Goal: Task Accomplishment & Management: Manage account settings

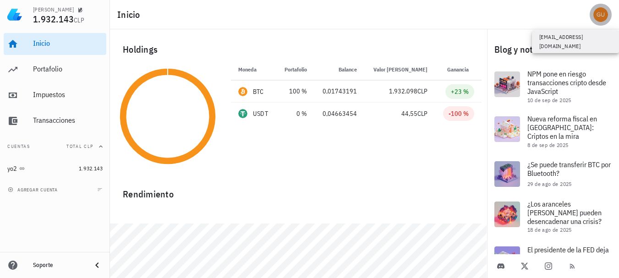
click at [602, 17] on div "avatar" at bounding box center [600, 14] width 15 height 15
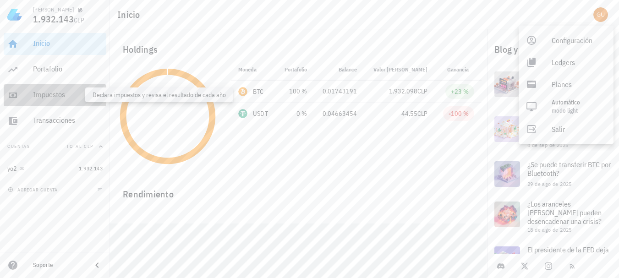
click at [47, 94] on div "Impuestos" at bounding box center [68, 94] width 70 height 9
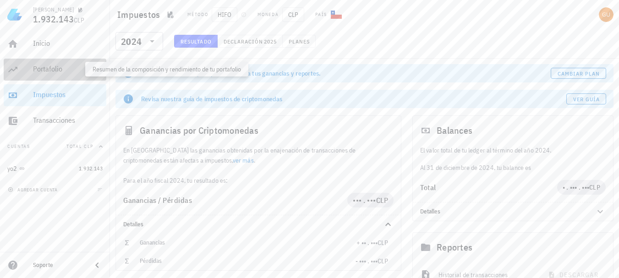
click at [53, 67] on div "Portafolio" at bounding box center [68, 69] width 70 height 9
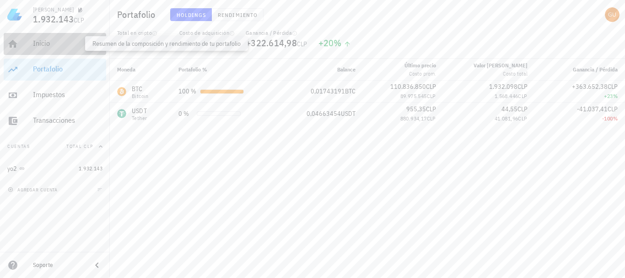
click at [54, 39] on div "Inicio" at bounding box center [68, 43] width 70 height 9
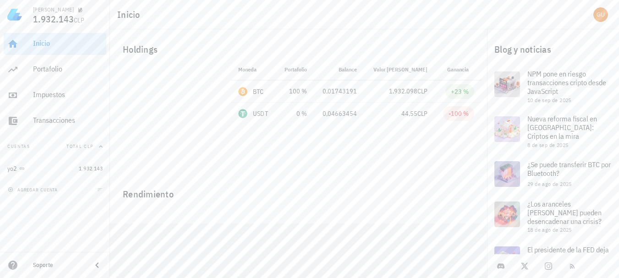
click at [100, 145] on icon "button" at bounding box center [100, 146] width 7 height 7
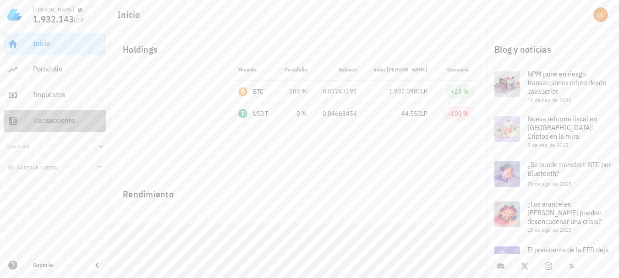
click at [51, 119] on div "Transacciones" at bounding box center [68, 120] width 70 height 9
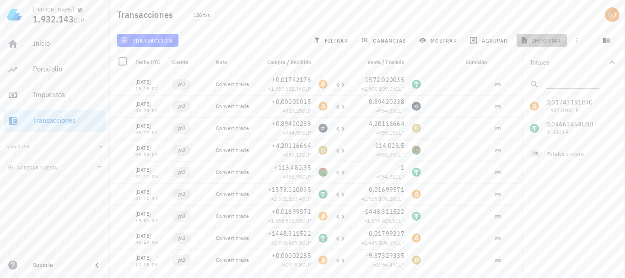
click at [549, 38] on span "importar" at bounding box center [542, 40] width 39 height 7
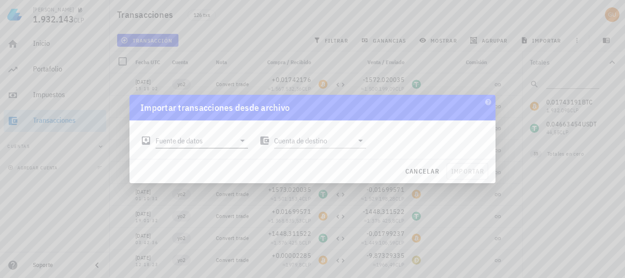
click at [240, 141] on icon at bounding box center [242, 140] width 11 height 11
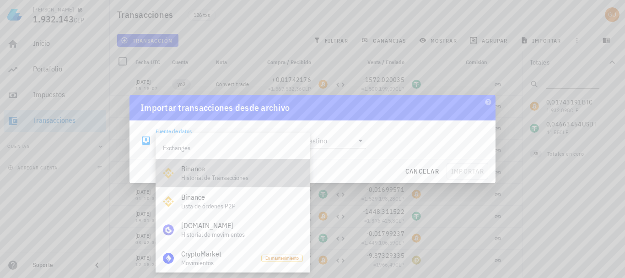
click at [210, 174] on div "Binance Historial de Transacciones" at bounding box center [242, 173] width 122 height 28
type input "Binance"
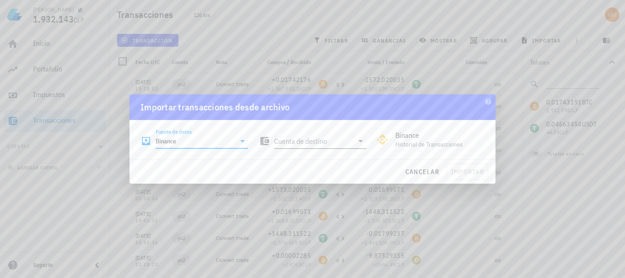
click at [363, 144] on icon at bounding box center [360, 141] width 11 height 11
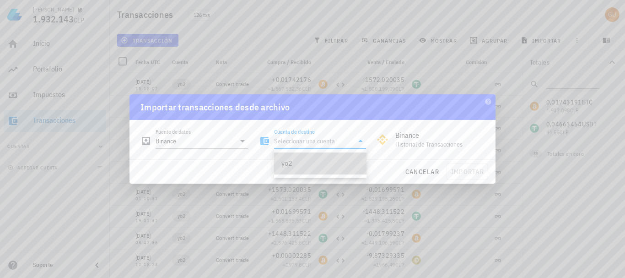
click at [318, 169] on div "yo2" at bounding box center [321, 163] width 78 height 20
type input "yo2"
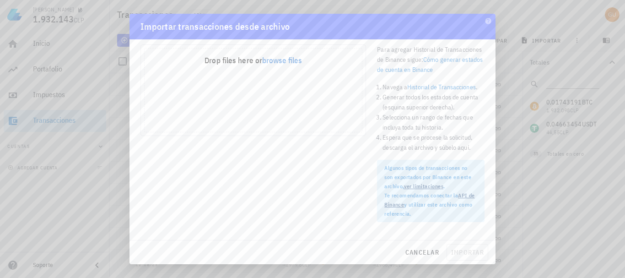
scroll to position [40, 0]
click at [465, 194] on link "API de Binance" at bounding box center [430, 199] width 90 height 16
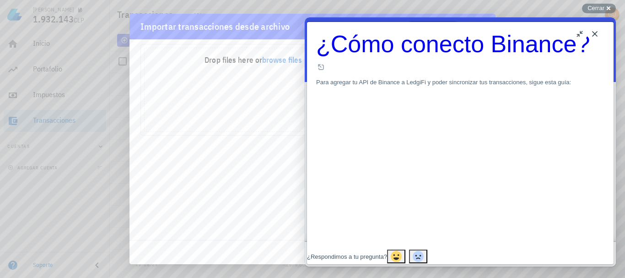
scroll to position [5, 0]
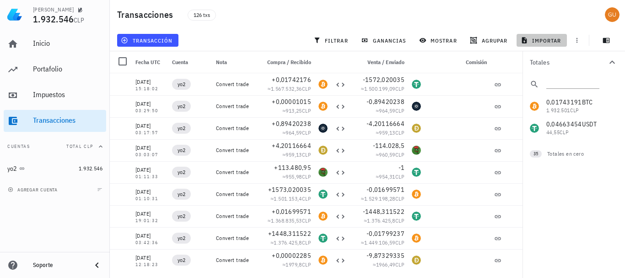
click at [538, 38] on span "importar" at bounding box center [542, 40] width 39 height 7
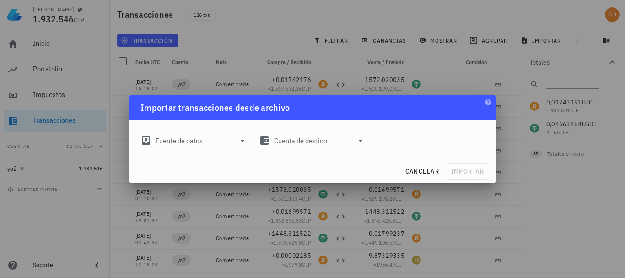
click at [359, 139] on icon at bounding box center [360, 140] width 11 height 11
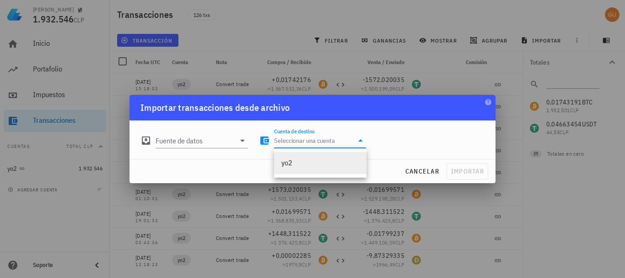
click at [329, 162] on div "yo2" at bounding box center [321, 162] width 78 height 9
type input "yo2"
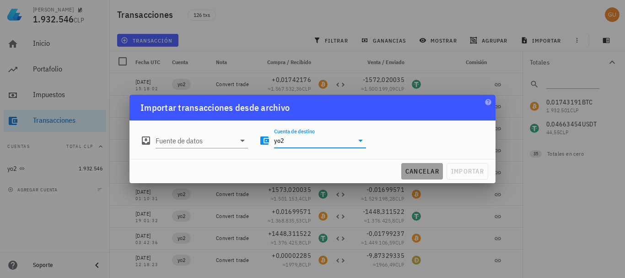
click at [416, 169] on span "cancelar" at bounding box center [422, 171] width 34 height 8
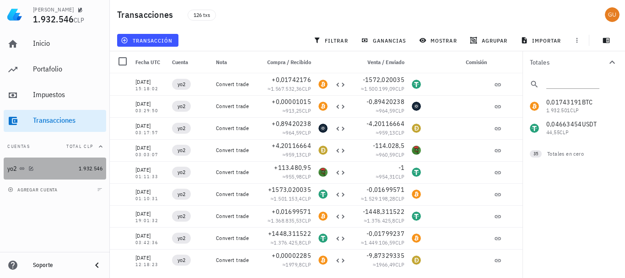
click at [54, 170] on div "yo2" at bounding box center [41, 168] width 68 height 9
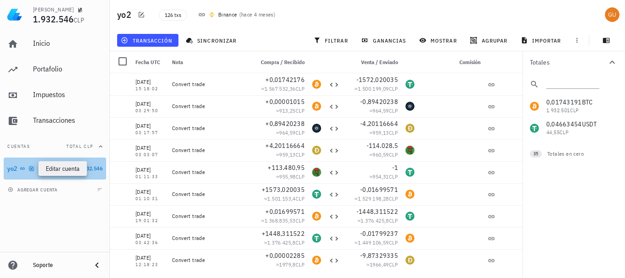
click at [30, 168] on icon "button" at bounding box center [31, 168] width 5 height 5
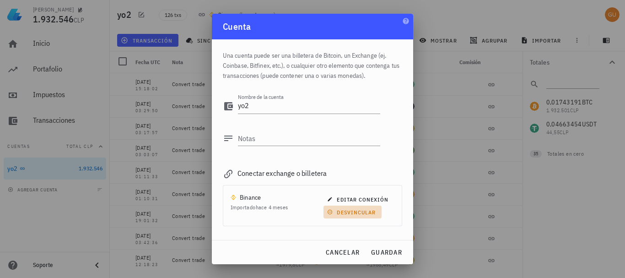
click at [345, 213] on span "desvincular" at bounding box center [352, 212] width 47 height 7
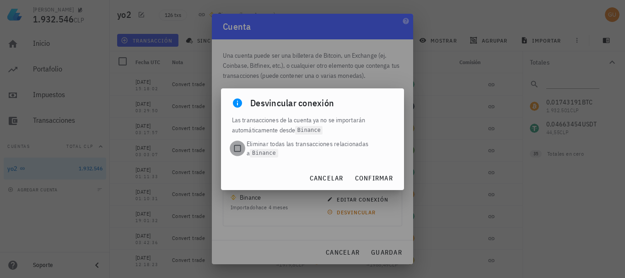
click at [236, 150] on div at bounding box center [237, 148] width 13 height 13
checkbox input "true"
click at [375, 177] on span "confirmar" at bounding box center [374, 178] width 38 height 8
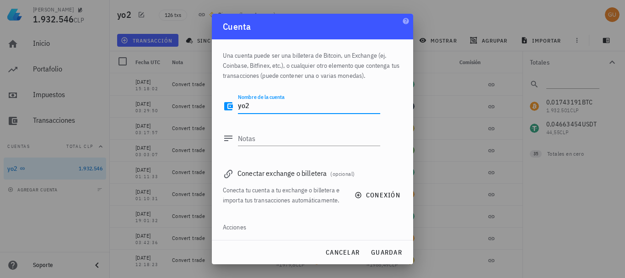
click at [266, 101] on textarea "yo2" at bounding box center [309, 106] width 142 height 15
type textarea "y"
type textarea "[PERSON_NAME]"
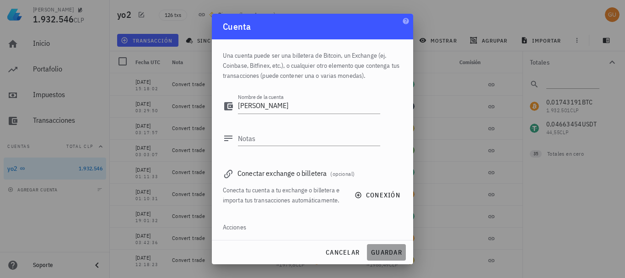
click at [379, 250] on span "guardar" at bounding box center [387, 252] width 32 height 8
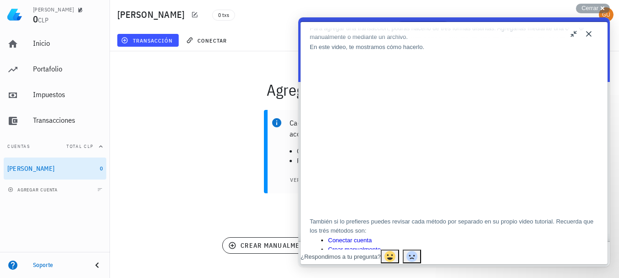
scroll to position [54, 0]
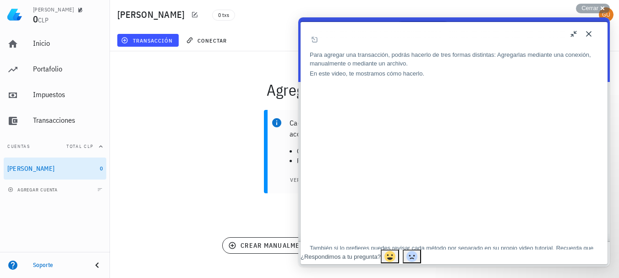
click at [587, 37] on button "Close" at bounding box center [588, 34] width 15 height 15
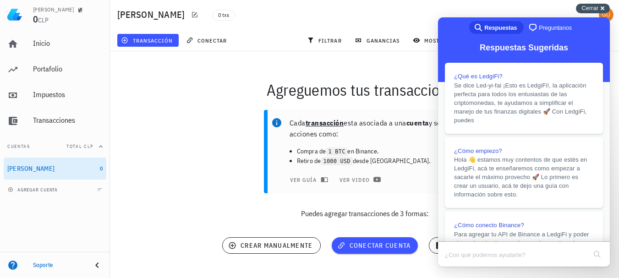
click at [594, 7] on span "Cerrar" at bounding box center [589, 8] width 17 height 7
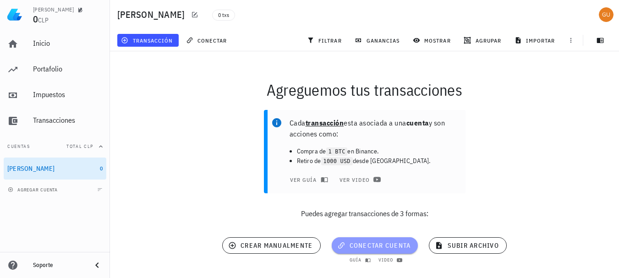
click at [370, 245] on span "conectar cuenta" at bounding box center [375, 245] width 72 height 8
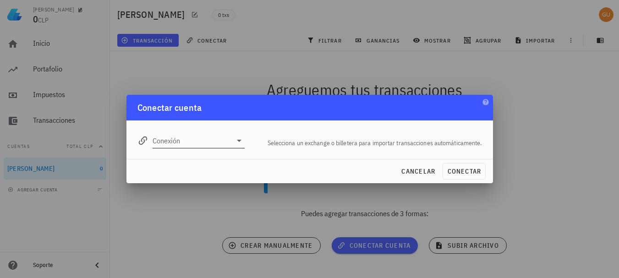
click at [237, 139] on icon at bounding box center [239, 140] width 11 height 11
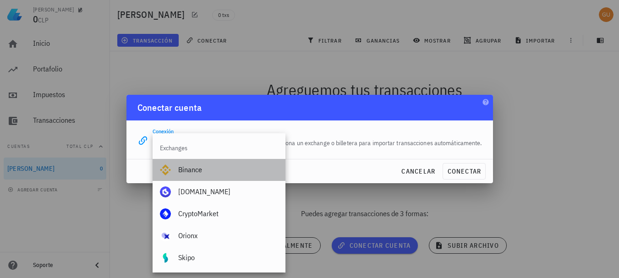
click at [206, 170] on div "Binance" at bounding box center [228, 169] width 100 height 9
type input "Binance"
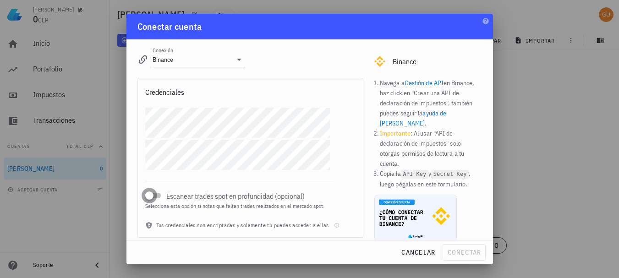
click at [156, 196] on div at bounding box center [149, 195] width 13 height 13
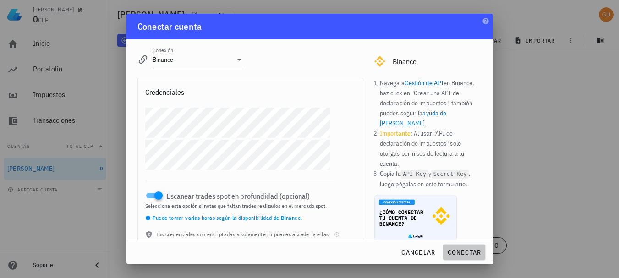
click at [466, 252] on span "conectar" at bounding box center [463, 252] width 34 height 8
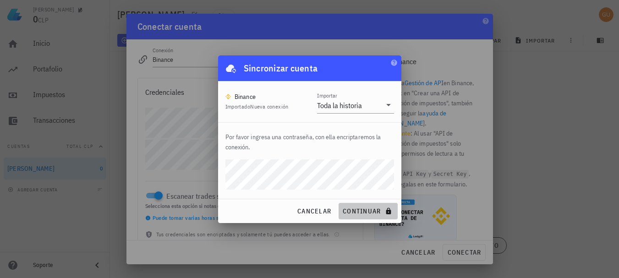
click at [367, 211] on span "continuar" at bounding box center [367, 211] width 51 height 8
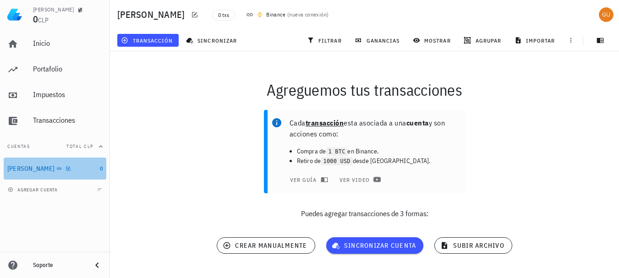
click at [62, 170] on div "[PERSON_NAME]" at bounding box center [51, 168] width 89 height 9
click at [72, 170] on div "[PERSON_NAME]" at bounding box center [51, 168] width 89 height 9
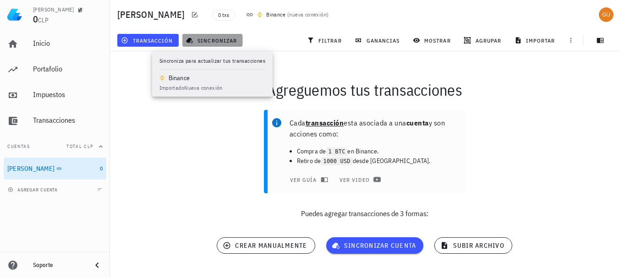
click at [207, 39] on span "sincronizar" at bounding box center [212, 40] width 49 height 7
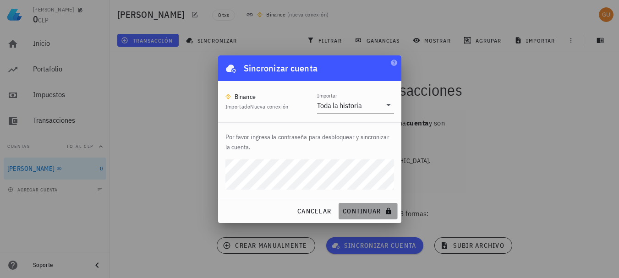
click at [364, 212] on span "continuar" at bounding box center [367, 211] width 51 height 8
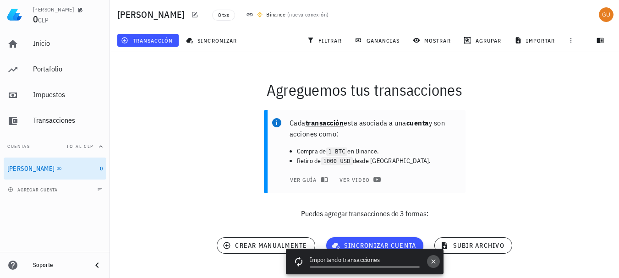
click at [436, 262] on icon "button" at bounding box center [432, 261] width 7 height 7
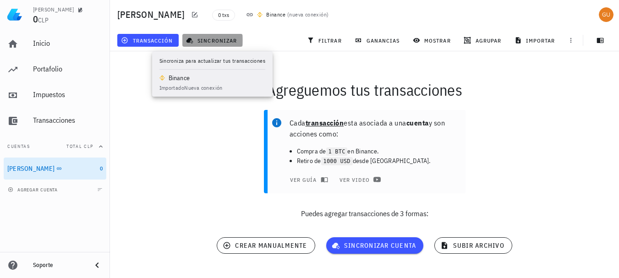
click at [217, 38] on span "sincronizar" at bounding box center [212, 40] width 49 height 7
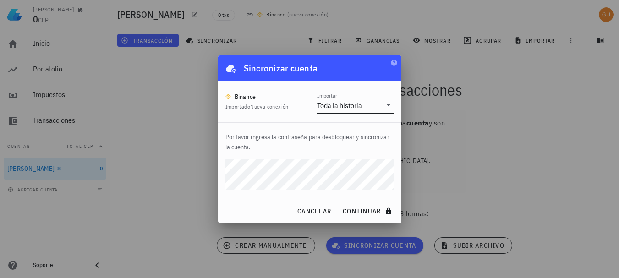
click at [361, 105] on div "Toda la historia" at bounding box center [339, 105] width 45 height 9
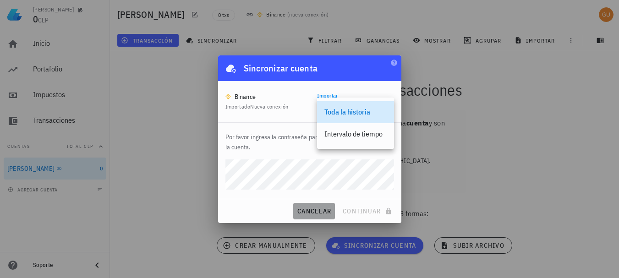
click at [316, 208] on span "cancelar" at bounding box center [314, 211] width 34 height 8
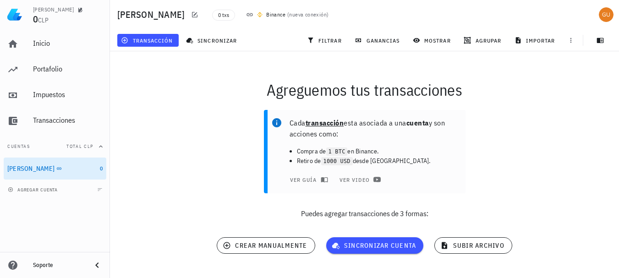
click at [190, 80] on div "Agreguemos tus transacciones" at bounding box center [364, 89] width 520 height 29
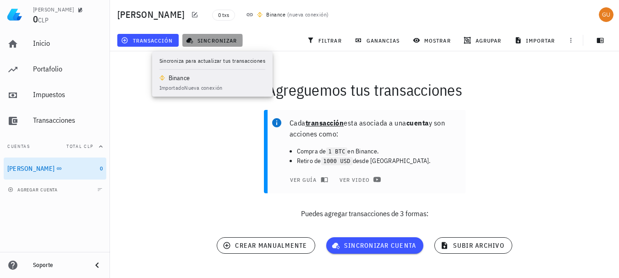
click at [212, 38] on span "sincronizar" at bounding box center [212, 40] width 49 height 7
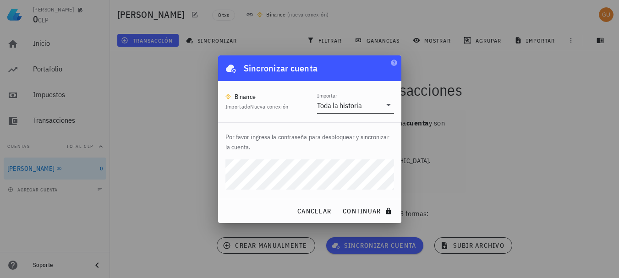
click at [350, 109] on div "Toda la historia" at bounding box center [339, 105] width 45 height 9
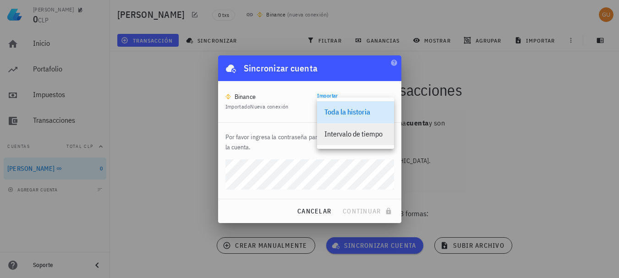
click at [348, 135] on div "Intervalo de tiempo" at bounding box center [355, 134] width 62 height 9
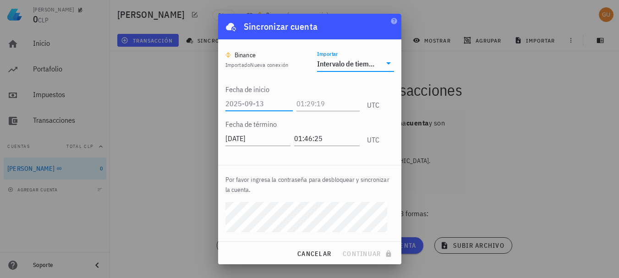
click at [266, 102] on input "text" at bounding box center [258, 103] width 67 height 15
type input "2023-12-12"
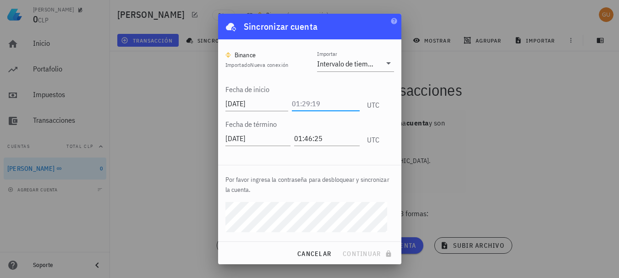
click at [330, 103] on input "text" at bounding box center [325, 103] width 67 height 15
type input "01:29:19"
click at [375, 125] on div "Fecha de inicio 2023-12-12 01:29:19 UTC Fecha de término 2025-09-13 01:46:25 UTC" at bounding box center [309, 113] width 168 height 84
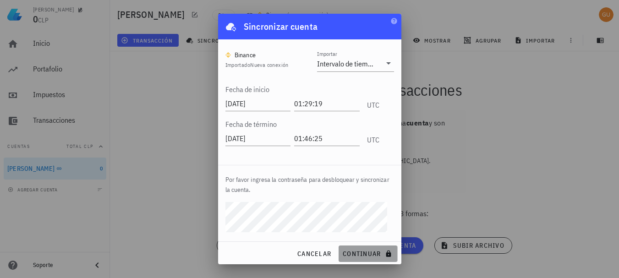
click at [356, 249] on button "continuar" at bounding box center [367, 253] width 59 height 16
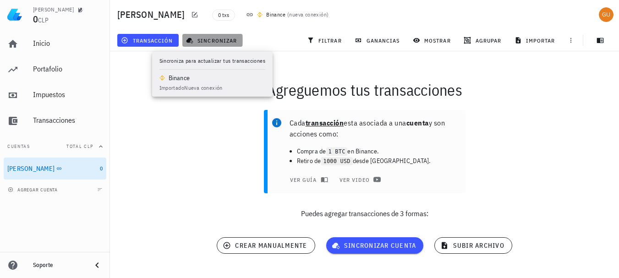
click at [202, 39] on span "sincronizar" at bounding box center [212, 40] width 49 height 7
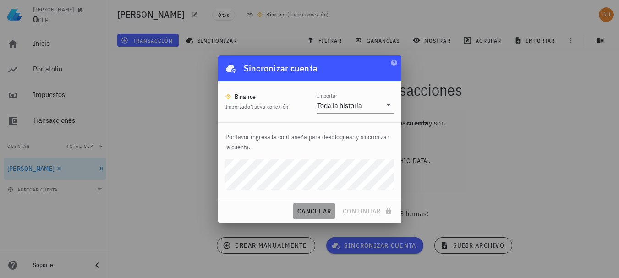
click at [317, 206] on button "cancelar" at bounding box center [314, 211] width 42 height 16
click at [317, 206] on div "Cada transacción esta asociada a una cuenta y son acciones como: Compra de 1 BT…" at bounding box center [364, 167] width 520 height 127
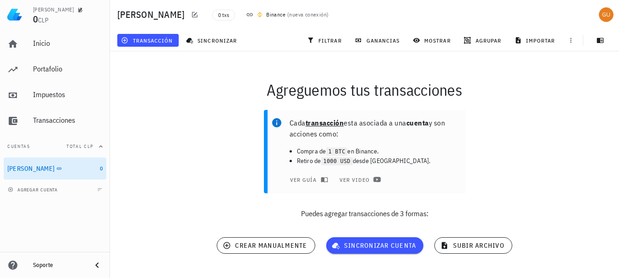
click at [319, 211] on p "Puedes agregar transacciones de 3 formas:" at bounding box center [364, 213] width 509 height 11
click at [384, 235] on div "sincronizar cuenta guía video" at bounding box center [375, 246] width 109 height 29
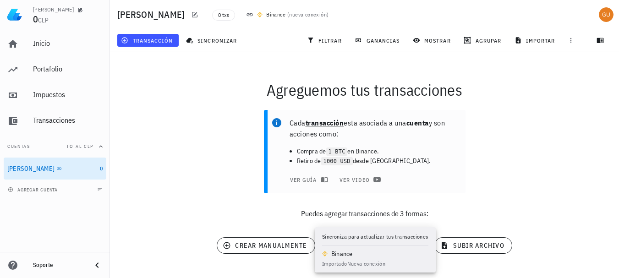
click at [387, 241] on span "sincronizar cuenta" at bounding box center [374, 245] width 83 height 8
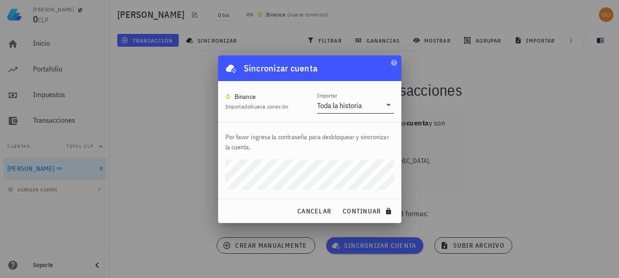
click at [386, 104] on icon at bounding box center [388, 104] width 11 height 11
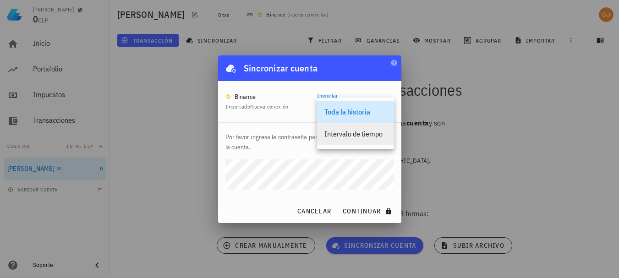
click at [374, 130] on div "Intervalo de tiempo" at bounding box center [355, 134] width 62 height 9
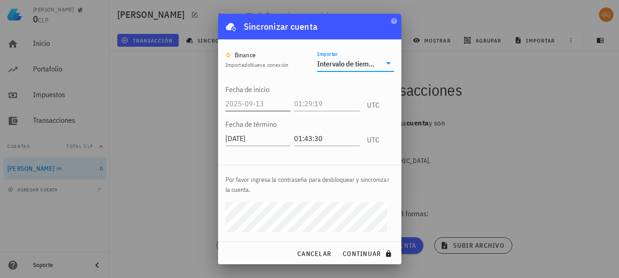
click at [251, 101] on input "text" at bounding box center [257, 103] width 65 height 15
type input "2023-12-12"
click at [315, 106] on input "text" at bounding box center [325, 103] width 67 height 15
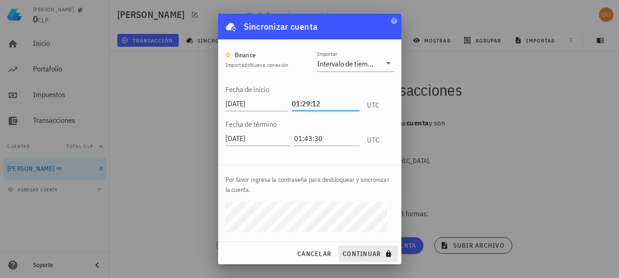
type input "01:29:12"
click at [356, 255] on span "continuar" at bounding box center [367, 254] width 51 height 8
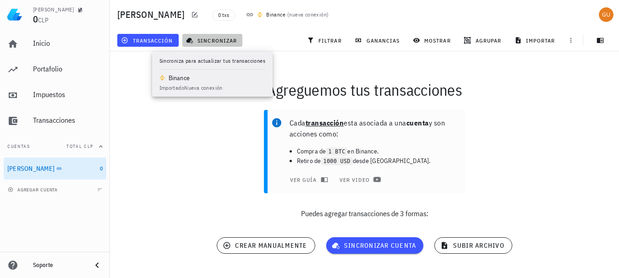
click at [210, 40] on span "sincronizar" at bounding box center [212, 40] width 49 height 7
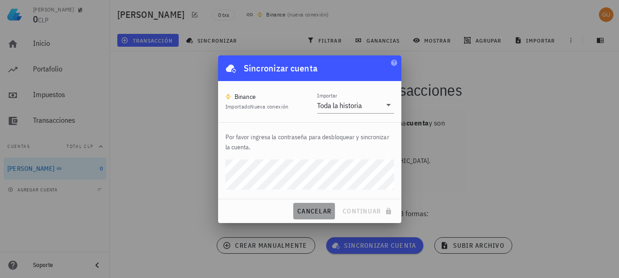
click at [307, 208] on span "cancelar" at bounding box center [314, 211] width 34 height 8
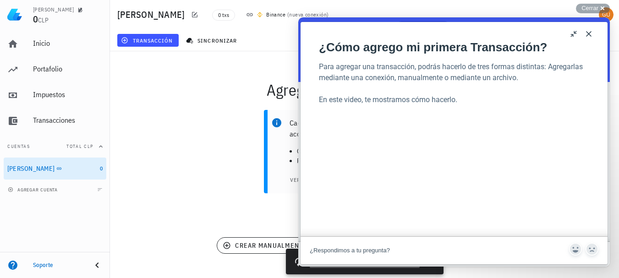
click at [585, 34] on button "Close" at bounding box center [588, 34] width 15 height 15
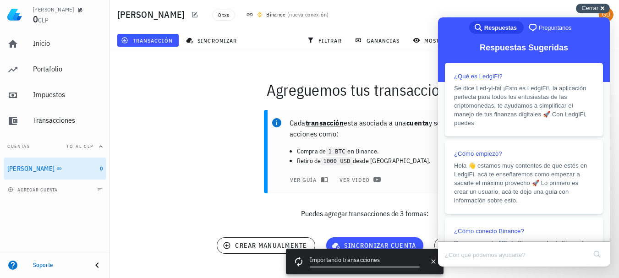
click at [596, 7] on span "Cerrar" at bounding box center [589, 8] width 17 height 7
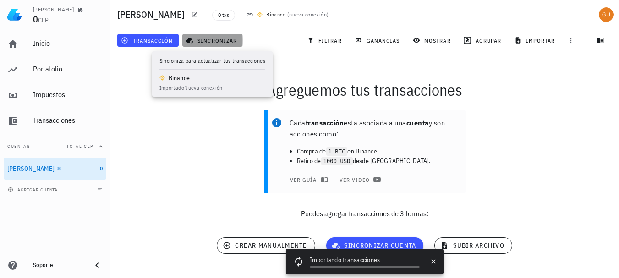
click at [219, 43] on span "sincronizar" at bounding box center [212, 40] width 49 height 7
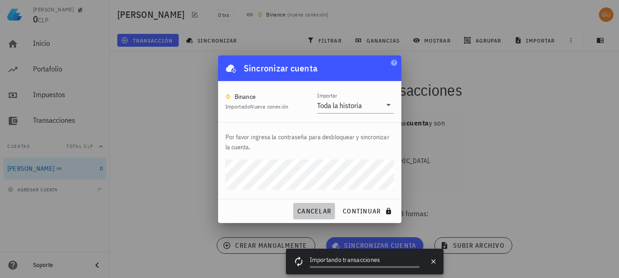
click at [310, 213] on span "cancelar" at bounding box center [314, 211] width 34 height 8
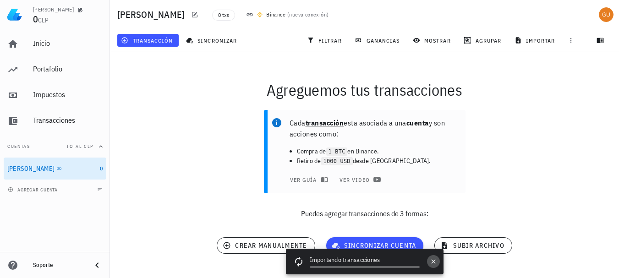
click at [434, 262] on icon "button" at bounding box center [433, 261] width 4 height 4
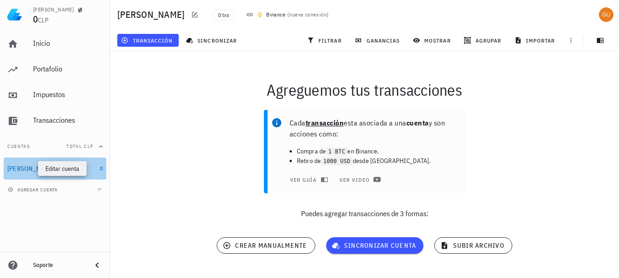
click at [65, 168] on icon "button" at bounding box center [67, 168] width 5 height 5
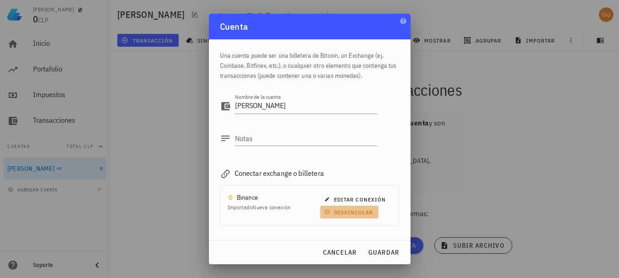
click at [349, 209] on span "desvincular" at bounding box center [349, 212] width 47 height 7
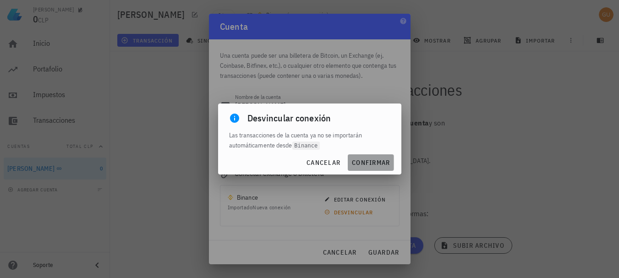
click at [368, 159] on span "confirmar" at bounding box center [370, 162] width 38 height 8
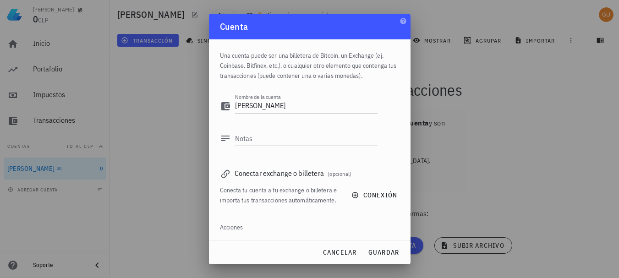
click at [303, 237] on div "Acciones" at bounding box center [309, 227] width 179 height 22
click at [354, 199] on span "conexión" at bounding box center [375, 195] width 44 height 8
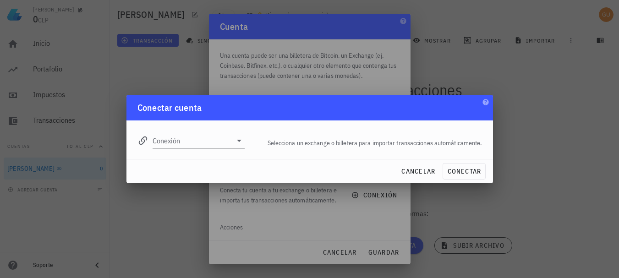
click at [236, 144] on icon at bounding box center [239, 140] width 11 height 11
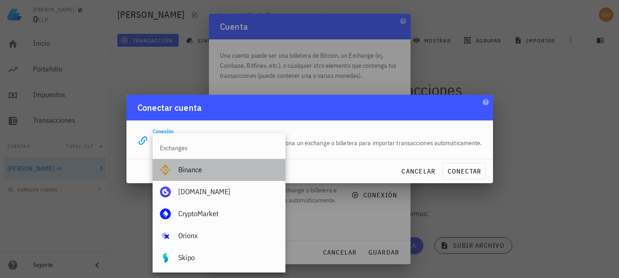
click at [220, 167] on div "Binance" at bounding box center [228, 169] width 100 height 9
type input "Binance"
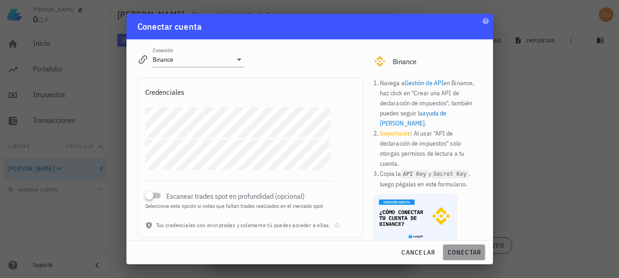
click at [467, 251] on span "conectar" at bounding box center [463, 252] width 34 height 8
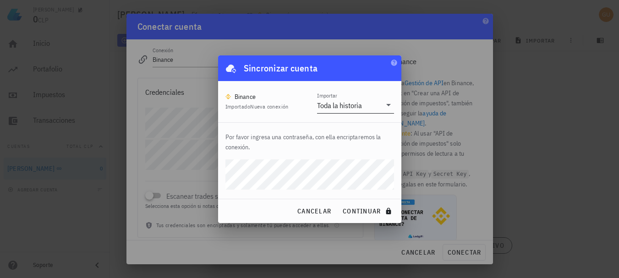
click at [389, 105] on icon at bounding box center [388, 105] width 5 height 2
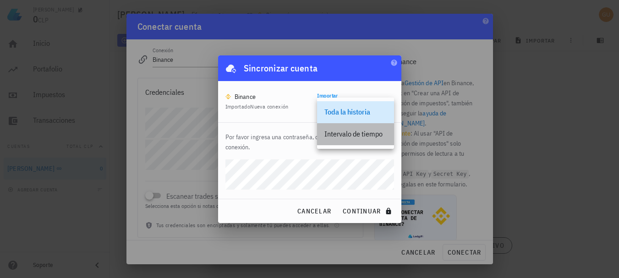
click at [365, 136] on div "Intervalo de tiempo" at bounding box center [355, 134] width 62 height 9
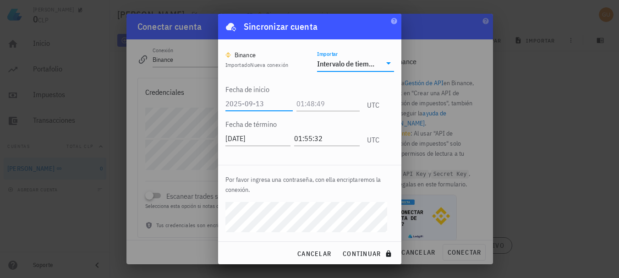
click at [258, 103] on input "text" at bounding box center [258, 103] width 67 height 15
type input "2023-12-12"
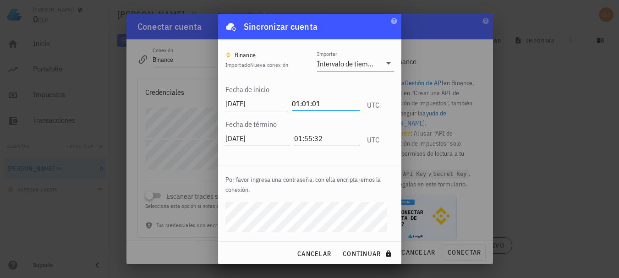
type input "01:01:01"
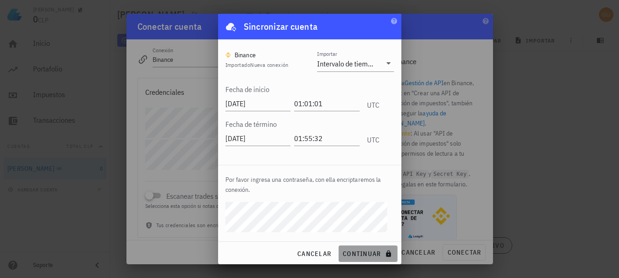
click at [353, 251] on span "continuar" at bounding box center [367, 254] width 51 height 8
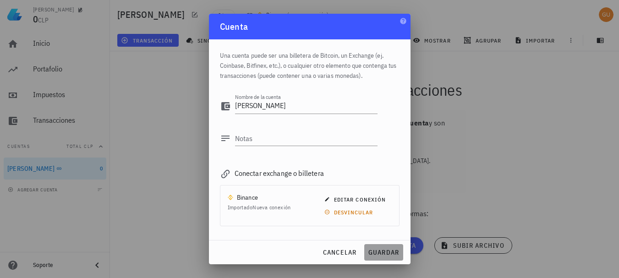
click at [379, 252] on span "guardar" at bounding box center [384, 252] width 32 height 8
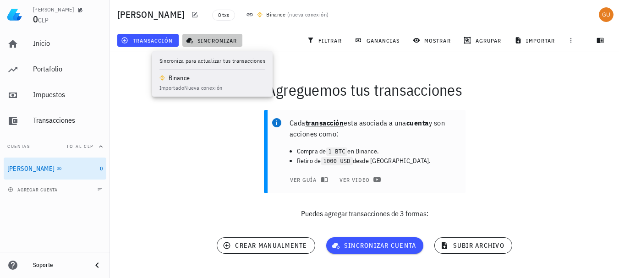
click at [220, 42] on span "sincronizar" at bounding box center [212, 40] width 49 height 7
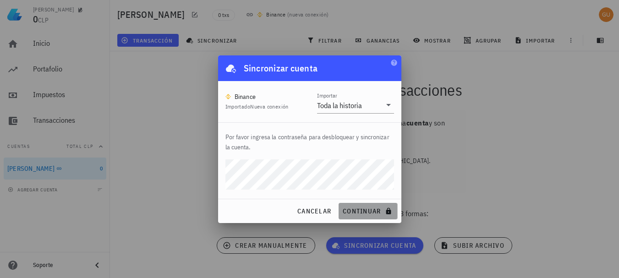
click at [365, 210] on span "continuar" at bounding box center [367, 211] width 51 height 8
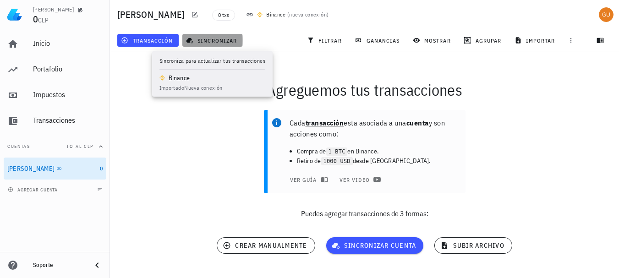
click at [208, 40] on span "sincronizar" at bounding box center [212, 40] width 49 height 7
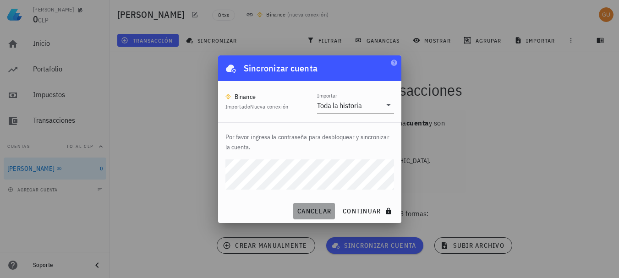
click at [321, 207] on span "cancelar" at bounding box center [314, 211] width 34 height 8
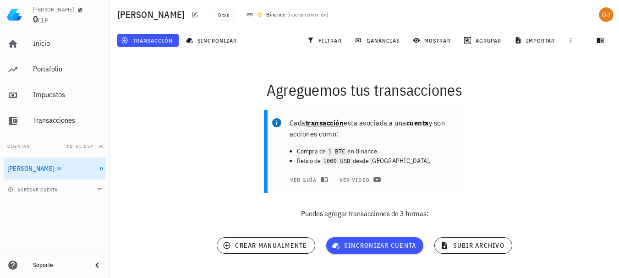
click at [172, 65] on div "Agreguemos tus transacciones Cada transacción esta asociada a una cuenta y son …" at bounding box center [364, 170] width 520 height 248
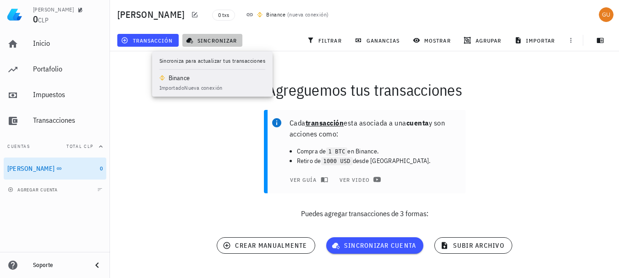
click at [213, 35] on button "sincronizar" at bounding box center [212, 40] width 60 height 13
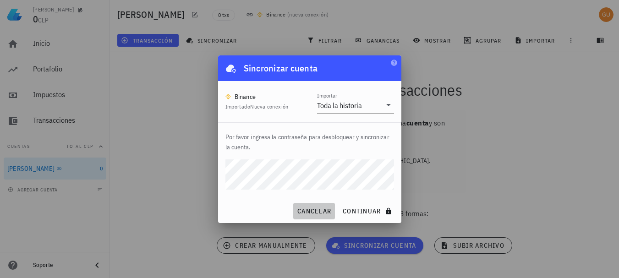
click at [321, 205] on button "cancelar" at bounding box center [314, 211] width 42 height 16
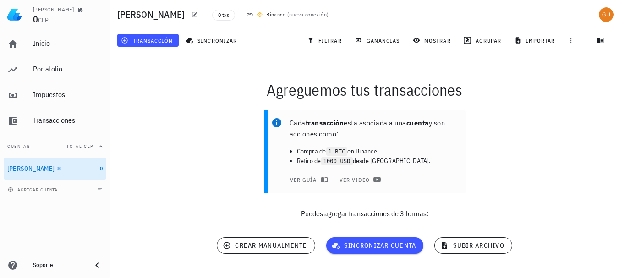
click at [206, 74] on div "Agreguemos tus transacciones Cada transacción esta asociada a una cuenta y son …" at bounding box center [364, 170] width 520 height 248
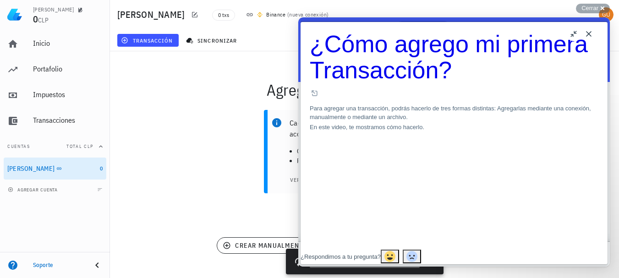
click at [585, 32] on button "Close" at bounding box center [588, 34] width 15 height 15
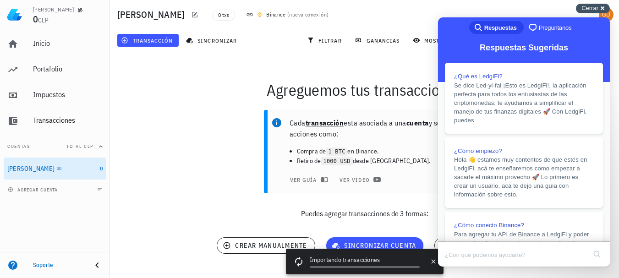
click at [593, 7] on span "Cerrar" at bounding box center [589, 8] width 17 height 7
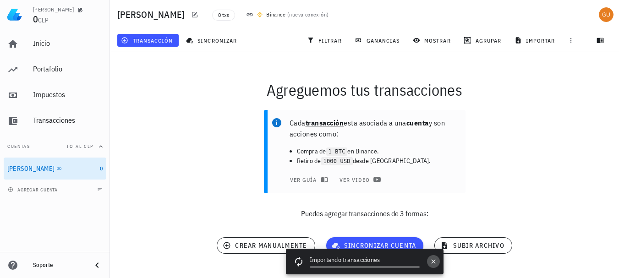
click at [435, 261] on icon "button" at bounding box center [432, 261] width 7 height 7
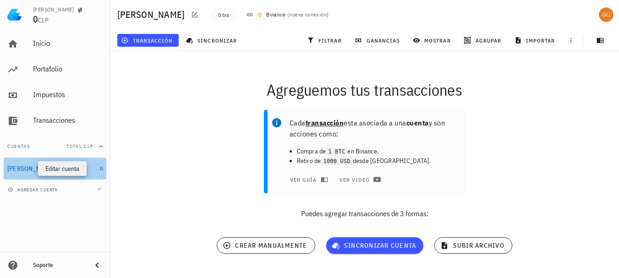
click at [65, 167] on icon "button" at bounding box center [67, 168] width 5 height 5
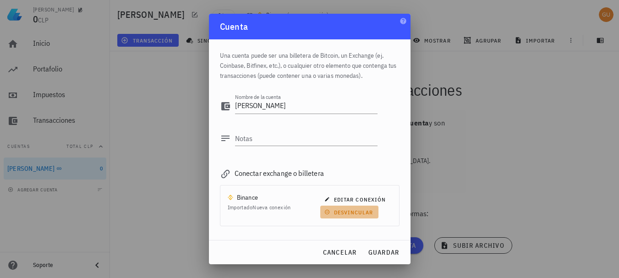
click at [342, 212] on span "desvincular" at bounding box center [349, 212] width 47 height 7
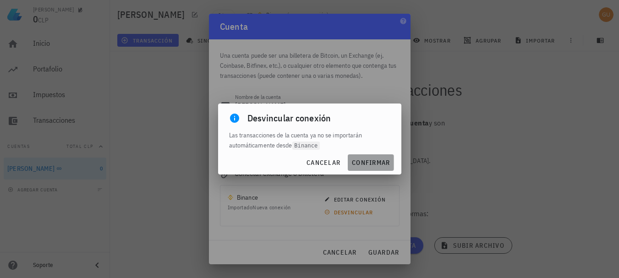
click at [366, 159] on span "confirmar" at bounding box center [370, 162] width 38 height 8
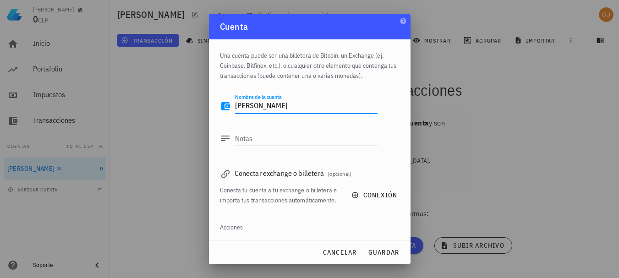
click at [270, 109] on textarea "[PERSON_NAME]" at bounding box center [306, 106] width 142 height 15
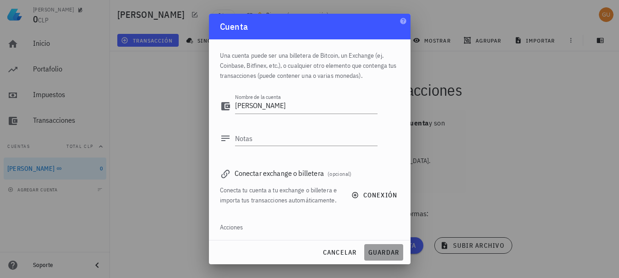
click at [383, 251] on span "guardar" at bounding box center [384, 252] width 32 height 8
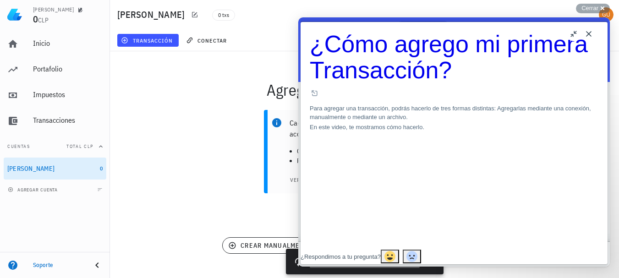
click at [585, 32] on button "Close" at bounding box center [588, 34] width 15 height 15
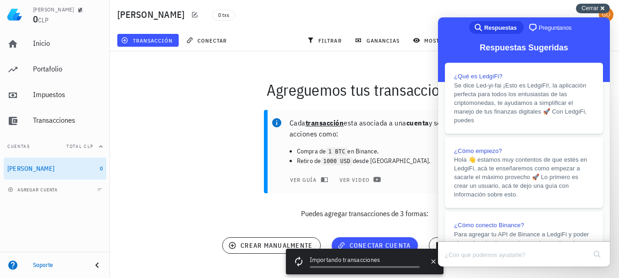
click at [586, 10] on span "Cerrar" at bounding box center [589, 8] width 17 height 7
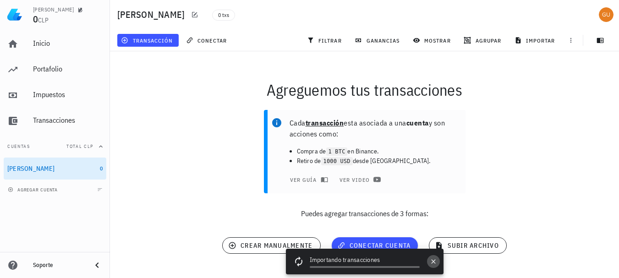
click at [431, 261] on icon "button" at bounding box center [432, 261] width 7 height 7
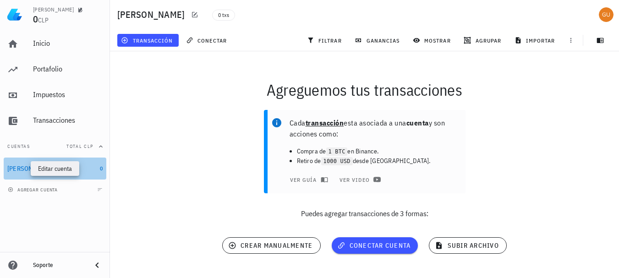
click at [59, 170] on icon "button" at bounding box center [61, 168] width 4 height 4
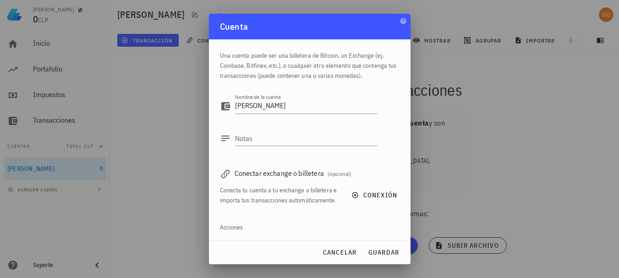
click at [176, 133] on div at bounding box center [309, 139] width 619 height 278
click at [344, 255] on span "cancelar" at bounding box center [339, 252] width 34 height 8
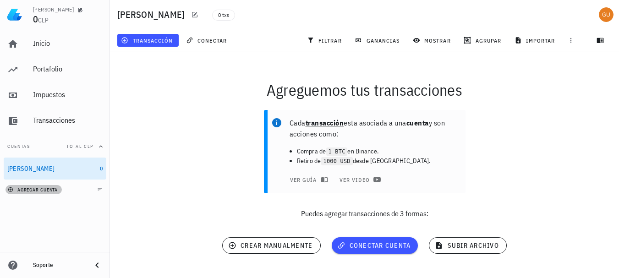
click at [48, 189] on span "agregar cuenta" at bounding box center [34, 190] width 48 height 6
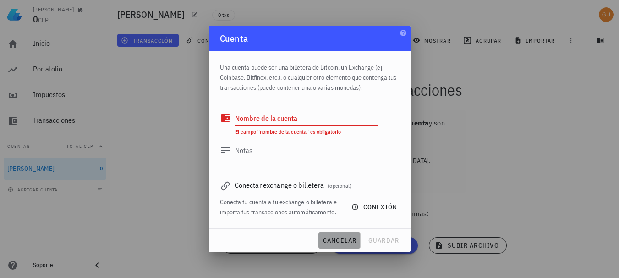
click at [326, 236] on span "cancelar" at bounding box center [339, 240] width 34 height 8
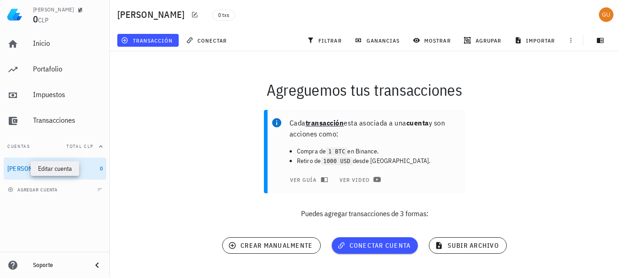
click at [58, 168] on icon "button" at bounding box center [60, 168] width 5 height 5
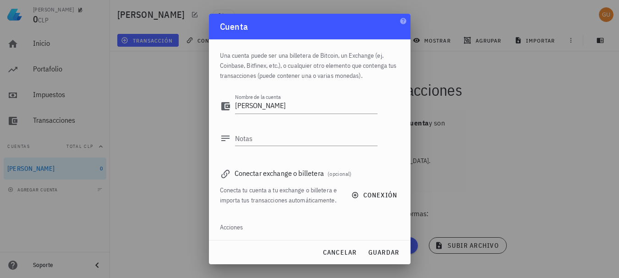
click at [22, 168] on div at bounding box center [309, 139] width 619 height 278
click at [250, 104] on textarea "[PERSON_NAME]" at bounding box center [306, 106] width 142 height 15
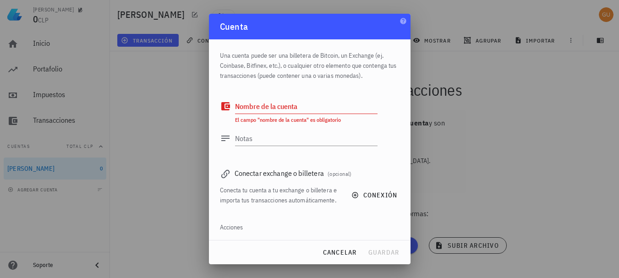
click at [299, 237] on div "Acciones" at bounding box center [309, 227] width 179 height 22
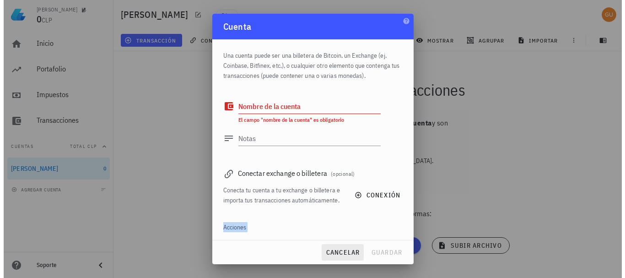
scroll to position [31, 0]
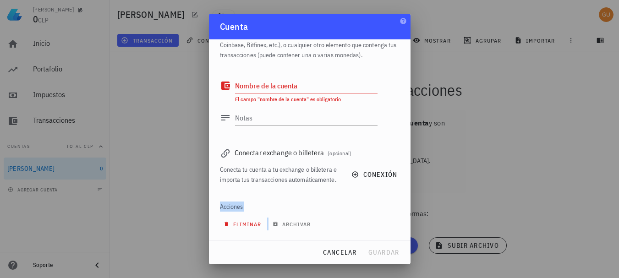
drag, startPoint x: 299, startPoint y: 237, endPoint x: 241, endPoint y: 225, distance: 59.0
click at [241, 225] on div "Acciones eliminar archivar" at bounding box center [309, 218] width 179 height 44
click at [241, 225] on span "eliminar" at bounding box center [243, 224] width 36 height 7
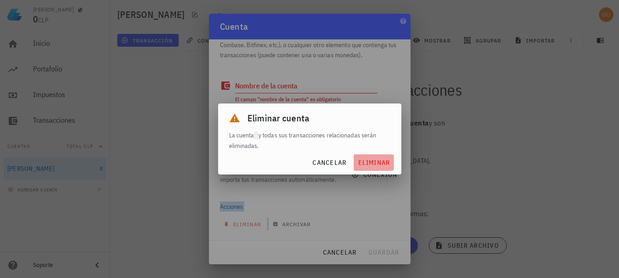
click at [383, 158] on button "eliminar" at bounding box center [373, 162] width 40 height 16
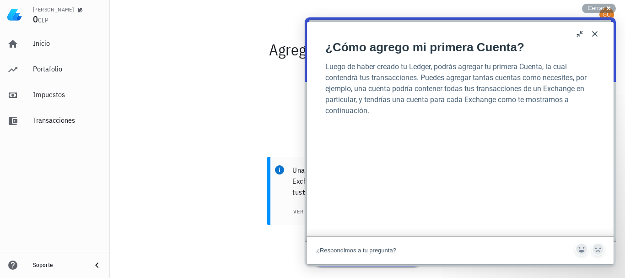
click at [593, 33] on button "Close" at bounding box center [595, 34] width 15 height 15
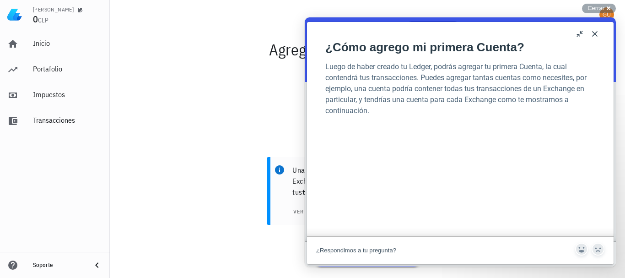
click at [593, 33] on button "Close" at bounding box center [595, 34] width 15 height 15
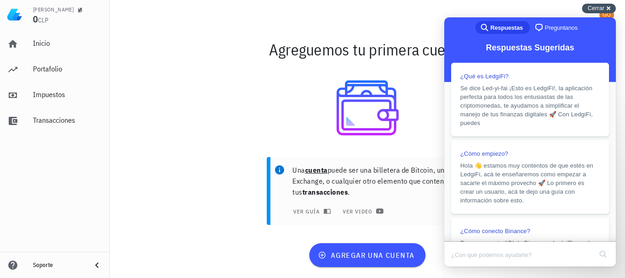
click at [593, 8] on span "Cerrar" at bounding box center [596, 8] width 17 height 7
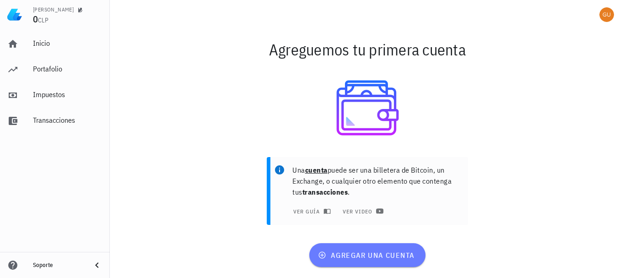
click at [368, 257] on span "agregar una cuenta" at bounding box center [367, 254] width 95 height 9
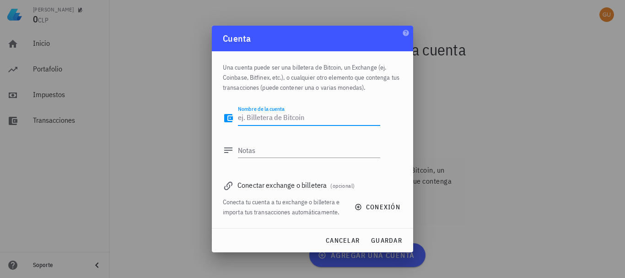
click at [282, 117] on textarea "Nombre de la cuenta" at bounding box center [309, 118] width 142 height 15
type textarea "[PERSON_NAME]"
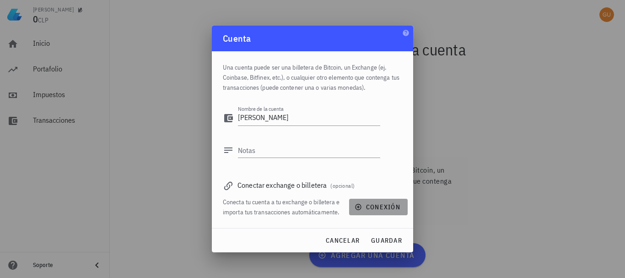
click at [370, 205] on span "conexión" at bounding box center [379, 207] width 44 height 8
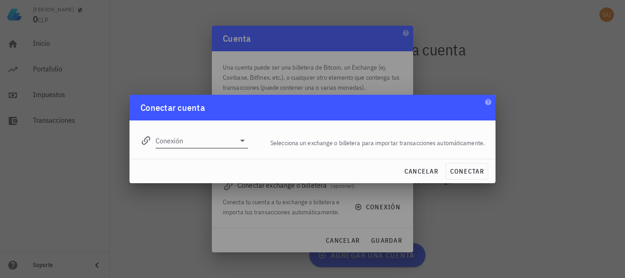
click at [229, 142] on input "Conexión" at bounding box center [196, 140] width 80 height 15
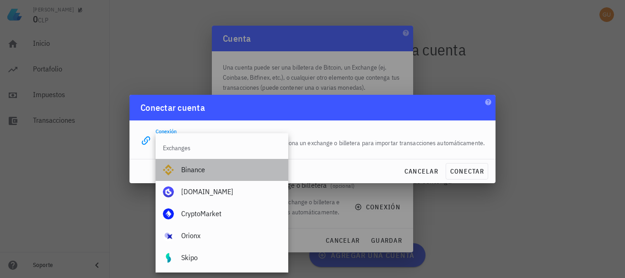
click at [212, 169] on div "Binance" at bounding box center [231, 169] width 100 height 9
type input "Binance"
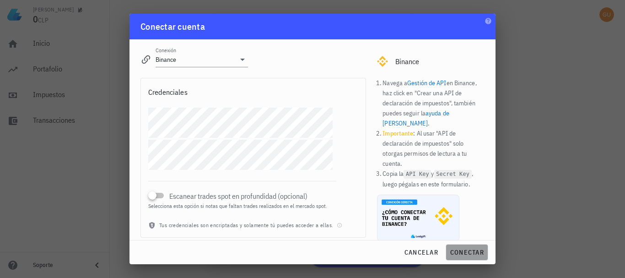
click at [472, 252] on span "conectar" at bounding box center [467, 252] width 34 height 8
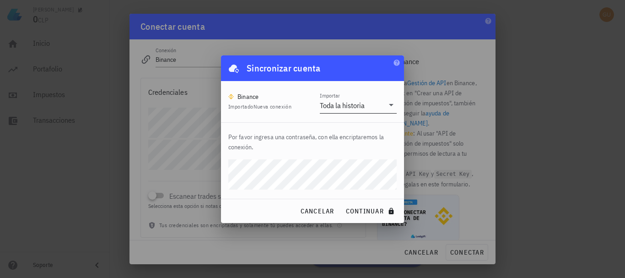
click at [361, 102] on div "Toda la historia" at bounding box center [342, 105] width 45 height 9
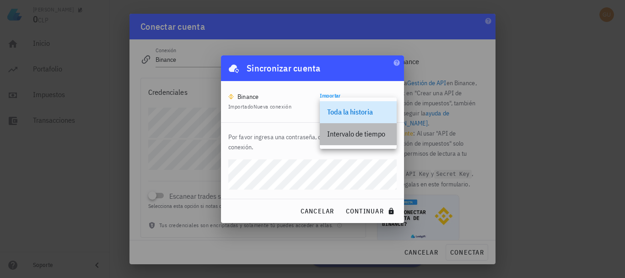
click at [353, 131] on div "Intervalo de tiempo" at bounding box center [358, 134] width 62 height 9
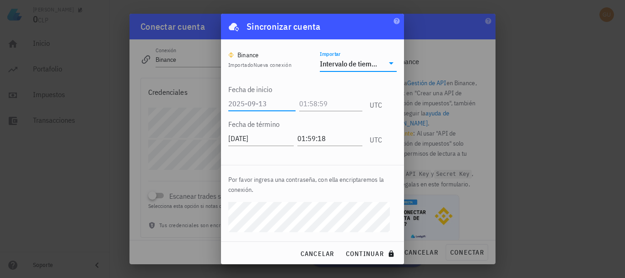
click at [252, 105] on input "text" at bounding box center [261, 103] width 67 height 15
type input "2023-12-12"
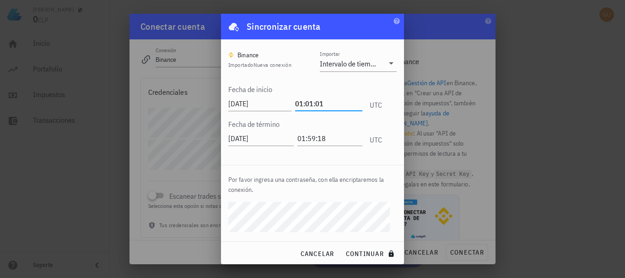
type input "01:01:01"
click at [359, 252] on span "continuar" at bounding box center [371, 254] width 51 height 8
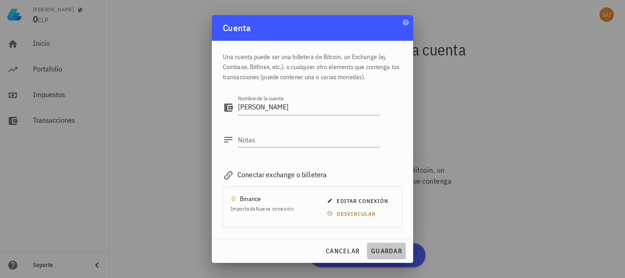
click at [385, 250] on span "guardar" at bounding box center [387, 251] width 32 height 8
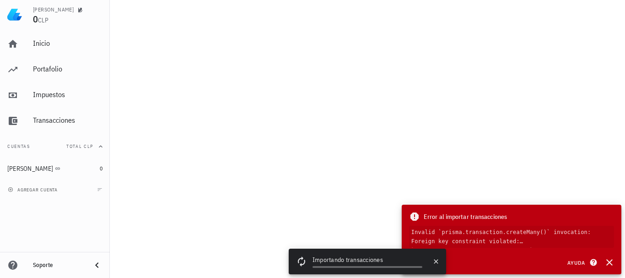
drag, startPoint x: 599, startPoint y: 243, endPoint x: 424, endPoint y: 217, distance: 176.4
click at [424, 217] on div "Error al importar transacciones Invalid `prisma.transaction.createMany()` invoc…" at bounding box center [512, 229] width 220 height 49
copy div "Error al importar transacciones Invalid `prisma.transaction.createMany()` invoc…"
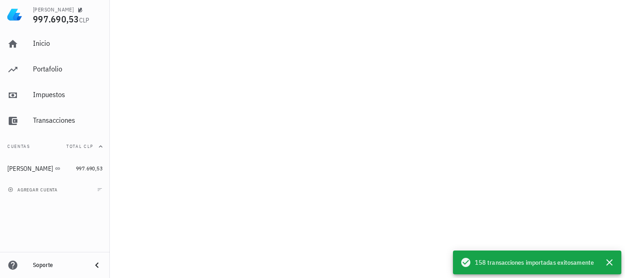
click at [119, 214] on div "gustavo 997.690,53 CLP Inicio Portafolio Impuestos Transacciones Cuentas Total …" at bounding box center [312, 139] width 625 height 278
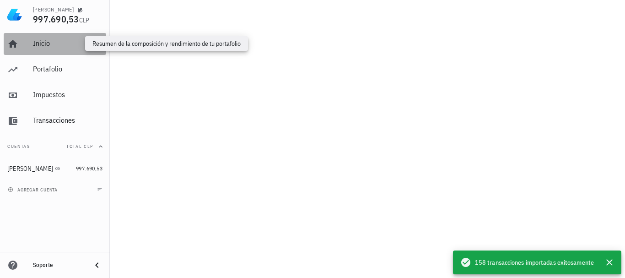
click at [55, 39] on div "Inicio" at bounding box center [68, 43] width 70 height 9
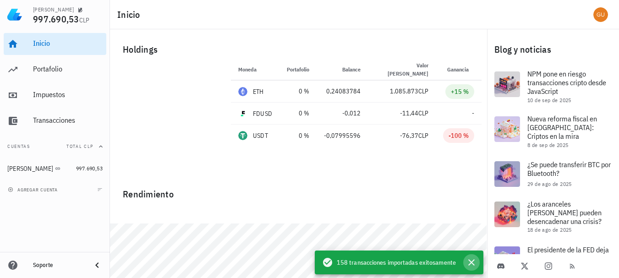
click at [471, 262] on icon "button" at bounding box center [471, 262] width 6 height 6
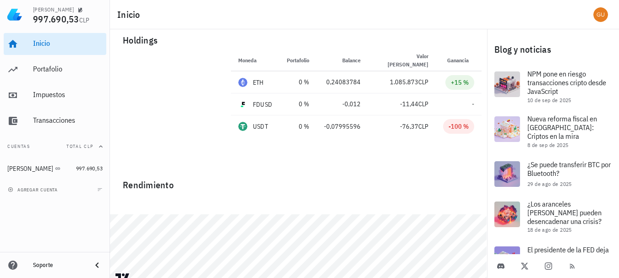
scroll to position [9, 0]
click at [458, 129] on div "-100 %" at bounding box center [458, 126] width 20 height 9
click at [418, 128] on span "CLP" at bounding box center [423, 127] width 10 height 8
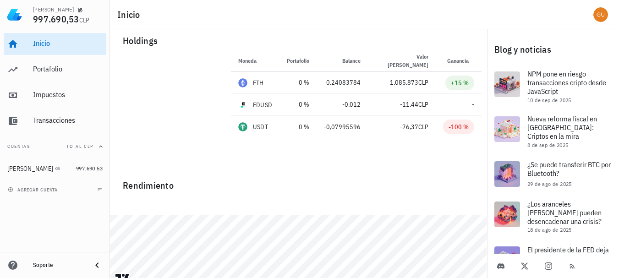
click at [380, 138] on div "Moneda Portafolio Precio Balance Valor de mercado Ganancia ETH 0 % 4.508.732 CL…" at bounding box center [355, 107] width 261 height 115
click at [247, 105] on div "FDUSD-icon" at bounding box center [242, 104] width 9 height 9
click at [321, 174] on div "Rendimiento" at bounding box center [298, 182] width 366 height 22
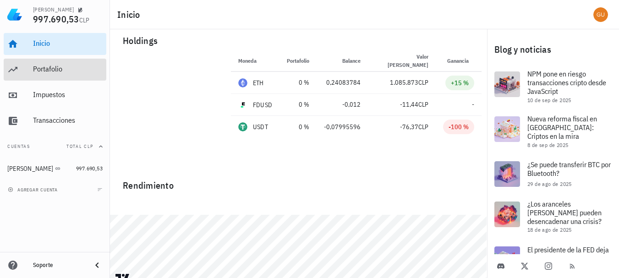
click at [66, 66] on div "Portafolio" at bounding box center [68, 69] width 70 height 9
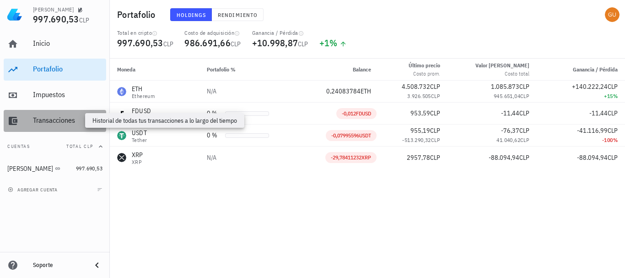
click at [68, 119] on div "Transacciones" at bounding box center [68, 120] width 70 height 9
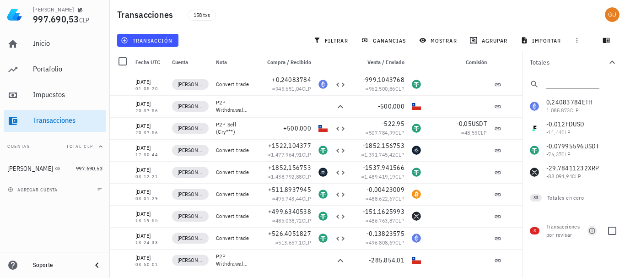
click at [591, 231] on icon "button" at bounding box center [592, 230] width 7 height 7
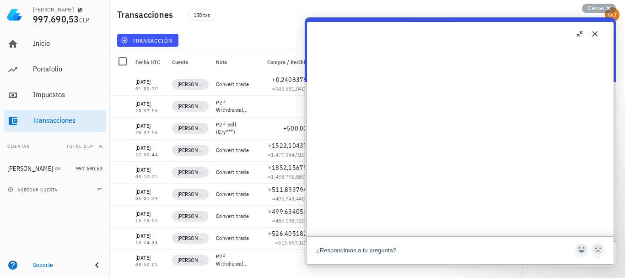
scroll to position [549, 0]
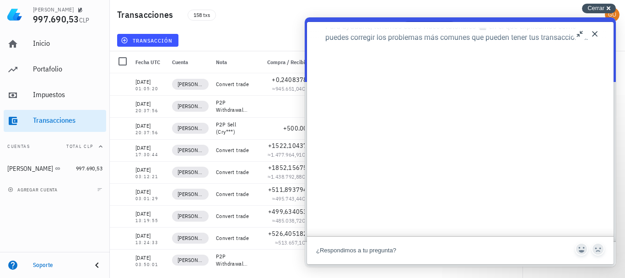
click at [596, 10] on span "Cerrar" at bounding box center [596, 8] width 17 height 7
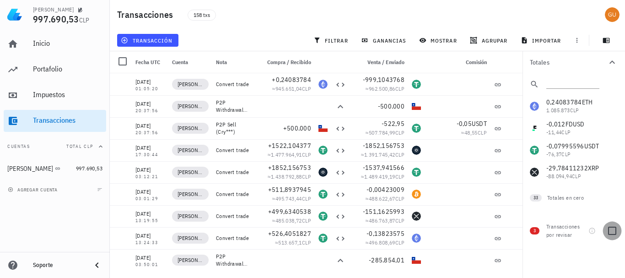
click at [615, 231] on div at bounding box center [613, 231] width 16 height 16
checkbox input "true"
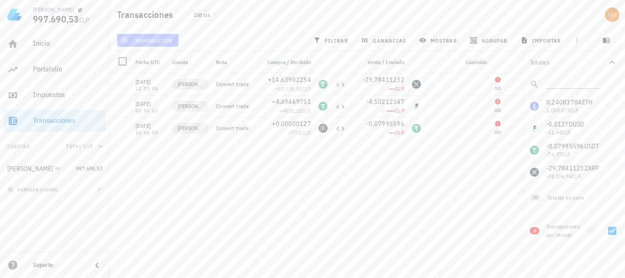
click at [158, 42] on span "transacción" at bounding box center [148, 40] width 50 height 7
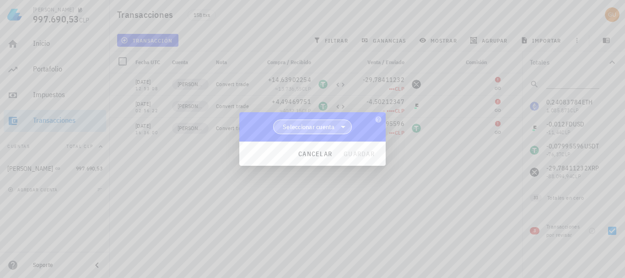
click at [343, 127] on icon at bounding box center [343, 127] width 5 height 2
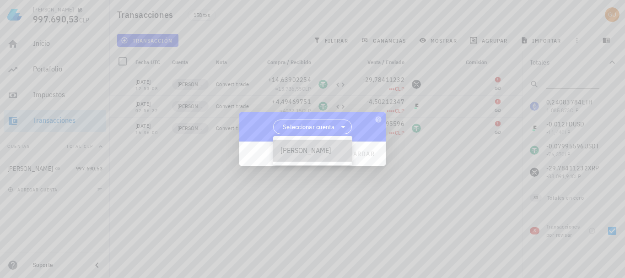
click at [315, 150] on div "[PERSON_NAME]" at bounding box center [313, 150] width 65 height 9
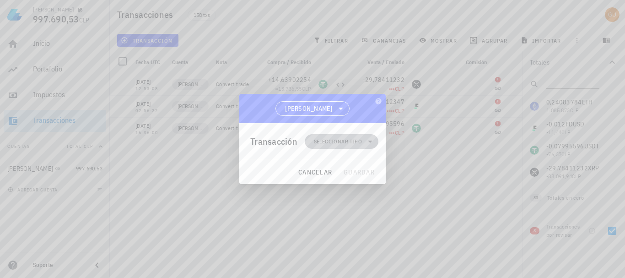
click at [353, 140] on span "Seleccionar tipo" at bounding box center [338, 141] width 48 height 9
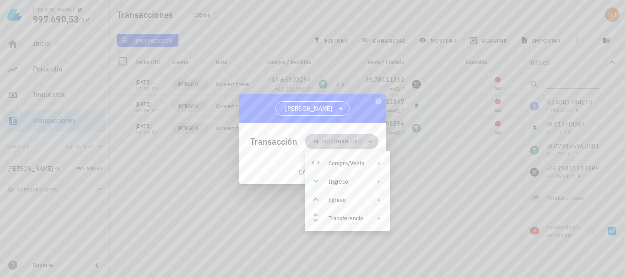
click at [365, 141] on icon at bounding box center [370, 141] width 11 height 11
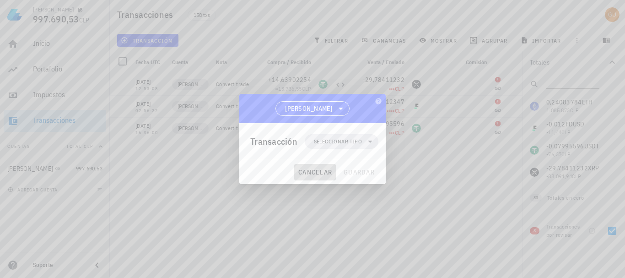
click at [325, 170] on span "cancelar" at bounding box center [315, 172] width 34 height 8
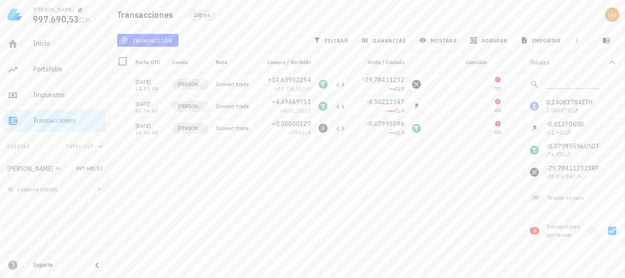
click at [203, 15] on span "158 txs" at bounding box center [202, 15] width 16 height 10
click at [335, 87] on div at bounding box center [340, 84] width 18 height 22
click at [319, 81] on div "USDT-icon" at bounding box center [323, 84] width 9 height 9
click at [326, 83] on div "USDT-icon" at bounding box center [323, 84] width 9 height 9
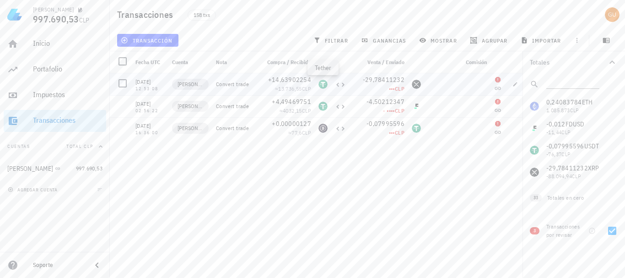
click at [326, 83] on div "USDT-icon" at bounding box center [323, 84] width 9 height 9
click at [341, 84] on icon at bounding box center [340, 84] width 11 height 11
click at [418, 89] on div at bounding box center [416, 84] width 16 height 22
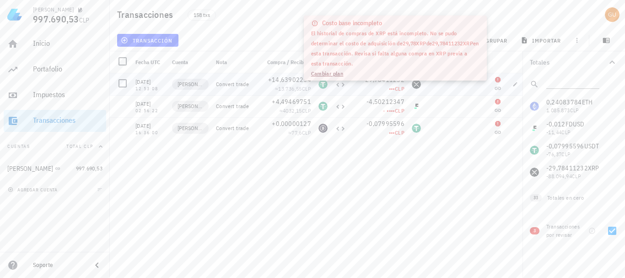
click at [390, 92] on div "••• CLP" at bounding box center [378, 88] width 51 height 9
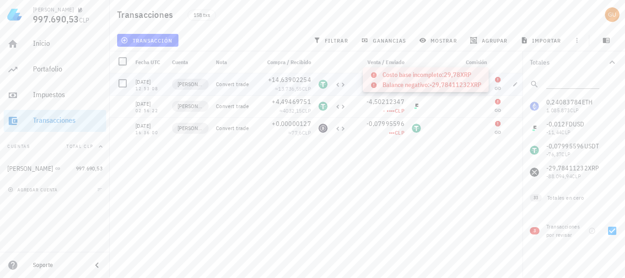
click at [496, 78] on icon at bounding box center [497, 79] width 7 height 7
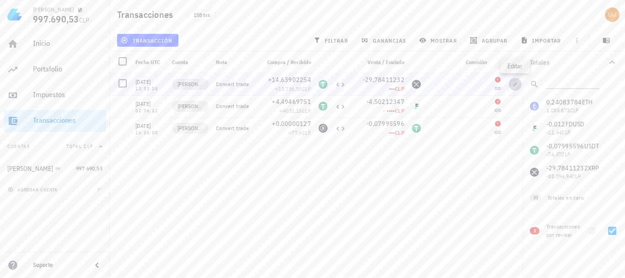
click at [516, 84] on icon "button" at bounding box center [516, 84] width 4 height 4
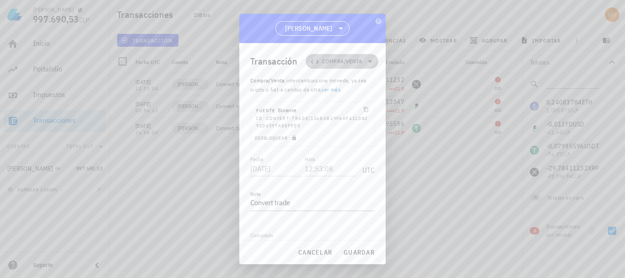
click at [365, 63] on icon at bounding box center [370, 61] width 11 height 11
click at [326, 252] on span "cancelar" at bounding box center [315, 252] width 34 height 8
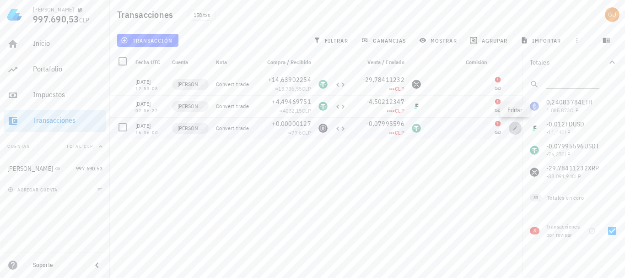
click at [515, 128] on icon "button" at bounding box center [515, 127] width 5 height 5
type input "[DATE]"
type input "16:36:00"
type input "0,00000127"
type input "WBTC"
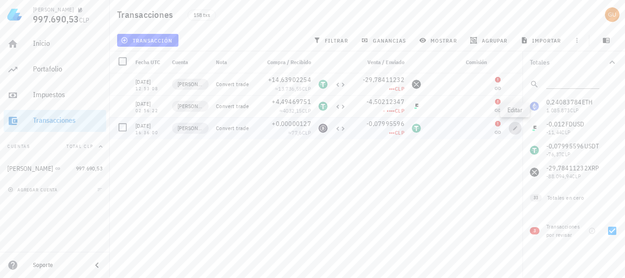
type input "0,07995596"
type input "USDT"
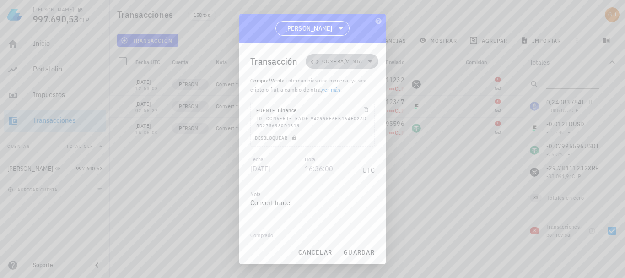
click at [365, 59] on icon at bounding box center [370, 61] width 11 height 11
click at [348, 138] on div "Compra/Venta Ingreso Egreso Transferencia" at bounding box center [343, 110] width 85 height 73
click at [334, 137] on div "Compra/Venta Ingreso Egreso Transferencia" at bounding box center [343, 110] width 85 height 73
click at [333, 101] on div "Compra/Venta Ingreso Egreso Transferencia" at bounding box center [343, 110] width 85 height 73
click at [332, 117] on div "Compra/Venta Ingreso Egreso Transferencia" at bounding box center [343, 110] width 85 height 73
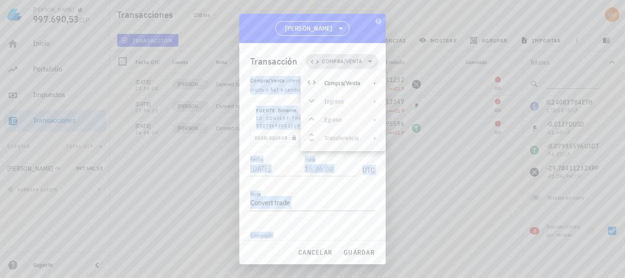
drag, startPoint x: 339, startPoint y: 144, endPoint x: 362, endPoint y: 63, distance: 84.3
click at [362, 63] on div "gustavo 997.690,53 CLP Inicio Portafolio Impuestos Transacciones Cuentas Total …" at bounding box center [312, 139] width 625 height 278
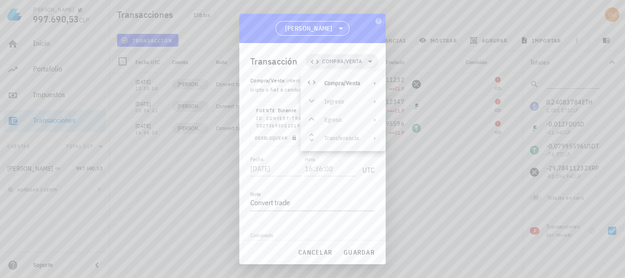
click at [356, 43] on div "[PERSON_NAME]" at bounding box center [312, 28] width 147 height 29
click at [282, 139] on span "Desbloquear" at bounding box center [277, 138] width 44 height 6
click at [367, 59] on icon at bounding box center [370, 61] width 11 height 11
click at [351, 134] on div "Transferencia" at bounding box center [343, 138] width 85 height 18
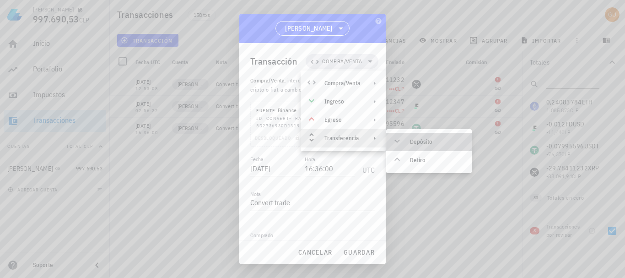
click at [405, 138] on div "Depósito" at bounding box center [429, 142] width 86 height 18
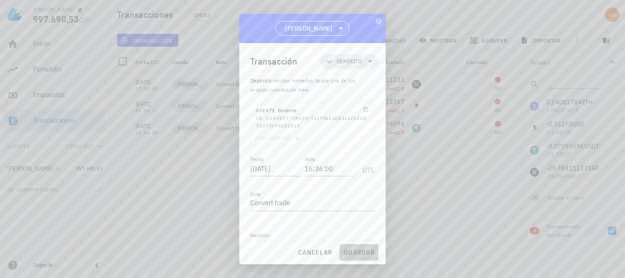
click at [355, 254] on span "guardar" at bounding box center [359, 252] width 32 height 8
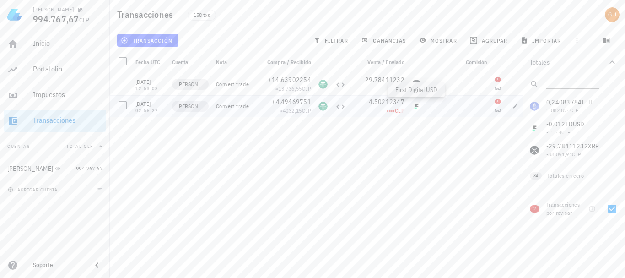
click at [417, 107] on div "FDUSD-icon" at bounding box center [416, 106] width 9 height 9
click at [515, 107] on icon "button" at bounding box center [516, 106] width 4 height 4
type input "2024-05-20"
type input "02:56:22"
type input "4,49469751"
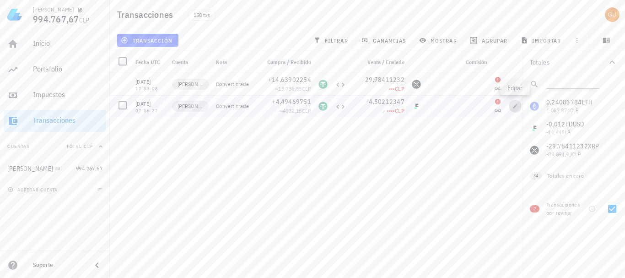
type input "USDT"
type input "4,50212347"
type input "FDUSD"
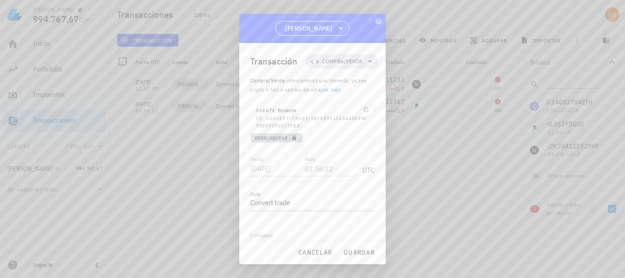
click at [280, 135] on span "Desbloquear" at bounding box center [277, 138] width 44 height 6
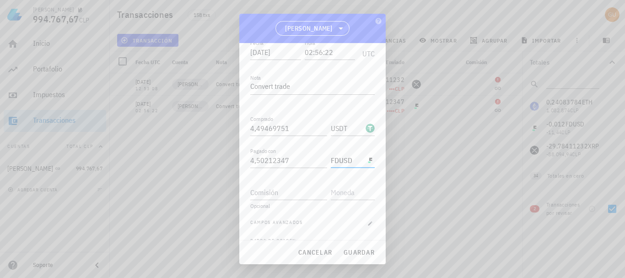
click at [358, 159] on input "FDUSD" at bounding box center [347, 160] width 33 height 15
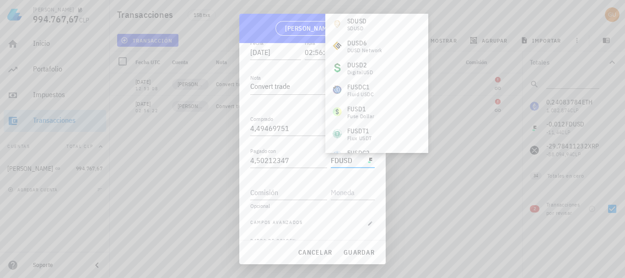
scroll to position [0, 0]
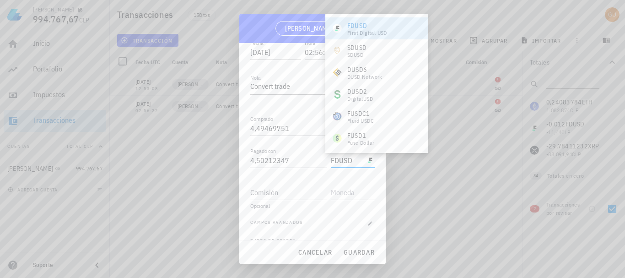
click at [436, 149] on div at bounding box center [312, 139] width 625 height 278
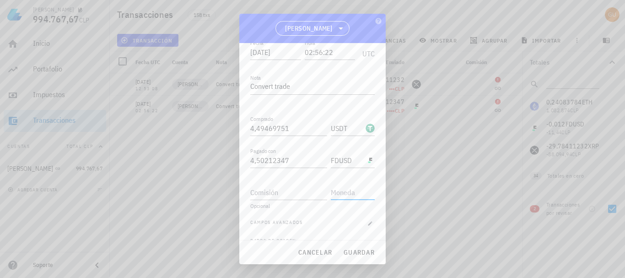
click at [360, 192] on input "text" at bounding box center [352, 192] width 42 height 15
click at [366, 161] on div "FDUSD-icon" at bounding box center [370, 160] width 9 height 9
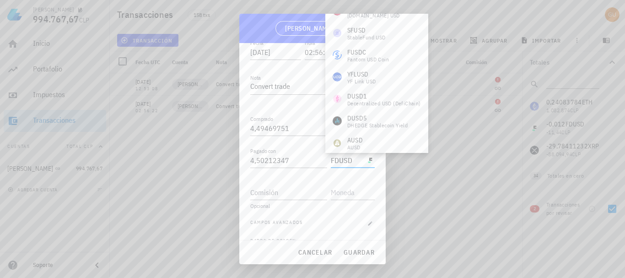
scroll to position [308, 0]
click at [442, 182] on div at bounding box center [312, 139] width 625 height 278
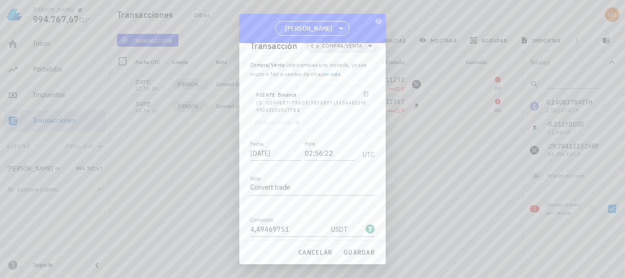
scroll to position [0, 0]
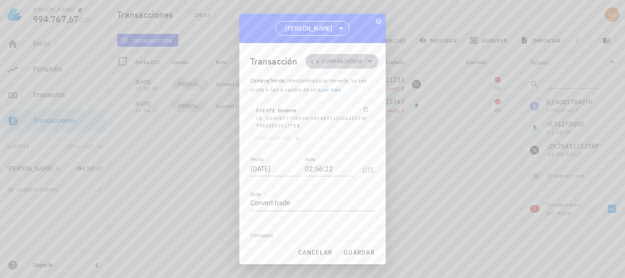
click at [365, 59] on icon at bounding box center [370, 61] width 11 height 11
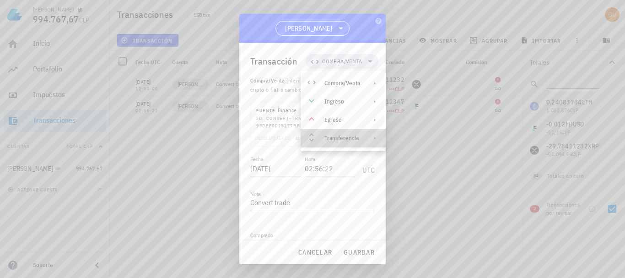
click at [355, 136] on div "Transferencia" at bounding box center [343, 138] width 36 height 7
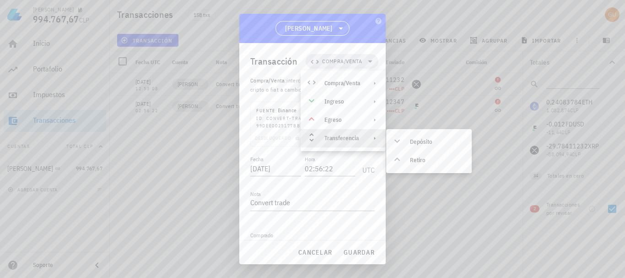
click at [449, 196] on div at bounding box center [312, 139] width 625 height 278
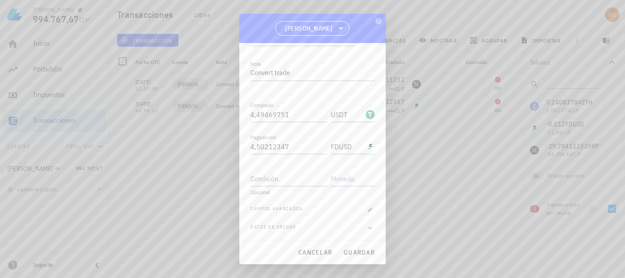
scroll to position [132, 0]
click at [326, 250] on span "cancelar" at bounding box center [315, 252] width 34 height 8
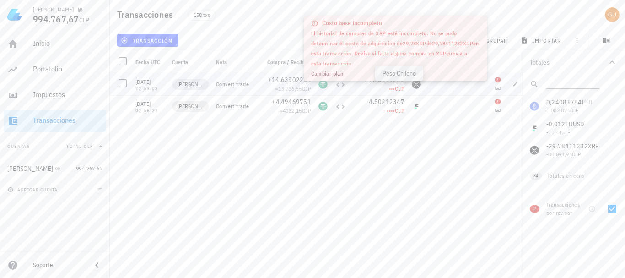
click at [397, 88] on span "CLP" at bounding box center [400, 88] width 10 height 7
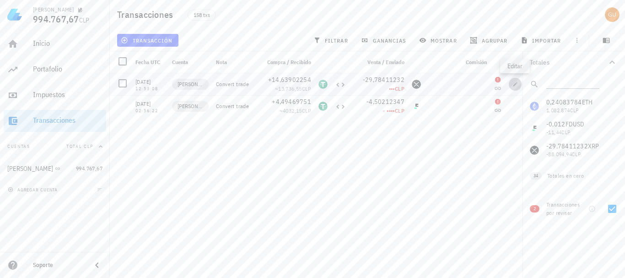
click at [513, 84] on icon "button" at bounding box center [515, 84] width 5 height 5
type input "2024-06-18"
type input "12:53:08"
type input "14,63902254"
type input "29,78411232"
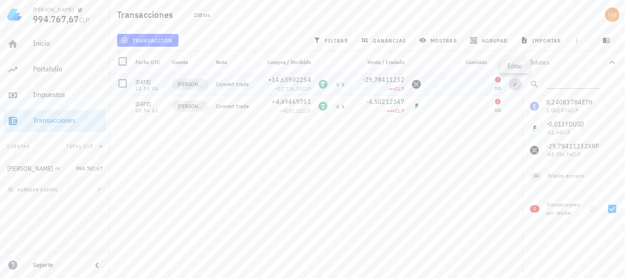
type input "XRP"
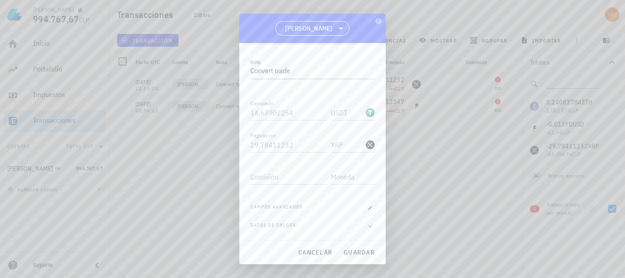
click at [364, 143] on div at bounding box center [369, 144] width 11 height 10
click at [279, 71] on textarea "Convert trade" at bounding box center [312, 71] width 125 height 15
click at [302, 73] on textarea "Convert trade" at bounding box center [312, 71] width 125 height 15
click at [366, 230] on icon "button" at bounding box center [370, 226] width 8 height 11
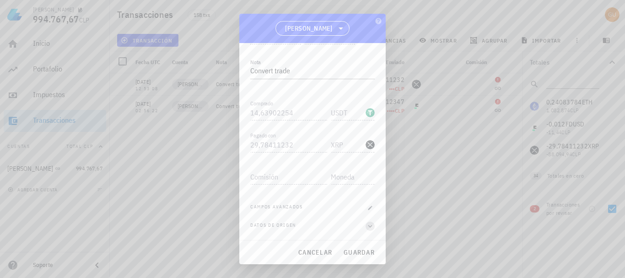
click at [366, 230] on icon "button" at bounding box center [370, 226] width 8 height 11
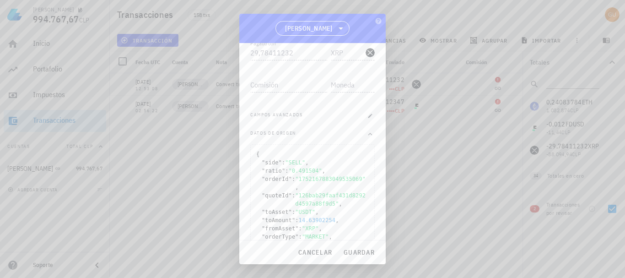
scroll to position [208, 0]
click at [369, 150] on icon "button" at bounding box center [371, 150] width 4 height 3
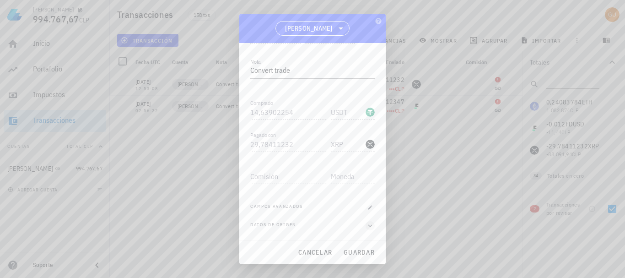
scroll to position [132, 0]
click at [368, 206] on icon "button" at bounding box center [370, 207] width 5 height 5
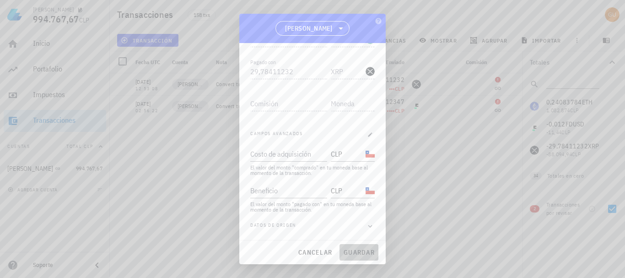
click at [363, 250] on span "guardar" at bounding box center [359, 252] width 32 height 8
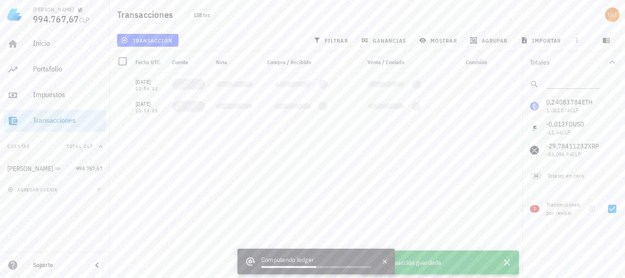
scroll to position [0, 0]
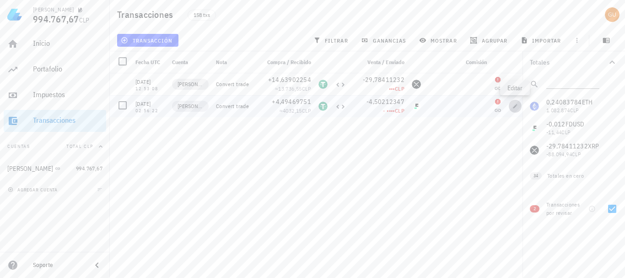
click at [513, 108] on icon "button" at bounding box center [515, 105] width 5 height 5
type input "2024-05-20"
type input "02:56:22"
type input "4,49469751"
type input "4,50212347"
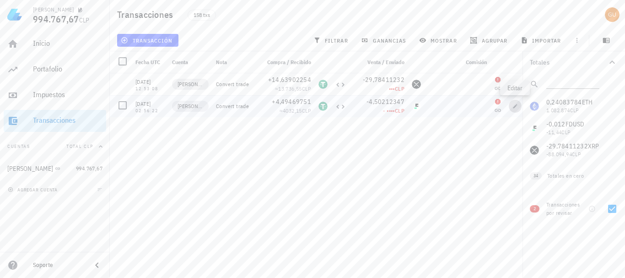
type input "FDUSD"
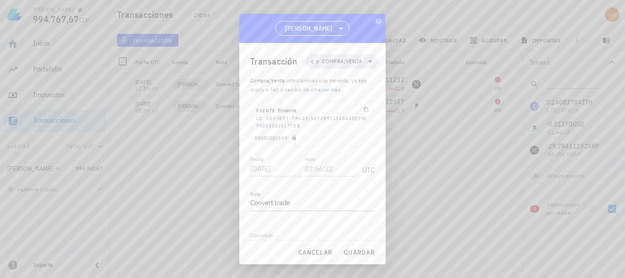
click at [352, 193] on input "CLP" at bounding box center [347, 195] width 33 height 15
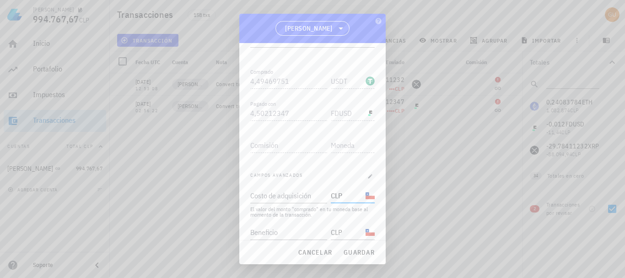
click at [352, 193] on input "CLP" at bounding box center [347, 195] width 33 height 15
click at [366, 196] on div "CLP-icon" at bounding box center [370, 195] width 9 height 9
click at [353, 219] on div "CLP" at bounding box center [353, 229] width 44 height 20
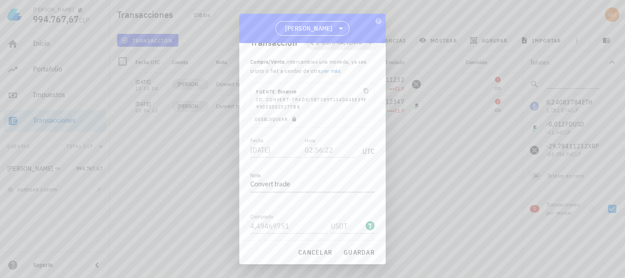
scroll to position [3, 0]
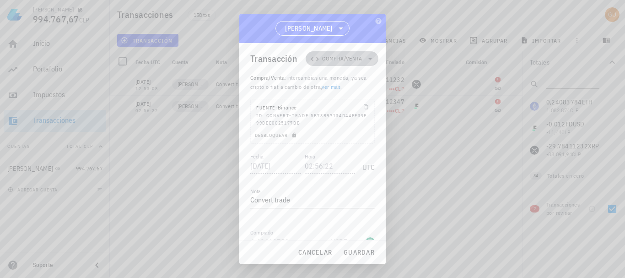
click at [324, 63] on span "Compra/Venta" at bounding box center [342, 58] width 40 height 9
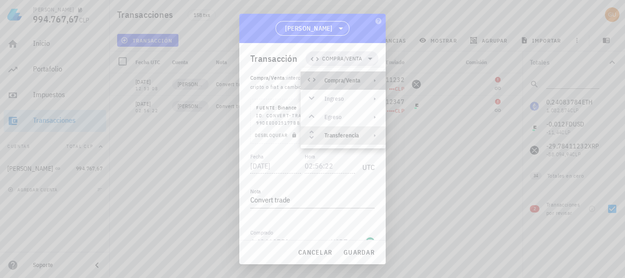
click at [342, 76] on div "Compra/Venta" at bounding box center [343, 80] width 85 height 18
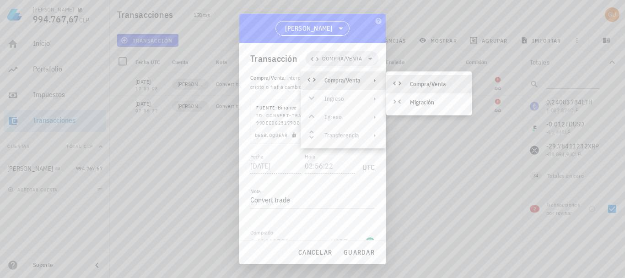
click at [421, 132] on div at bounding box center [312, 139] width 625 height 278
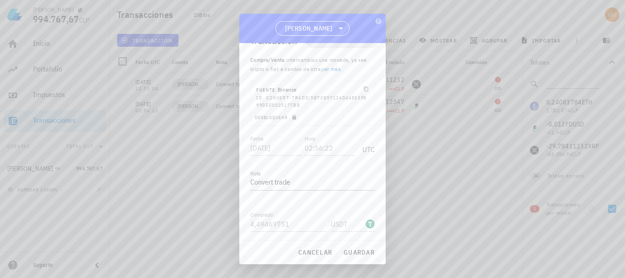
scroll to position [0, 0]
click at [365, 57] on icon at bounding box center [370, 61] width 11 height 11
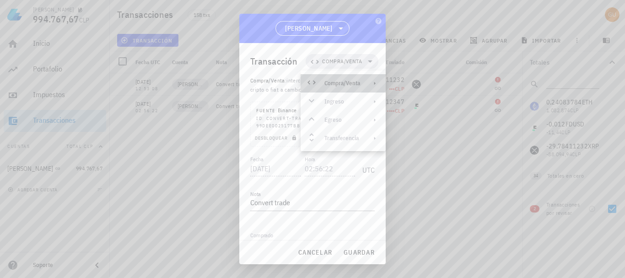
click at [371, 82] on div at bounding box center [373, 83] width 11 height 7
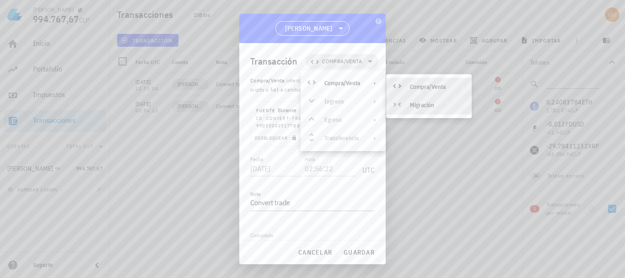
click at [422, 102] on div "Migración" at bounding box center [437, 105] width 54 height 7
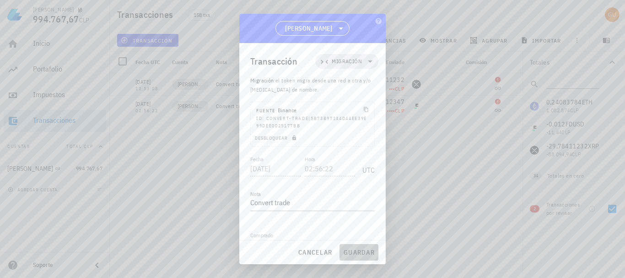
click at [364, 253] on span "guardar" at bounding box center [359, 252] width 32 height 8
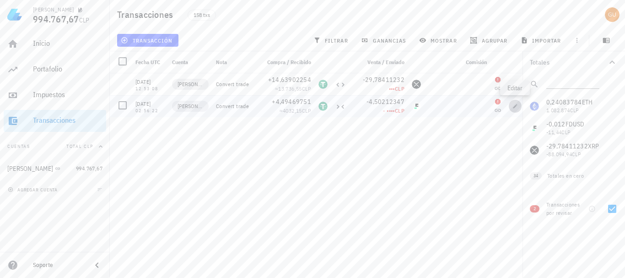
click at [519, 104] on span "button" at bounding box center [515, 105] width 13 height 5
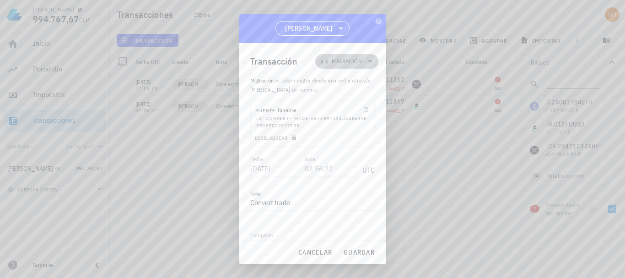
click at [365, 60] on icon at bounding box center [370, 61] width 11 height 11
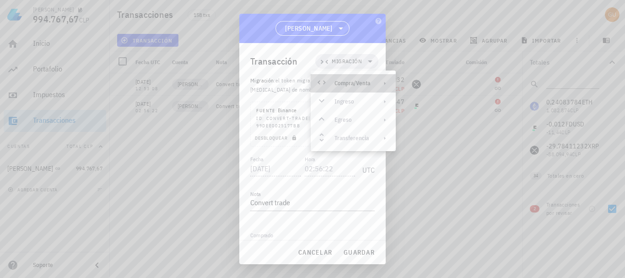
click at [348, 82] on div "Compra/Venta" at bounding box center [353, 83] width 36 height 7
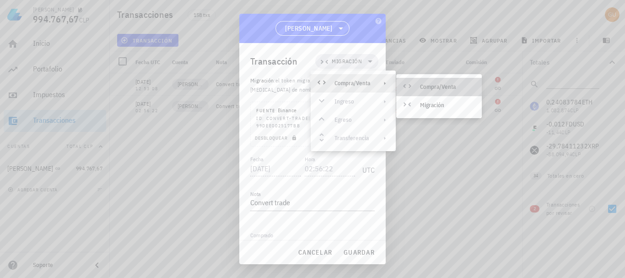
click at [403, 86] on icon at bounding box center [407, 86] width 8 height 4
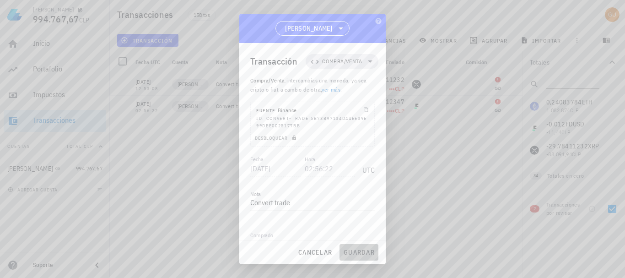
click at [353, 252] on span "guardar" at bounding box center [359, 252] width 32 height 8
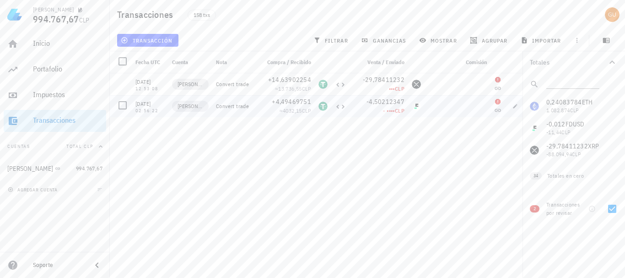
drag, startPoint x: 219, startPoint y: 105, endPoint x: 251, endPoint y: 109, distance: 32.3
click at [251, 109] on div "Convert trade" at bounding box center [234, 106] width 37 height 7
copy div "onvert trade"
click at [514, 107] on icon "button" at bounding box center [516, 106] width 4 height 4
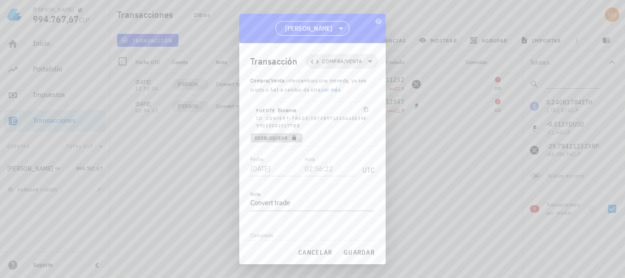
click at [284, 138] on span "Desbloquear" at bounding box center [277, 138] width 44 height 6
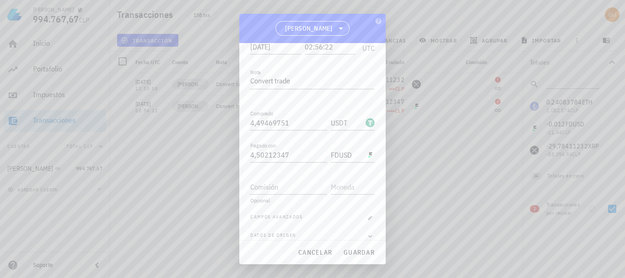
scroll to position [132, 0]
click at [369, 209] on icon "button" at bounding box center [371, 208] width 4 height 4
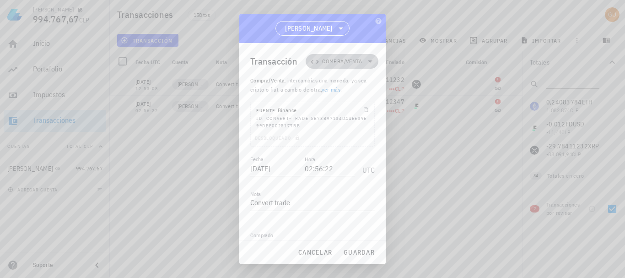
click at [365, 60] on icon at bounding box center [370, 61] width 11 height 11
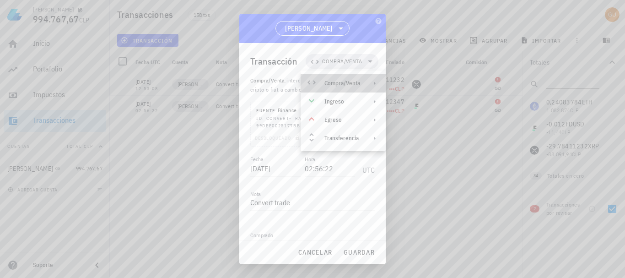
click at [355, 82] on div "Compra/Venta" at bounding box center [343, 83] width 36 height 7
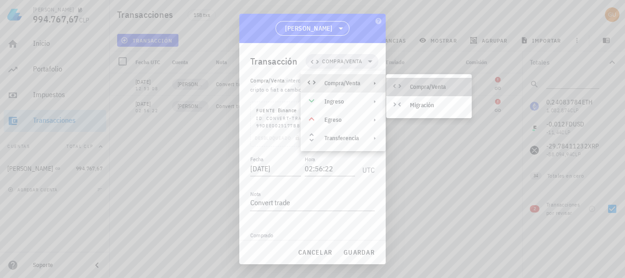
click at [418, 83] on div "Compra/Venta" at bounding box center [437, 86] width 54 height 7
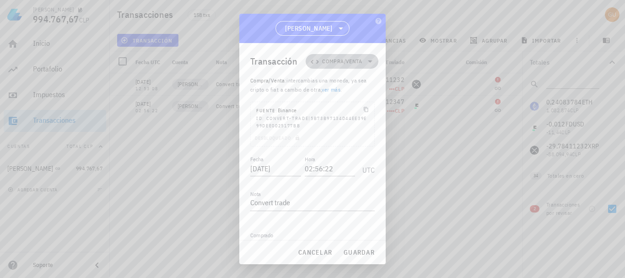
click at [350, 60] on span "Compra/Venta" at bounding box center [342, 61] width 40 height 9
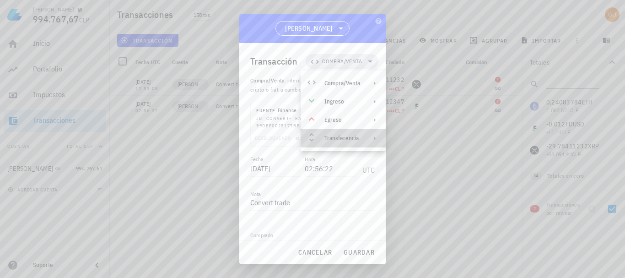
click at [359, 134] on div "Transferencia" at bounding box center [343, 138] width 85 height 18
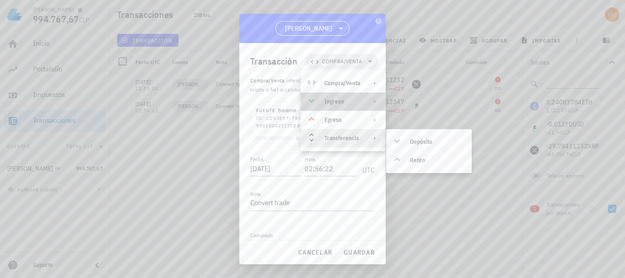
click at [353, 96] on div "Ingreso" at bounding box center [343, 101] width 85 height 18
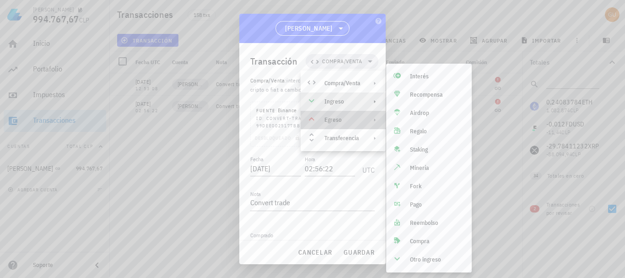
click at [350, 119] on div "Egreso" at bounding box center [343, 119] width 36 height 7
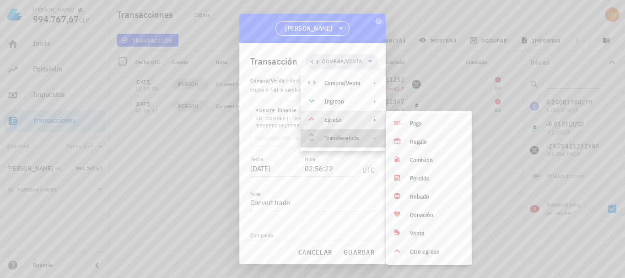
click at [352, 135] on div "Transferencia" at bounding box center [343, 138] width 36 height 7
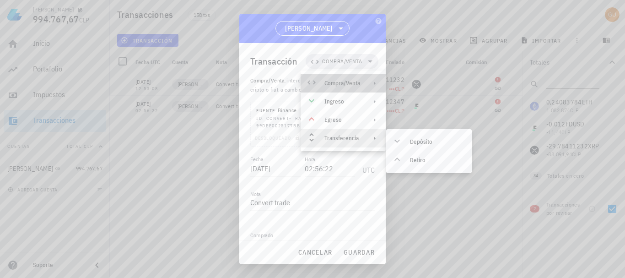
click at [347, 86] on div "Compra/Venta" at bounding box center [343, 83] width 36 height 7
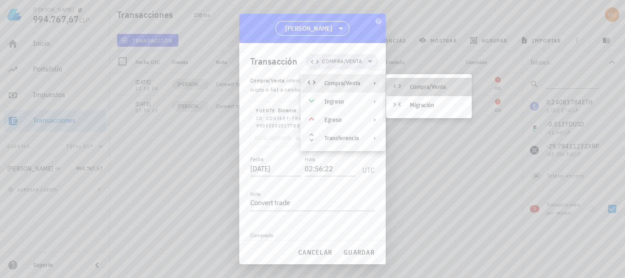
click at [403, 86] on div at bounding box center [399, 87] width 11 height 11
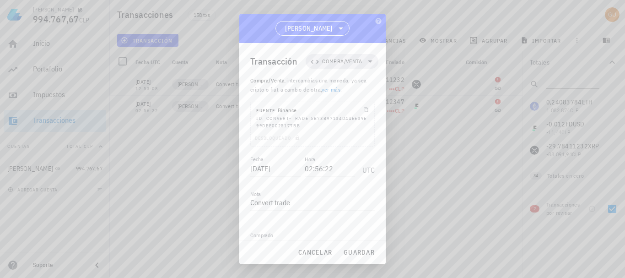
drag, startPoint x: 386, startPoint y: 87, endPoint x: 385, endPoint y: 124, distance: 36.2
click at [385, 124] on div "gustavo 994.767,67 CLP Inicio Portafolio Impuestos Transacciones Cuentas Total …" at bounding box center [312, 139] width 625 height 278
click at [394, 145] on div at bounding box center [312, 139] width 625 height 278
click at [356, 63] on span "Compra/Venta" at bounding box center [342, 61] width 40 height 9
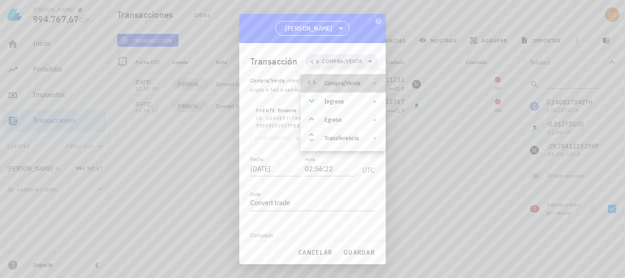
click at [357, 87] on div "Compra/Venta" at bounding box center [343, 83] width 85 height 18
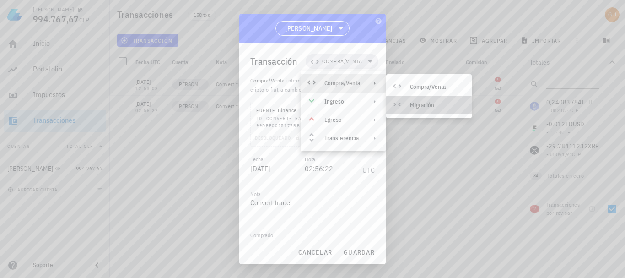
click at [418, 106] on div "Migración" at bounding box center [437, 105] width 54 height 7
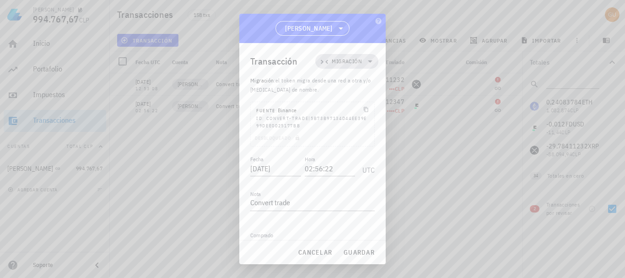
click at [354, 60] on span "Migración" at bounding box center [347, 61] width 30 height 9
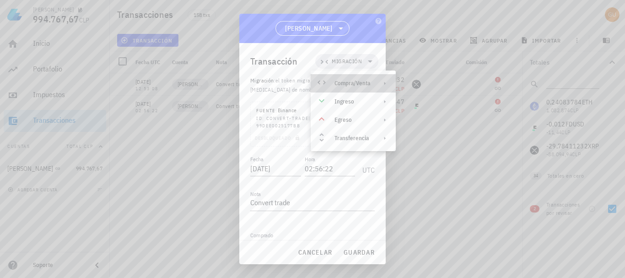
click at [360, 80] on div "Compra/Venta" at bounding box center [353, 83] width 36 height 7
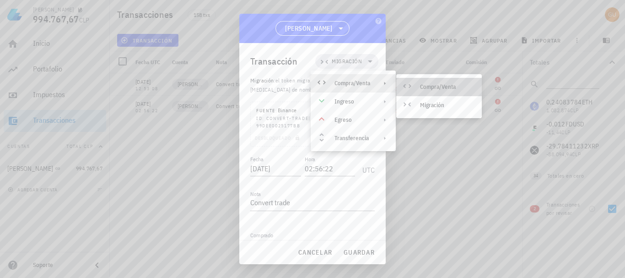
click at [418, 81] on div "Compra/Venta" at bounding box center [440, 87] width 86 height 18
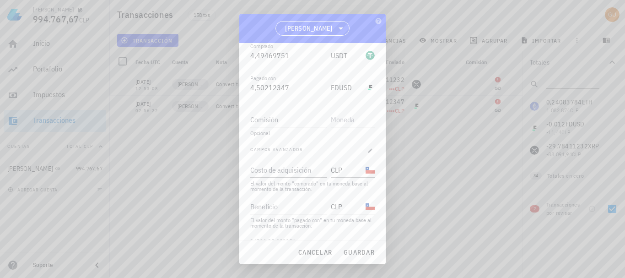
scroll to position [190, 0]
click at [366, 252] on span "guardar" at bounding box center [359, 252] width 32 height 8
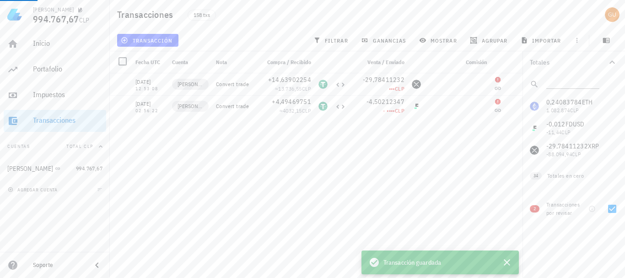
scroll to position [0, 0]
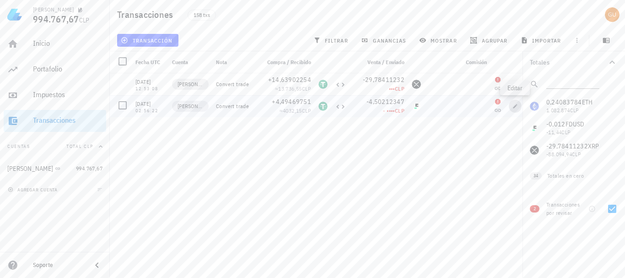
click at [516, 107] on icon "button" at bounding box center [516, 106] width 4 height 4
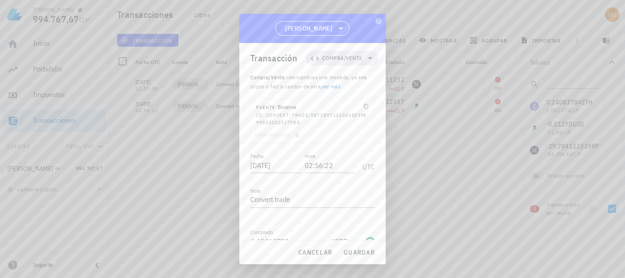
scroll to position [5, 0]
click at [317, 253] on span "cancelar" at bounding box center [315, 252] width 34 height 8
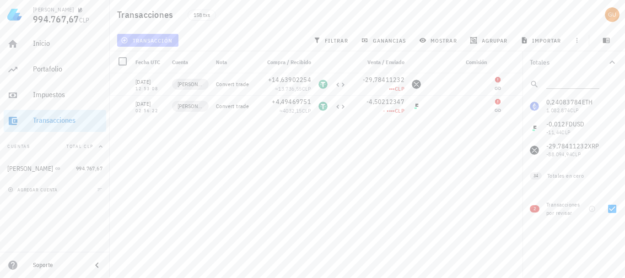
click at [165, 39] on span "transacción" at bounding box center [148, 40] width 50 height 7
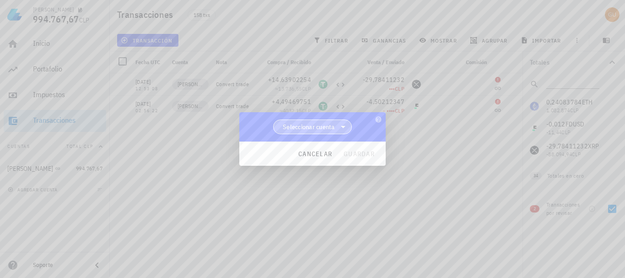
click at [337, 127] on span "Seleccionar cuenta" at bounding box center [312, 127] width 67 height 14
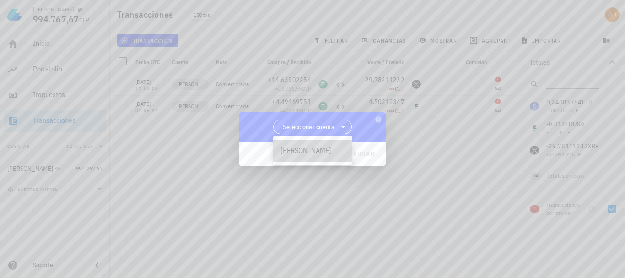
click at [320, 146] on div "[PERSON_NAME]" at bounding box center [312, 151] width 79 height 22
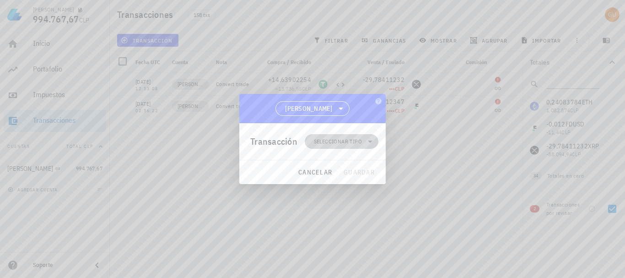
click at [340, 141] on span "Seleccionar tipo" at bounding box center [338, 141] width 48 height 9
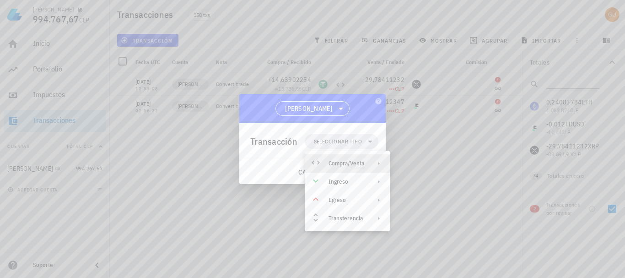
click at [344, 160] on div "Compra/Venta" at bounding box center [347, 163] width 36 height 7
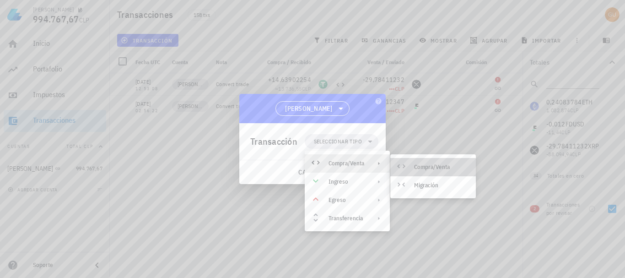
click at [418, 163] on div "Compra/Venta" at bounding box center [441, 166] width 54 height 7
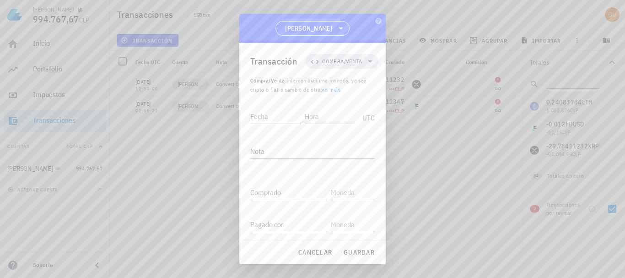
click at [280, 115] on input "Fecha" at bounding box center [275, 116] width 51 height 15
click at [272, 115] on input "Fecha" at bounding box center [276, 116] width 52 height 15
click at [310, 251] on span "cancelar" at bounding box center [315, 252] width 34 height 8
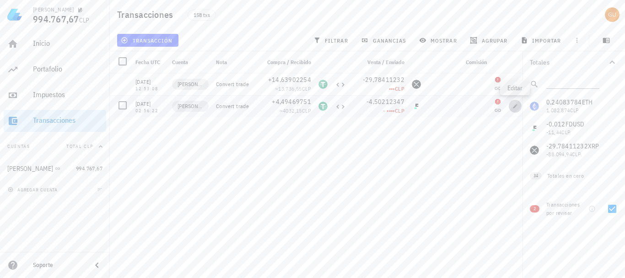
click at [517, 108] on icon "button" at bounding box center [515, 105] width 5 height 5
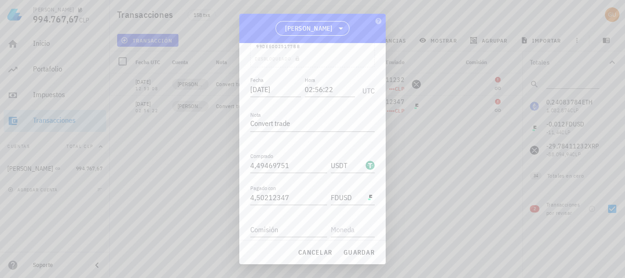
scroll to position [130, 0]
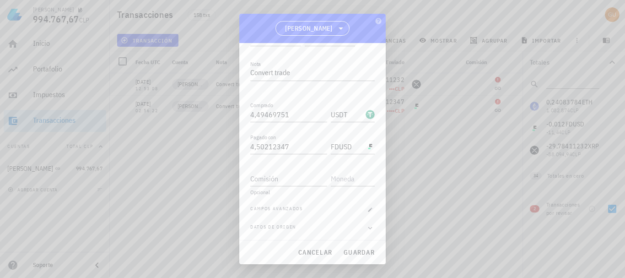
click at [405, 142] on div at bounding box center [312, 139] width 625 height 278
click at [318, 253] on span "cancelar" at bounding box center [315, 252] width 34 height 8
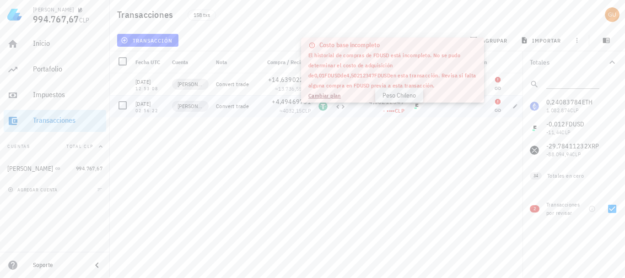
click at [403, 108] on span "CLP" at bounding box center [400, 110] width 10 height 7
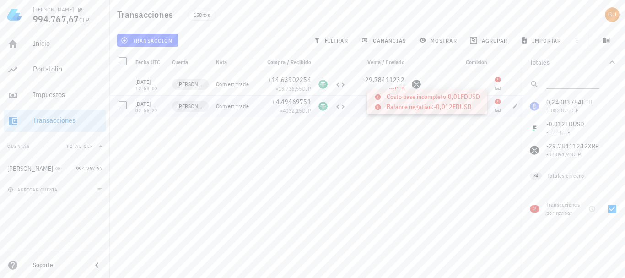
click at [501, 102] on icon at bounding box center [497, 101] width 5 height 5
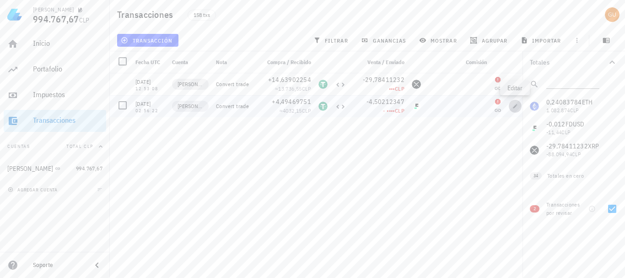
click at [515, 106] on icon "button" at bounding box center [515, 105] width 5 height 5
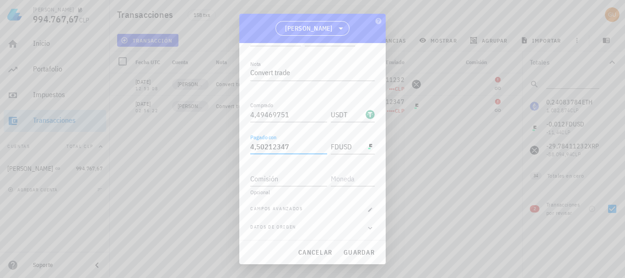
drag, startPoint x: 292, startPoint y: 146, endPoint x: 251, endPoint y: 147, distance: 41.2
click at [251, 147] on input "4,50212347" at bounding box center [288, 146] width 77 height 15
click at [326, 255] on span "cancelar" at bounding box center [315, 252] width 34 height 8
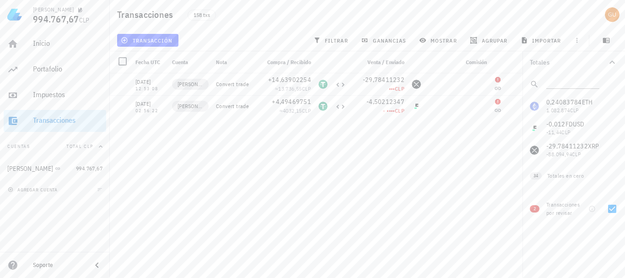
click at [287, 151] on div "20/08/2025 01:05:20 gus Convert trade +0,24083784 ≈ 945.651,04 CLP -999,1043768…" at bounding box center [319, 171] width 419 height 197
click at [64, 168] on icon "button" at bounding box center [66, 168] width 5 height 5
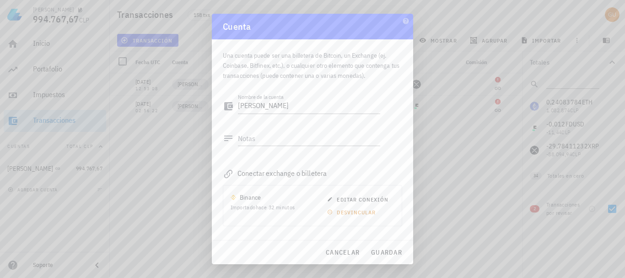
scroll to position [41, 0]
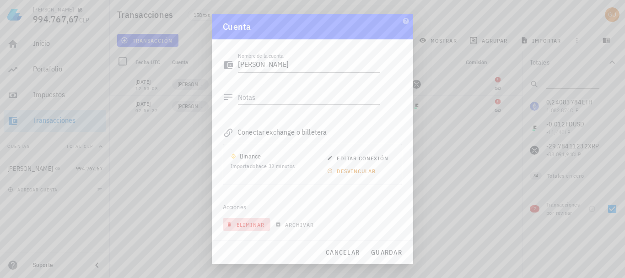
click at [250, 222] on span "eliminar" at bounding box center [246, 224] width 36 height 7
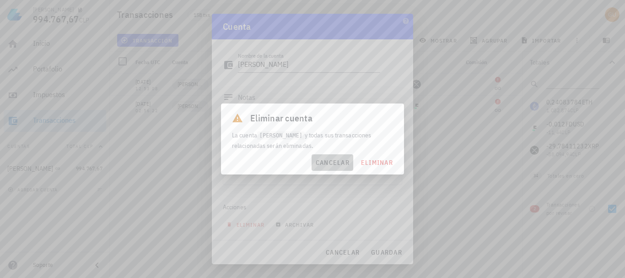
click at [325, 163] on span "cancelar" at bounding box center [332, 162] width 34 height 8
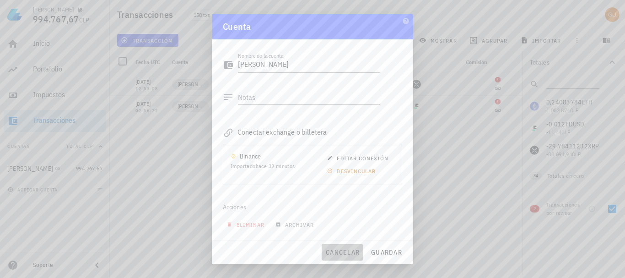
click at [343, 250] on span "cancelar" at bounding box center [343, 252] width 34 height 8
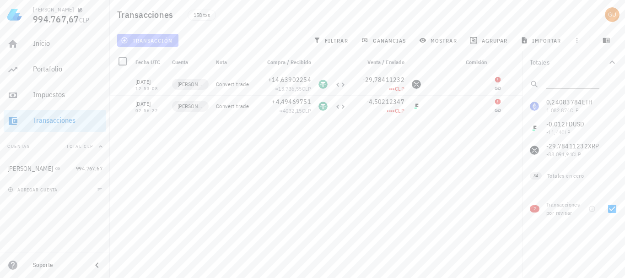
click at [164, 38] on span "transacción" at bounding box center [148, 40] width 50 height 7
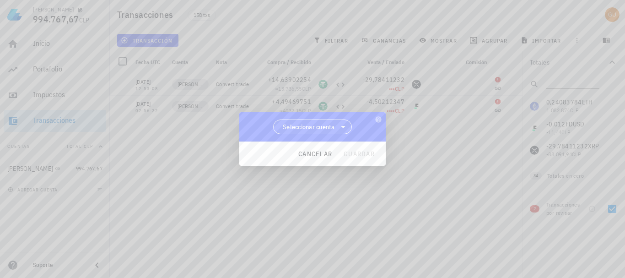
click at [333, 128] on span "Seleccionar cuenta" at bounding box center [309, 126] width 52 height 9
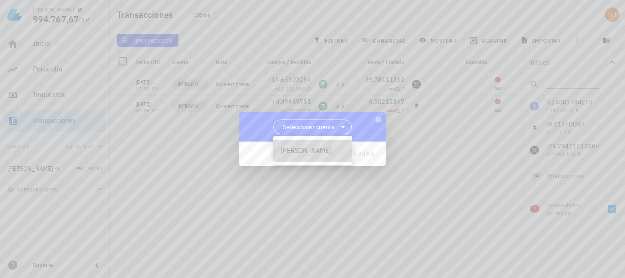
click at [299, 147] on div "[PERSON_NAME]" at bounding box center [313, 150] width 65 height 9
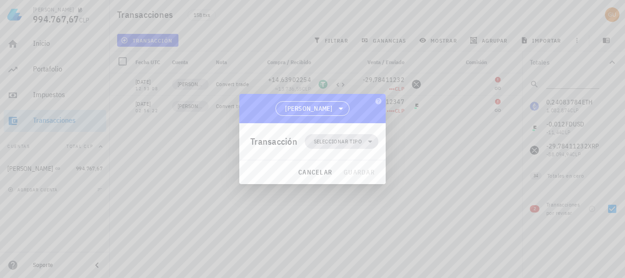
click at [338, 141] on span "Seleccionar tipo" at bounding box center [338, 141] width 48 height 9
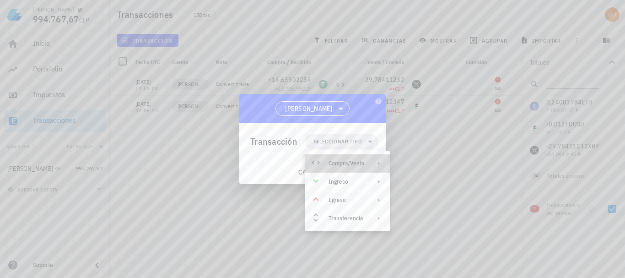
click at [348, 158] on div "Compra/Venta" at bounding box center [347, 163] width 85 height 18
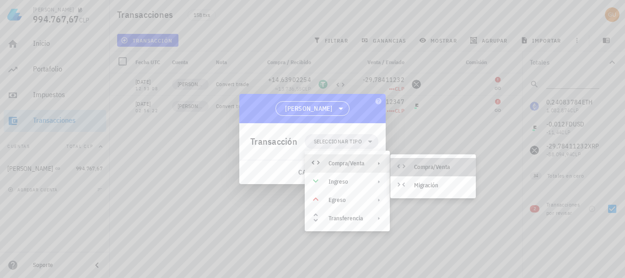
click at [411, 165] on div "Compra/Venta" at bounding box center [434, 167] width 86 height 18
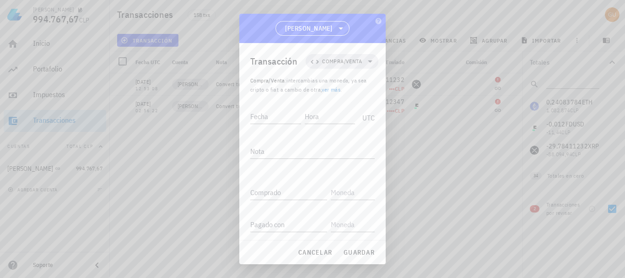
scroll to position [43, 0]
click at [321, 252] on span "cancelar" at bounding box center [315, 252] width 34 height 8
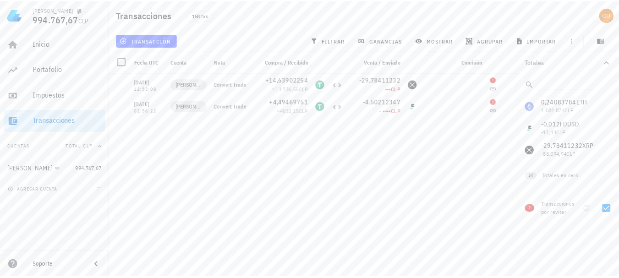
scroll to position [0, 0]
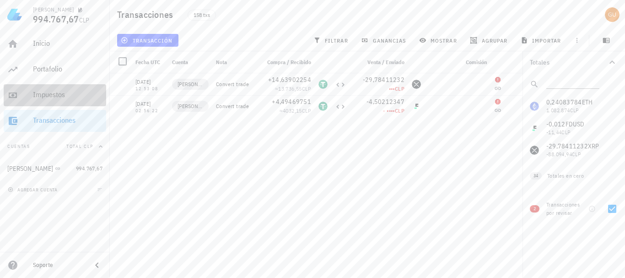
click at [59, 92] on div "Impuestos" at bounding box center [68, 94] width 70 height 9
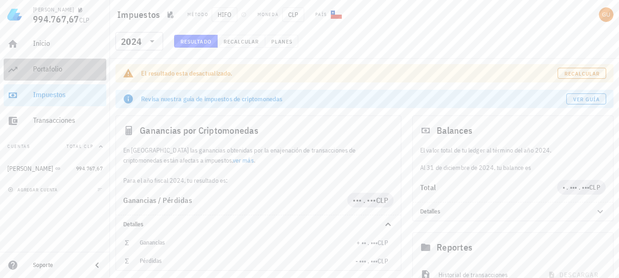
click at [54, 69] on div "Portafolio" at bounding box center [68, 69] width 70 height 9
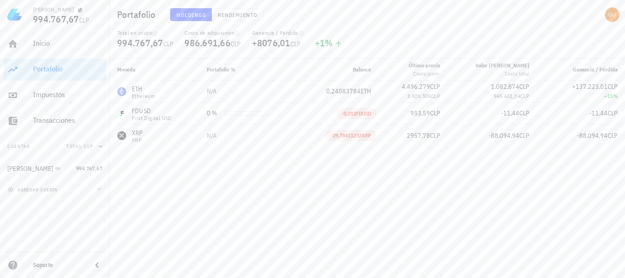
click at [408, 115] on div "gustavo 994.767,67 CLP Inicio Portafolio Impuestos Transacciones Cuentas Total …" at bounding box center [312, 139] width 625 height 278
click at [366, 116] on span "FDUSD" at bounding box center [363, 113] width 15 height 7
click at [368, 100] on td "0,24083784 ETH" at bounding box center [339, 92] width 79 height 22
click at [370, 114] on span "FDUSD" at bounding box center [363, 113] width 15 height 7
click at [362, 135] on span "-29,78411232" at bounding box center [346, 135] width 31 height 7
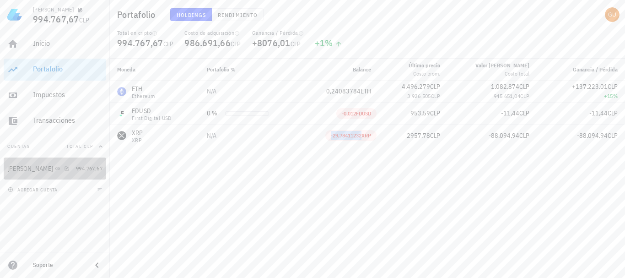
click at [48, 171] on div "[PERSON_NAME]" at bounding box center [39, 168] width 65 height 9
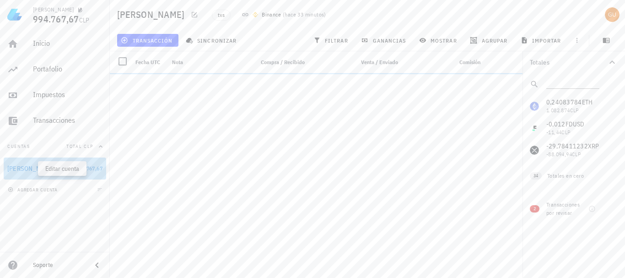
click at [66, 168] on icon "button" at bounding box center [68, 168] width 4 height 4
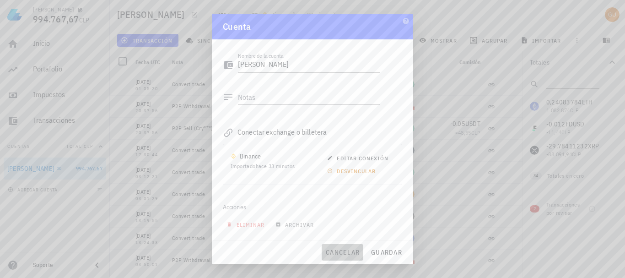
click at [339, 255] on span "cancelar" at bounding box center [343, 252] width 34 height 8
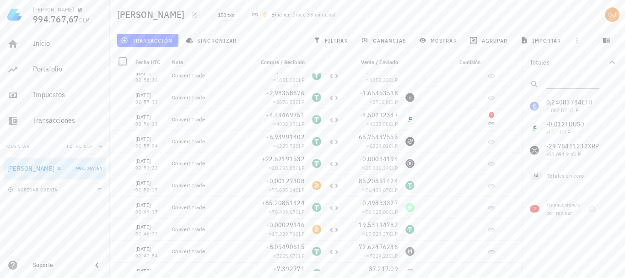
scroll to position [2017, 0]
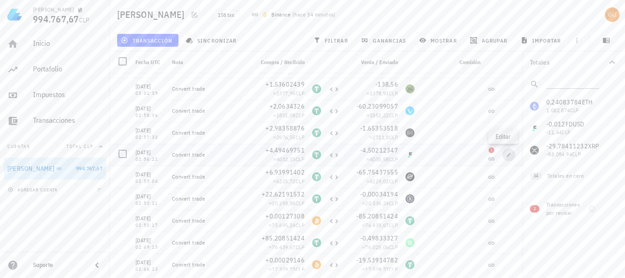
click at [507, 154] on icon "button" at bounding box center [509, 154] width 4 height 4
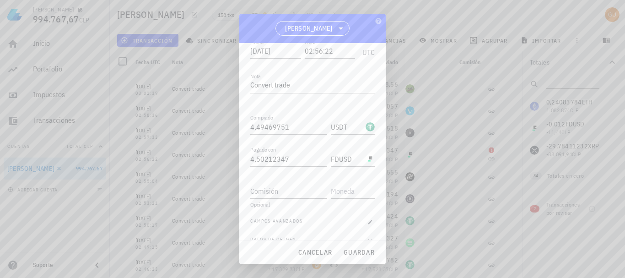
scroll to position [132, 0]
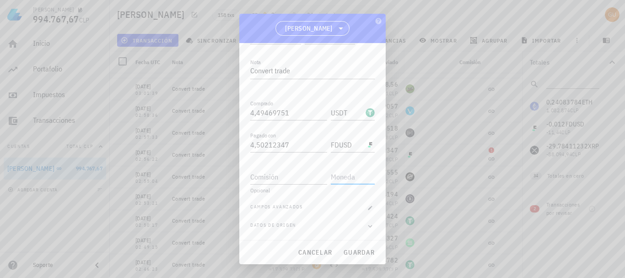
click at [348, 179] on input "text" at bounding box center [352, 176] width 42 height 15
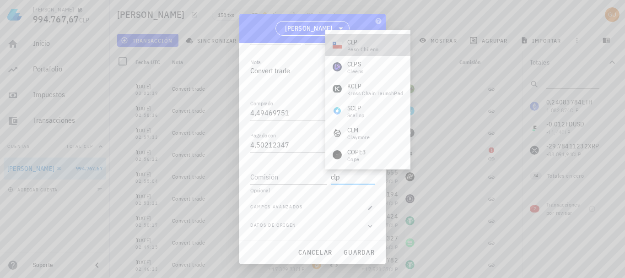
click at [368, 50] on div "peso chileno" at bounding box center [364, 49] width 32 height 5
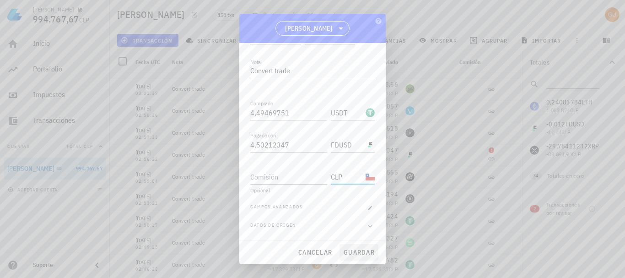
type input "CLP"
click at [355, 251] on span "guardar" at bounding box center [359, 252] width 32 height 8
click at [285, 178] on input "Comisión" at bounding box center [288, 176] width 77 height 15
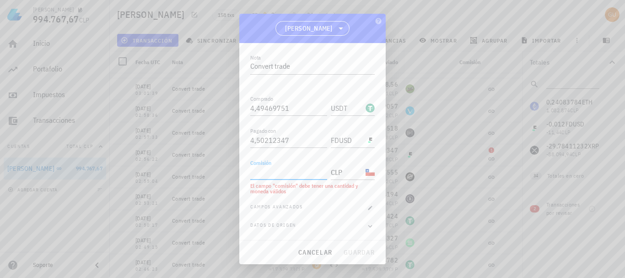
click at [258, 168] on input "Comisión" at bounding box center [288, 172] width 77 height 15
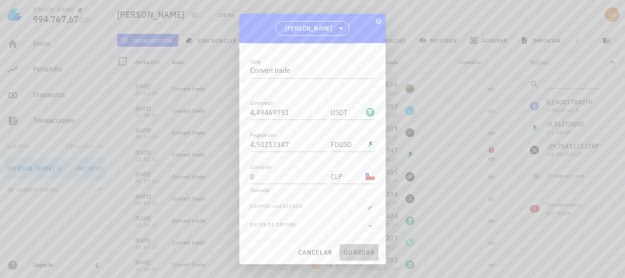
click at [356, 252] on span "guardar" at bounding box center [359, 252] width 32 height 8
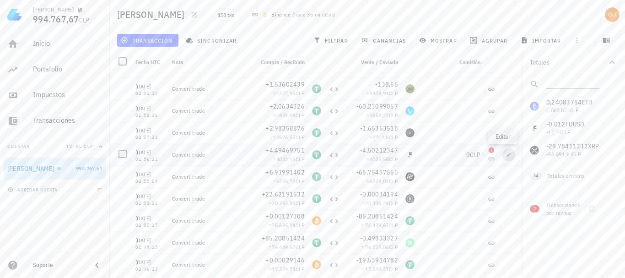
click at [507, 154] on icon "button" at bounding box center [509, 154] width 4 height 4
type input "0"
type input "CLP"
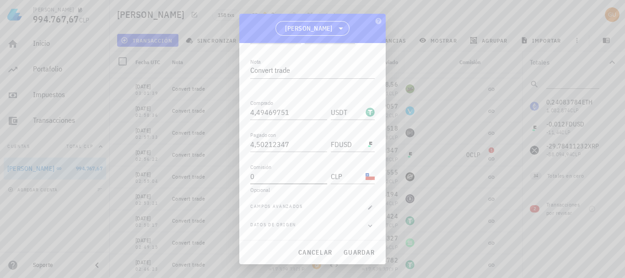
click at [278, 179] on input "0" at bounding box center [288, 176] width 77 height 15
click at [350, 246] on div "cancelar guardar" at bounding box center [312, 252] width 147 height 24
click at [348, 179] on input "CLP" at bounding box center [347, 176] width 33 height 15
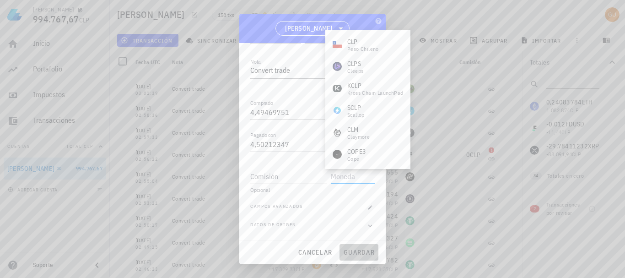
click at [360, 249] on span "guardar" at bounding box center [359, 252] width 32 height 8
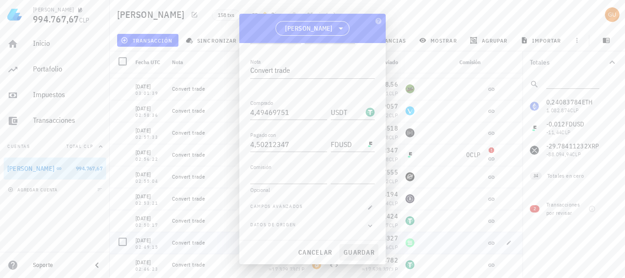
type input "0"
type input "CLP"
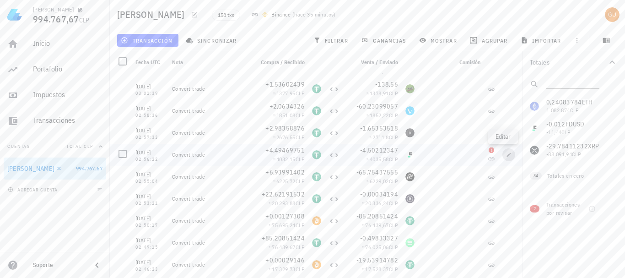
click at [503, 153] on span "button" at bounding box center [509, 154] width 13 height 5
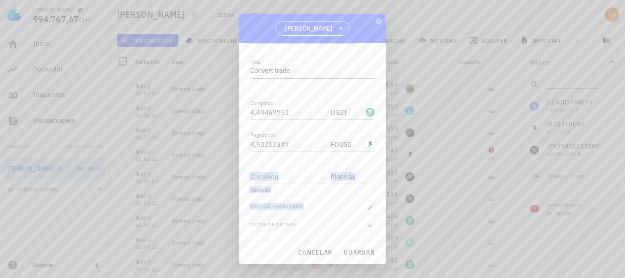
drag, startPoint x: 380, startPoint y: 140, endPoint x: 360, endPoint y: 204, distance: 67.1
click at [360, 204] on div "Transacción Compra/Venta Compra/Venta : intercambias una moneda, ya sea cripto …" at bounding box center [312, 141] width 147 height 196
click at [369, 207] on icon "button" at bounding box center [371, 208] width 4 height 4
click at [354, 196] on div "Fecha 2024-05-20 Hora 02:56:22 UTC Nota Convert trade Comprado 4,49469751 USDT …" at bounding box center [312, 167] width 125 height 291
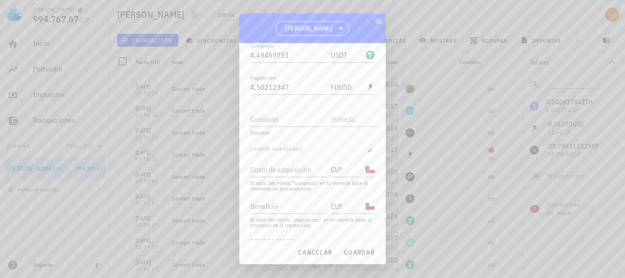
scroll to position [205, 0]
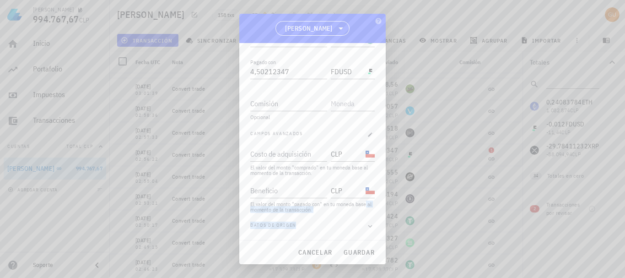
drag, startPoint x: 380, startPoint y: 217, endPoint x: 380, endPoint y: 202, distance: 14.2
click at [380, 202] on div "Transacción Compra/Venta Compra/Venta : intercambias una moneda, ya sea cripto …" at bounding box center [312, 141] width 147 height 196
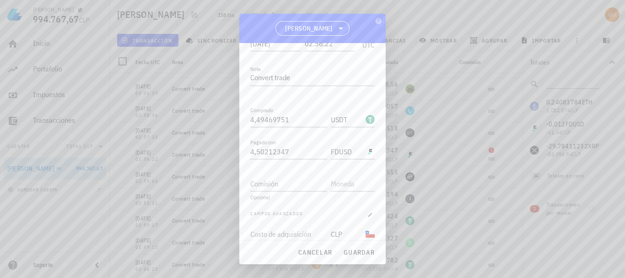
scroll to position [94, 0]
click at [348, 180] on input "FDUSD" at bounding box center [347, 182] width 33 height 15
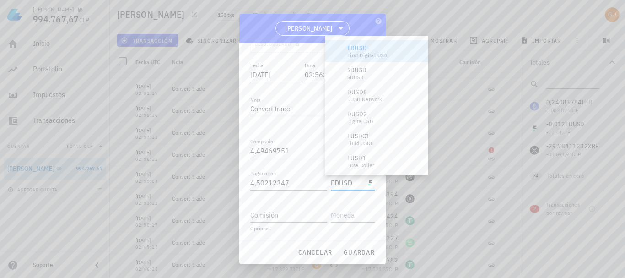
click at [348, 180] on input "FDUSD" at bounding box center [347, 182] width 33 height 15
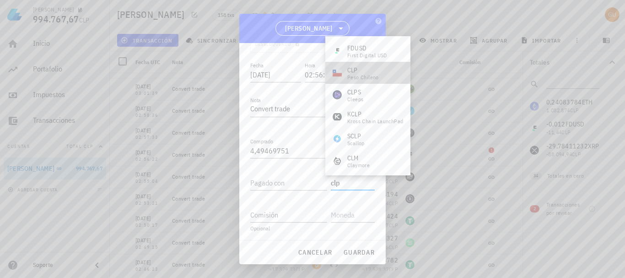
click at [369, 72] on div "CLP" at bounding box center [364, 69] width 32 height 9
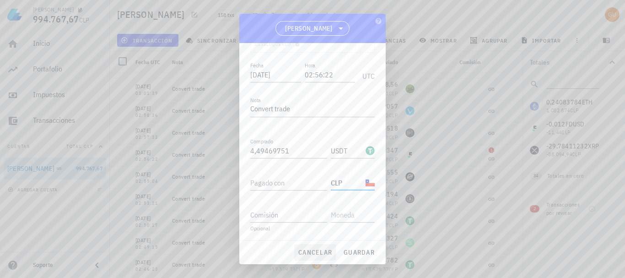
type input "CLP"
click at [319, 248] on span "cancelar" at bounding box center [315, 252] width 34 height 8
type input "4,50212347"
type input "FDUSD"
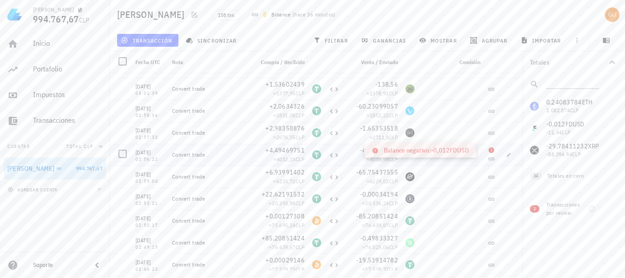
click at [489, 149] on icon at bounding box center [491, 149] width 5 height 5
click at [506, 156] on icon "button" at bounding box center [508, 154] width 5 height 5
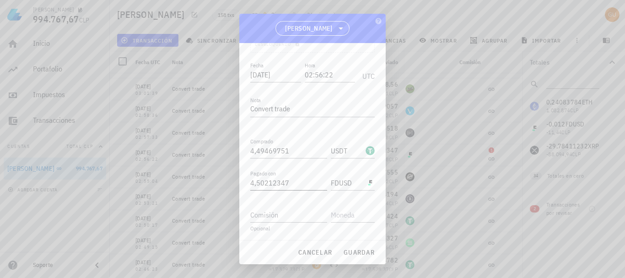
click at [300, 181] on input "4,50212347" at bounding box center [288, 182] width 77 height 15
click at [344, 183] on input "FDUSD" at bounding box center [347, 182] width 33 height 15
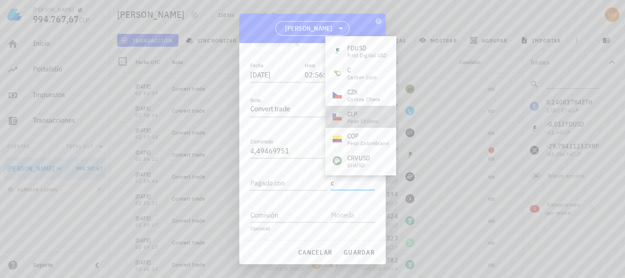
click at [361, 114] on div "CLP" at bounding box center [364, 113] width 32 height 9
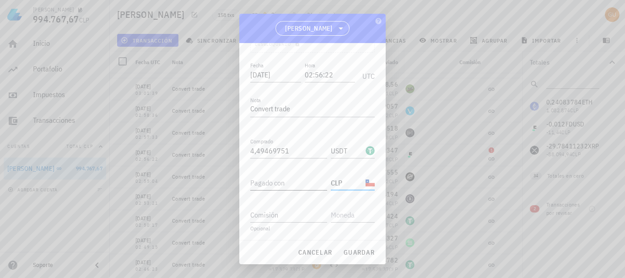
type input "CLP"
click at [286, 186] on input "Pagado con" at bounding box center [288, 182] width 77 height 15
paste input "4,5"
click at [365, 253] on span "guardar" at bounding box center [359, 252] width 32 height 8
type input "4,50212347"
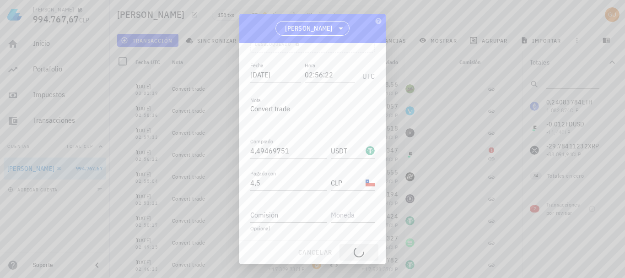
type input "FDUSD"
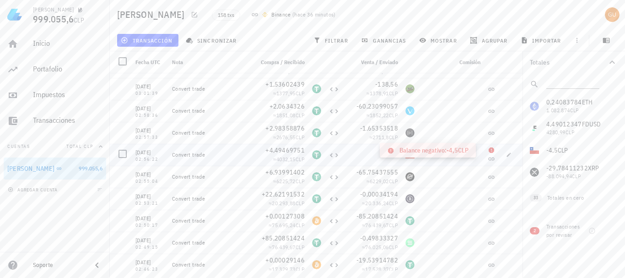
click at [489, 150] on icon at bounding box center [491, 149] width 5 height 5
click at [506, 156] on icon "button" at bounding box center [508, 154] width 5 height 5
type input "4,5"
type input "CLP"
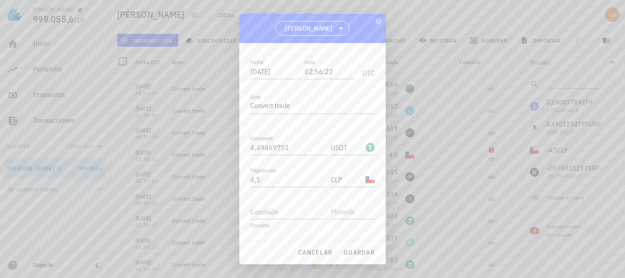
scroll to position [89, 0]
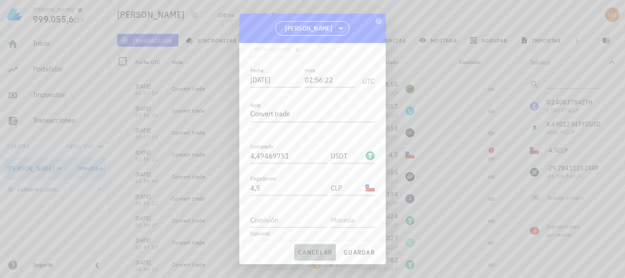
click at [325, 250] on span "cancelar" at bounding box center [315, 252] width 34 height 8
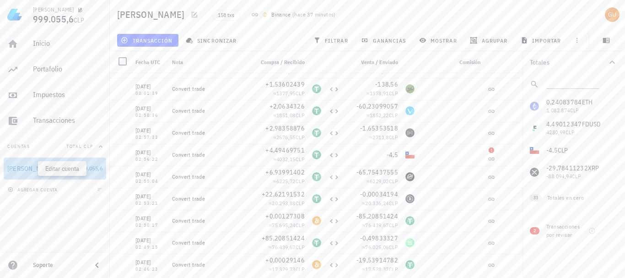
click at [65, 168] on icon "button" at bounding box center [67, 168] width 5 height 5
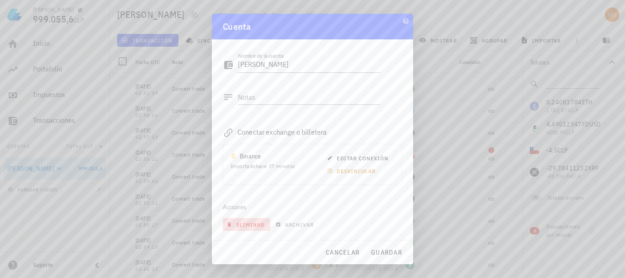
click at [242, 225] on span "eliminar" at bounding box center [246, 224] width 36 height 7
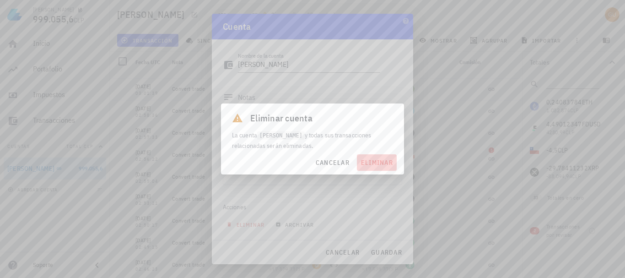
click at [370, 167] on button "eliminar" at bounding box center [377, 162] width 40 height 16
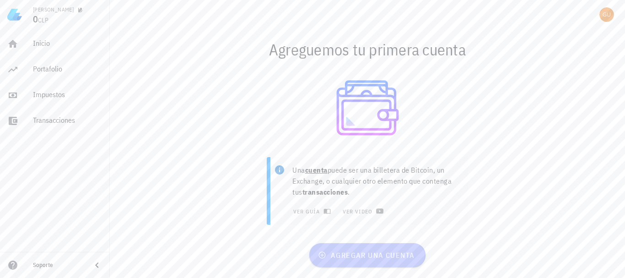
click at [364, 250] on span "agregar una cuenta" at bounding box center [367, 254] width 95 height 9
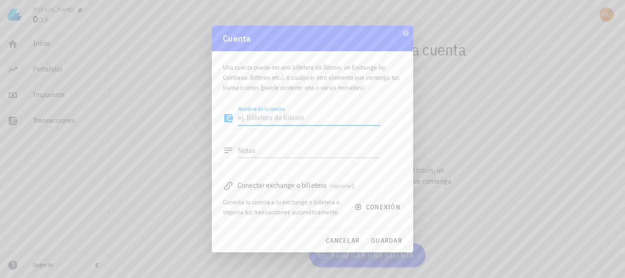
click at [280, 119] on textarea "Nombre de la cuenta" at bounding box center [309, 118] width 142 height 15
type textarea "[PERSON_NAME]"
click at [372, 208] on span "conexión" at bounding box center [379, 207] width 44 height 8
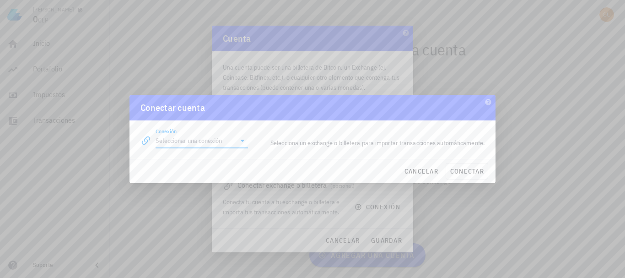
click at [217, 139] on input "Conexión" at bounding box center [196, 140] width 80 height 15
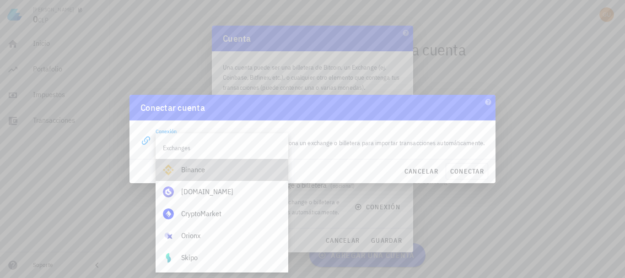
click at [197, 166] on div "Binance" at bounding box center [231, 169] width 100 height 9
type input "Binance"
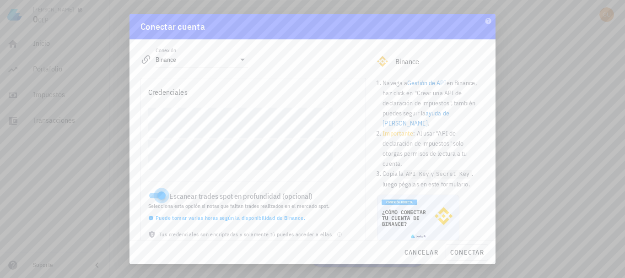
click at [162, 195] on div at bounding box center [161, 195] width 13 height 13
click at [470, 253] on span "conectar" at bounding box center [467, 252] width 34 height 8
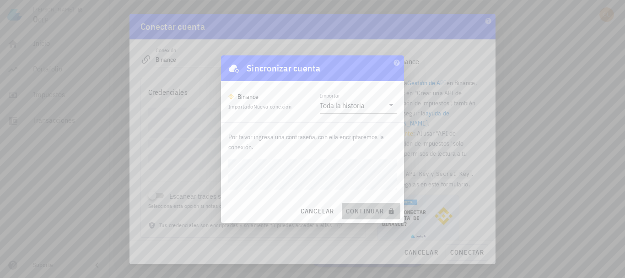
click at [364, 212] on span "continuar" at bounding box center [371, 211] width 51 height 8
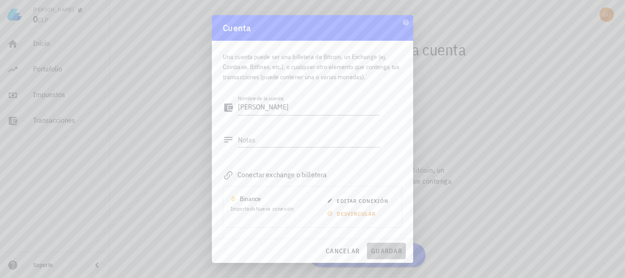
click at [390, 250] on span "guardar" at bounding box center [387, 251] width 32 height 8
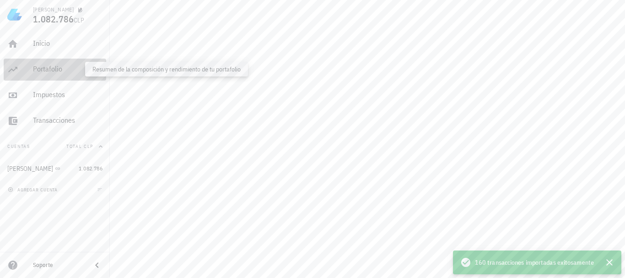
click at [48, 67] on div "Portafolio" at bounding box center [68, 69] width 70 height 9
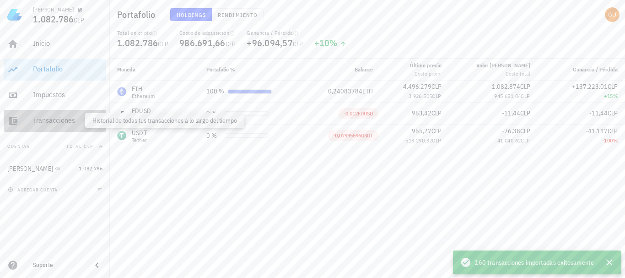
click at [72, 117] on div "Transacciones" at bounding box center [68, 120] width 70 height 9
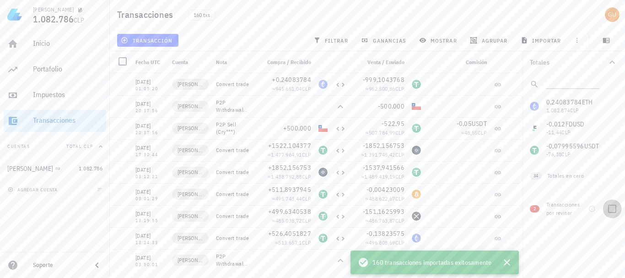
click at [612, 209] on div at bounding box center [613, 209] width 16 height 16
checkbox input "true"
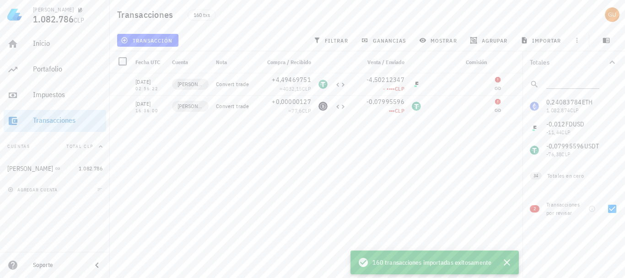
click at [485, 145] on div "20/08/2025 01:05:20 gus Convert trade +0,24083784 ≈ 945.651,04 CLP -999,1043768…" at bounding box center [319, 171] width 419 height 197
click at [513, 105] on icon "button" at bounding box center [515, 105] width 5 height 5
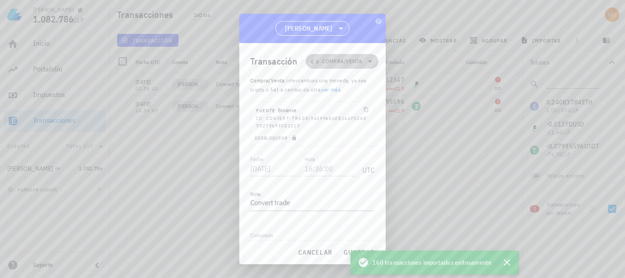
click at [366, 60] on icon at bounding box center [370, 61] width 11 height 11
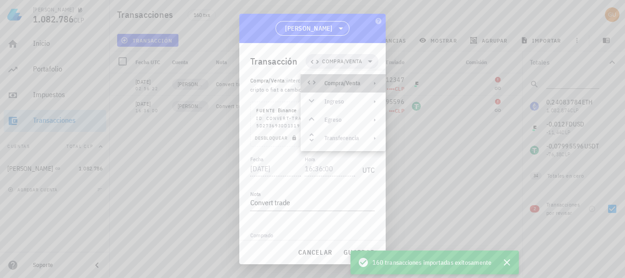
click at [354, 86] on div "Compra/Venta" at bounding box center [343, 83] width 36 height 7
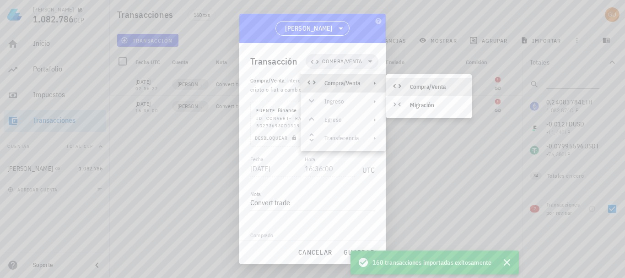
click at [370, 82] on div at bounding box center [373, 83] width 11 height 7
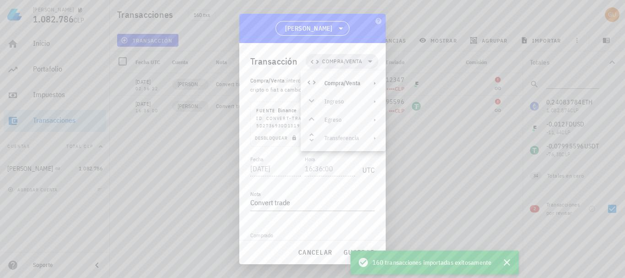
click at [424, 163] on div at bounding box center [312, 139] width 625 height 278
click at [318, 248] on span "cancelar" at bounding box center [315, 252] width 34 height 8
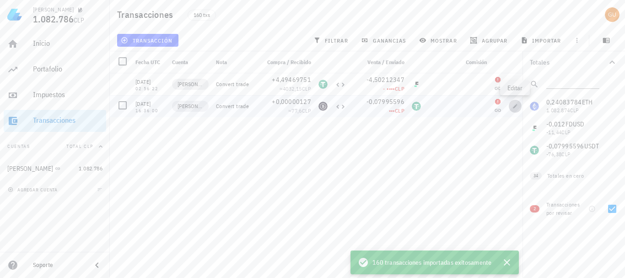
click at [516, 109] on button "button" at bounding box center [515, 106] width 13 height 13
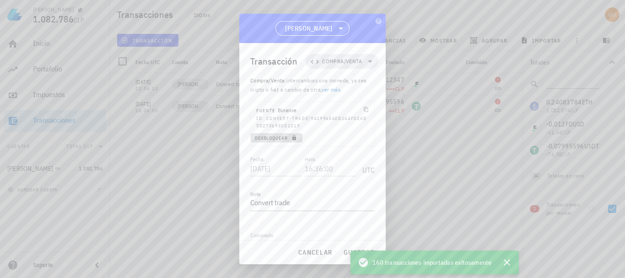
click at [274, 136] on span "Desbloquear" at bounding box center [277, 138] width 44 height 6
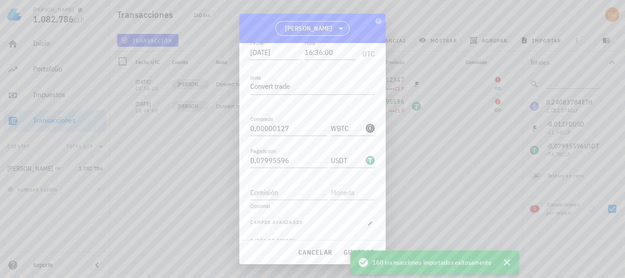
scroll to position [132, 0]
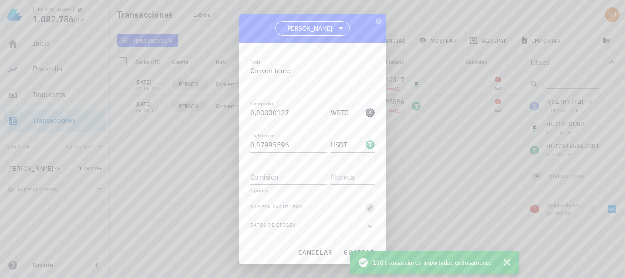
click at [369, 208] on icon "button" at bounding box center [371, 208] width 4 height 4
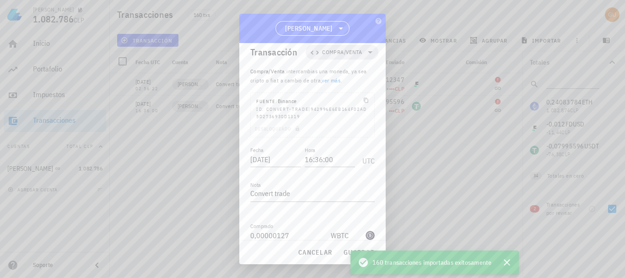
scroll to position [0, 0]
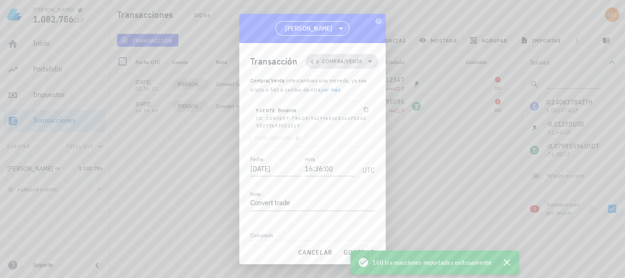
click at [366, 60] on icon at bounding box center [370, 61] width 11 height 11
click at [358, 141] on div "Transferencia" at bounding box center [343, 138] width 36 height 7
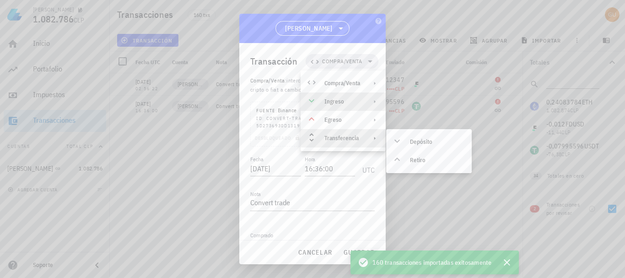
click at [342, 100] on div "Ingreso" at bounding box center [343, 101] width 36 height 7
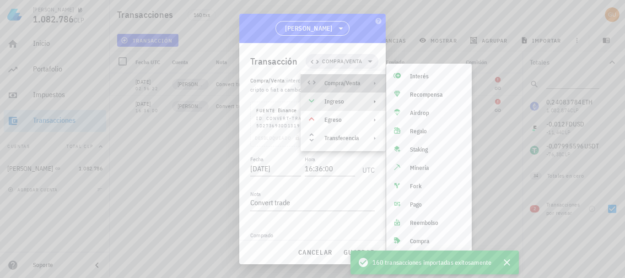
click at [345, 81] on div "Compra/Venta" at bounding box center [343, 83] width 36 height 7
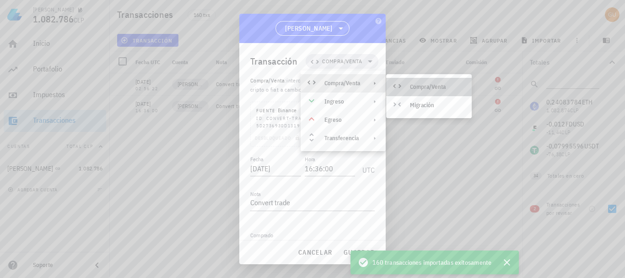
click at [420, 82] on div "Compra/Venta" at bounding box center [429, 87] width 86 height 18
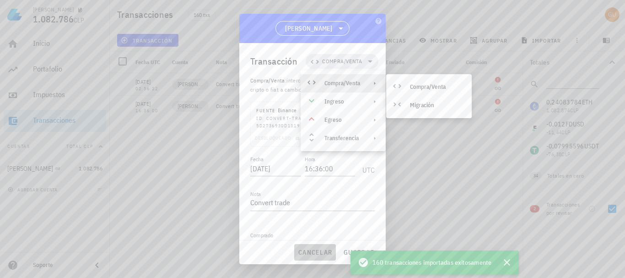
click at [318, 257] on button "cancelar" at bounding box center [315, 252] width 42 height 16
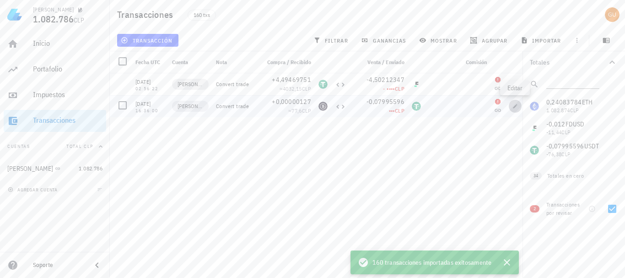
click at [513, 104] on icon "button" at bounding box center [515, 105] width 5 height 5
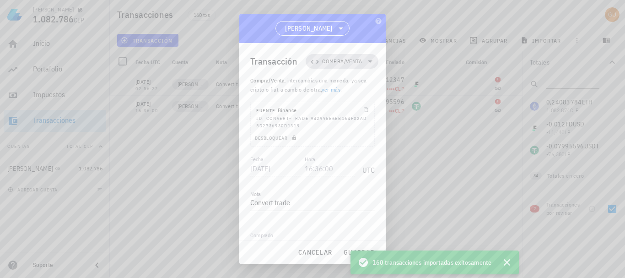
click at [365, 65] on icon at bounding box center [370, 61] width 11 height 11
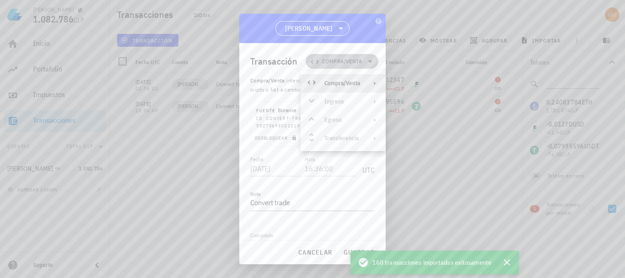
click at [365, 65] on icon at bounding box center [370, 61] width 11 height 11
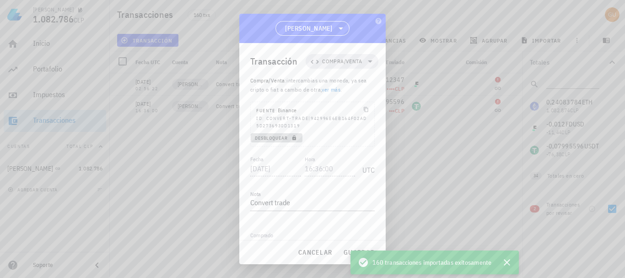
click at [273, 138] on span "Desbloquear" at bounding box center [277, 138] width 44 height 6
click at [365, 59] on icon at bounding box center [370, 61] width 11 height 11
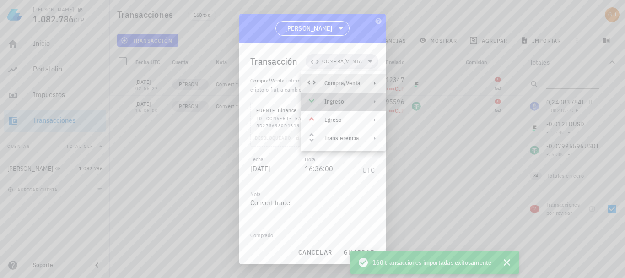
click at [357, 100] on div "Ingreso" at bounding box center [343, 101] width 36 height 7
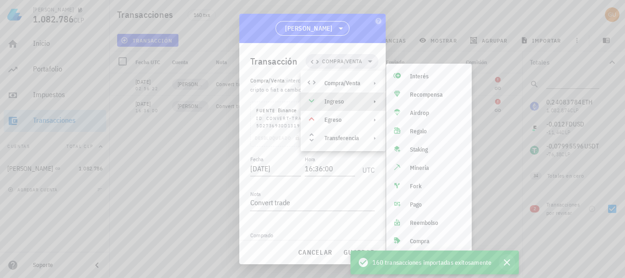
click at [508, 262] on icon "button" at bounding box center [507, 262] width 11 height 11
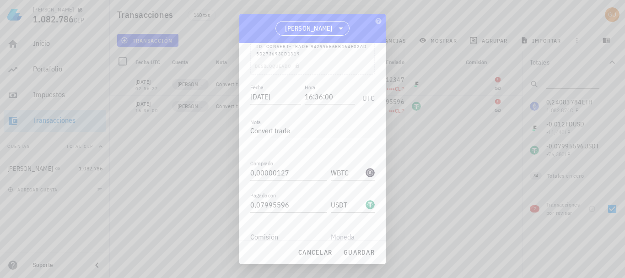
scroll to position [97, 0]
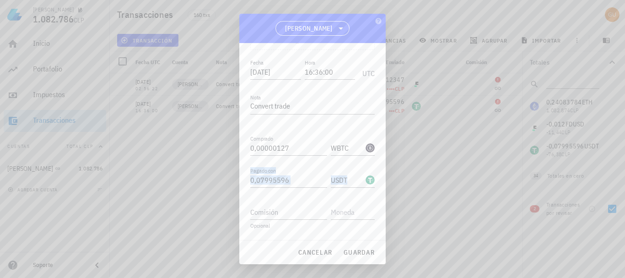
drag, startPoint x: 380, startPoint y: 153, endPoint x: 379, endPoint y: 171, distance: 17.9
click at [379, 171] on div "Transacción Compra/Venta Compra/Venta : intercambias una moneda, ya sea cripto …" at bounding box center [312, 141] width 147 height 196
click at [306, 174] on input "0,07995596" at bounding box center [288, 180] width 77 height 15
click at [357, 143] on input "USDT" at bounding box center [347, 144] width 33 height 15
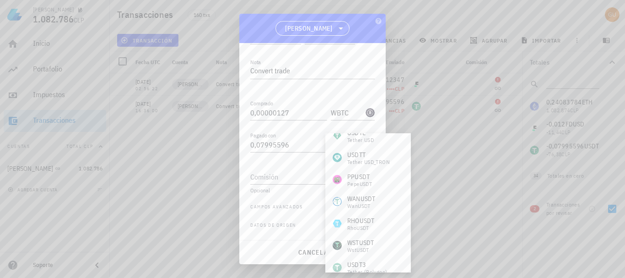
scroll to position [120, 0]
drag, startPoint x: 417, startPoint y: 190, endPoint x: 413, endPoint y: 194, distance: 5.2
click at [413, 194] on div "gustavo 1.082.786 CLP Inicio Portafolio Impuestos Transacciones Cuentas Total C…" at bounding box center [312, 139] width 625 height 278
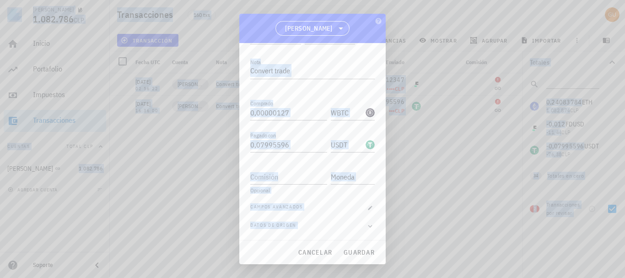
click at [414, 185] on div at bounding box center [312, 139] width 625 height 278
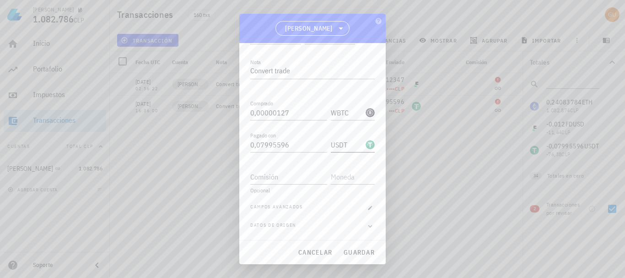
click at [367, 147] on div "USDT-icon" at bounding box center [370, 144] width 9 height 9
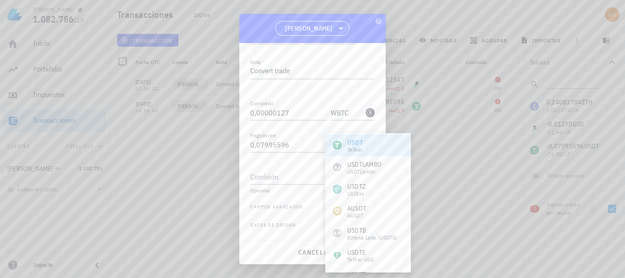
scroll to position [0, 0]
click at [424, 171] on div at bounding box center [312, 139] width 625 height 278
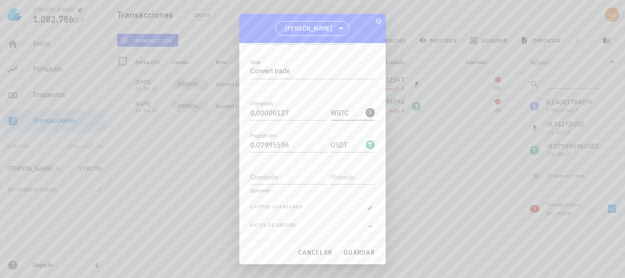
click at [366, 111] on div "WBTC-icon" at bounding box center [370, 112] width 9 height 9
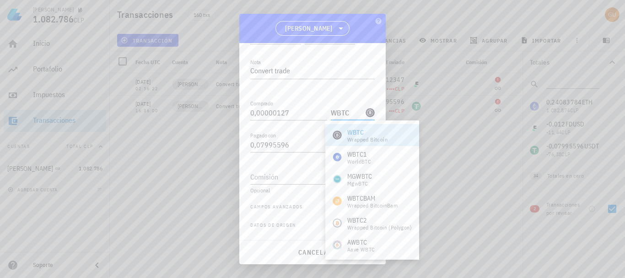
click at [435, 143] on div at bounding box center [312, 139] width 625 height 278
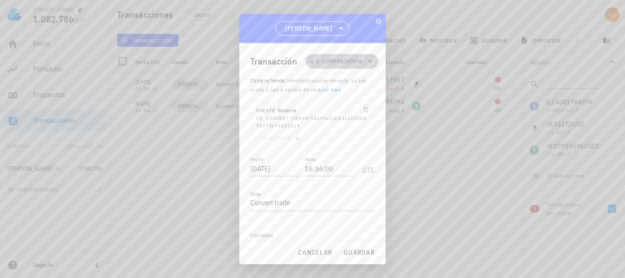
click at [365, 58] on icon at bounding box center [370, 61] width 11 height 11
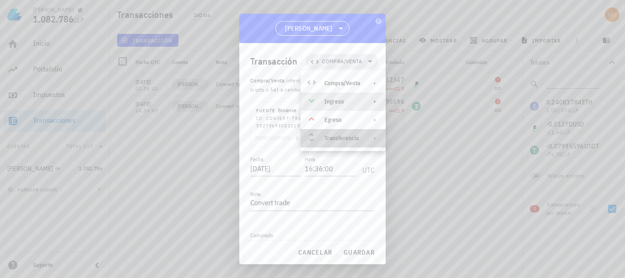
click at [348, 143] on div "Transferencia" at bounding box center [343, 138] width 85 height 18
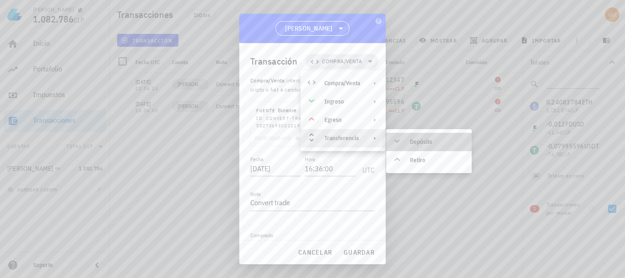
click at [435, 141] on div "Depósito" at bounding box center [437, 141] width 54 height 7
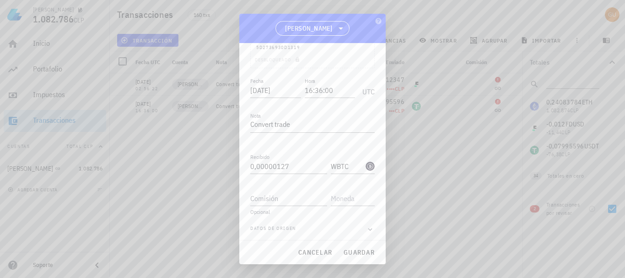
scroll to position [82, 0]
click at [348, 192] on input "text" at bounding box center [352, 195] width 42 height 15
click at [358, 194] on input "text" at bounding box center [352, 195] width 42 height 15
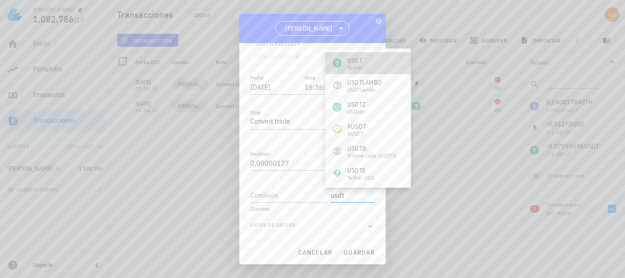
click at [368, 54] on div "USDT Tether" at bounding box center [369, 63] width 86 height 22
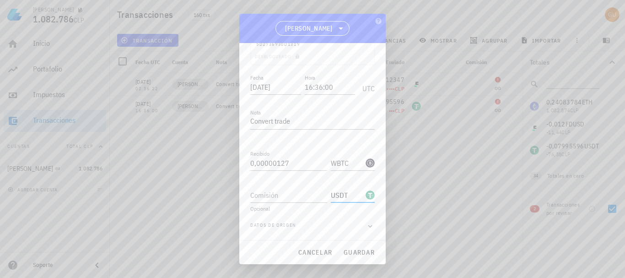
type input "USDT"
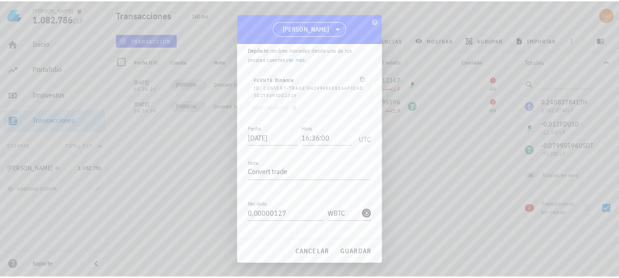
scroll to position [30, 0]
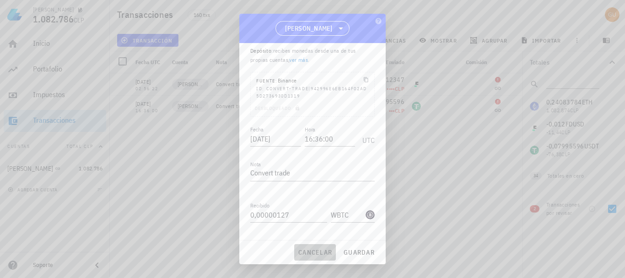
click at [320, 250] on span "cancelar" at bounding box center [315, 252] width 34 height 8
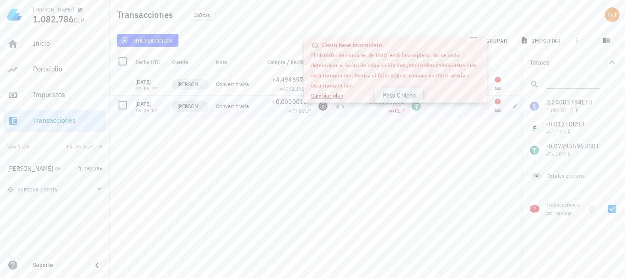
click at [401, 112] on span "CLP" at bounding box center [400, 110] width 10 height 7
click at [408, 149] on div "20/08/2025 01:05:20 gus Convert trade +0,24083784 ≈ 945.651,04 CLP -999,1043768…" at bounding box center [319, 171] width 419 height 197
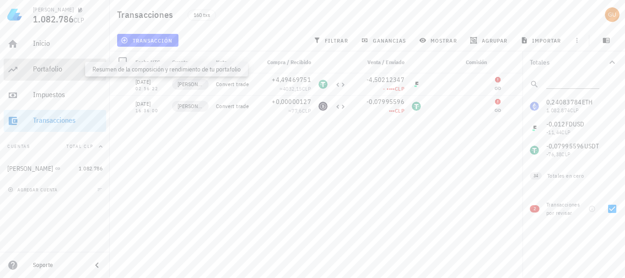
click at [48, 68] on div "Portafolio" at bounding box center [68, 69] width 70 height 9
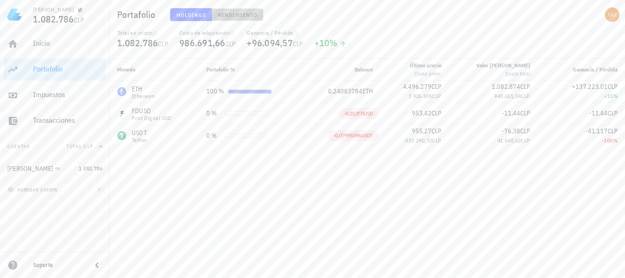
click at [231, 13] on span "Rendimiento" at bounding box center [237, 14] width 40 height 7
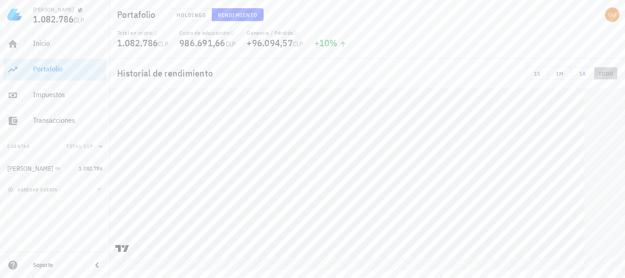
click at [608, 72] on span "TODO" at bounding box center [606, 73] width 16 height 7
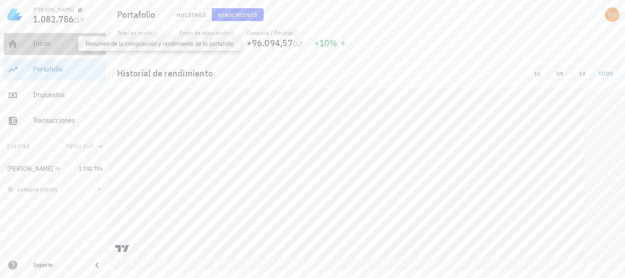
click at [43, 44] on div "Inicio" at bounding box center [68, 43] width 70 height 9
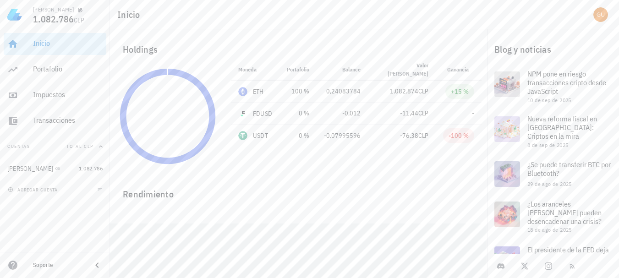
scroll to position [30, 0]
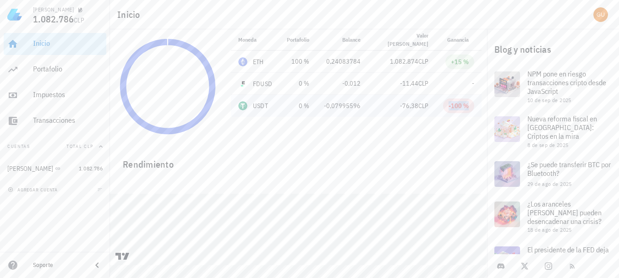
click at [456, 106] on div "-100 %" at bounding box center [458, 105] width 20 height 9
click at [435, 106] on td "-100 %" at bounding box center [458, 106] width 46 height 22
click at [278, 104] on td "USDT" at bounding box center [255, 106] width 49 height 22
drag, startPoint x: 259, startPoint y: 106, endPoint x: 255, endPoint y: 84, distance: 22.4
click at [255, 84] on tbody "ETH 100 % 4.496.279 CLP 0,24083784 1.082.874 CLP +15 % FDUSD 0 % 953,42 CLP -0,…" at bounding box center [356, 84] width 250 height 66
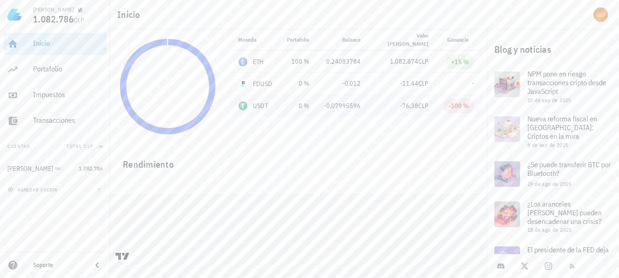
click at [273, 97] on td "USDT" at bounding box center [255, 106] width 49 height 22
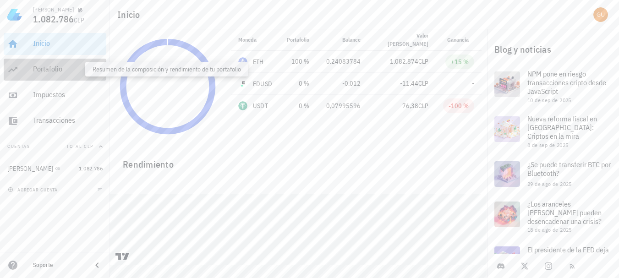
click at [50, 69] on div "Portafolio" at bounding box center [68, 69] width 70 height 9
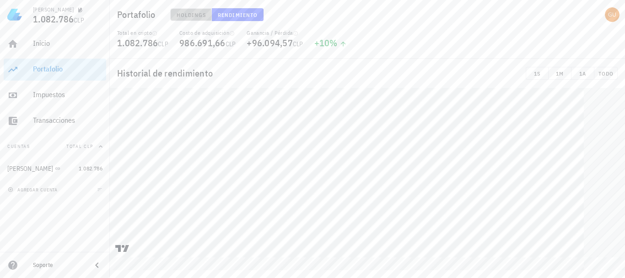
click at [179, 14] on span "Holdings" at bounding box center [191, 14] width 30 height 7
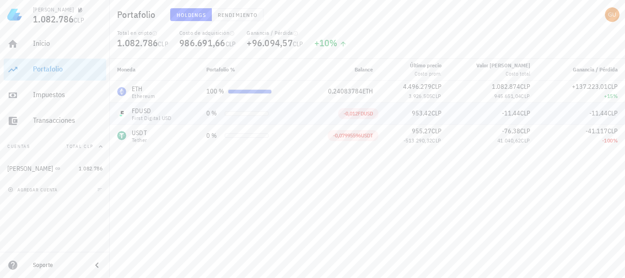
click at [151, 117] on div "First Digital USD" at bounding box center [152, 117] width 40 height 5
click at [415, 113] on div "gustavo 1.082.786 CLP Inicio Portafolio Impuestos Transacciones Cuentas Total C…" at bounding box center [312, 139] width 625 height 278
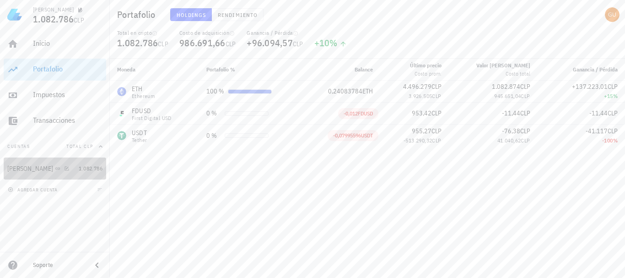
click at [47, 170] on div "[PERSON_NAME]" at bounding box center [41, 168] width 68 height 9
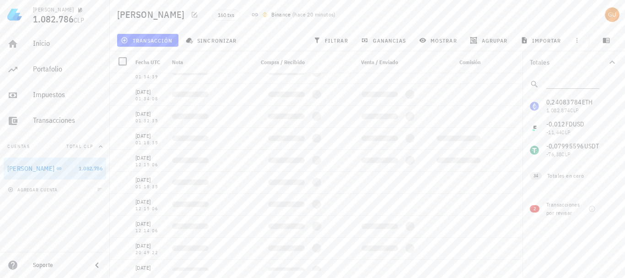
scroll to position [3319, 0]
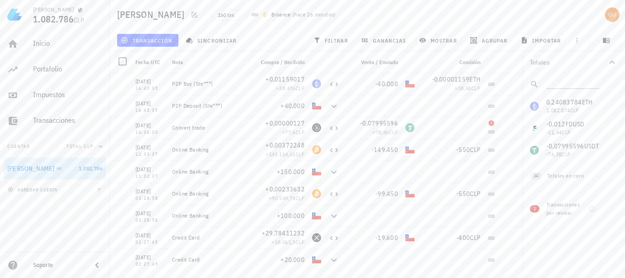
click at [565, 149] on div "0,24083784 ETH 1.082.874 CLP 0 OP 0 CLP 0 ADA 0 CLP 0 AMP 0 CLP 0 ARB 0 CLP 0 B…" at bounding box center [574, 128] width 103 height 66
click at [562, 126] on div "0,24083784 ETH 1.082.874 CLP 0 OP 0 CLP 0 ADA 0 CLP 0 AMP 0 CLP 0 ARB 0 CLP 0 B…" at bounding box center [574, 128] width 103 height 66
click at [538, 126] on div "0,24083784 ETH 1.082.874 CLP 0 OP 0 CLP 0 ADA 0 CLP 0 AMP 0 CLP 0 ARB 0 CLP 0 B…" at bounding box center [574, 128] width 103 height 66
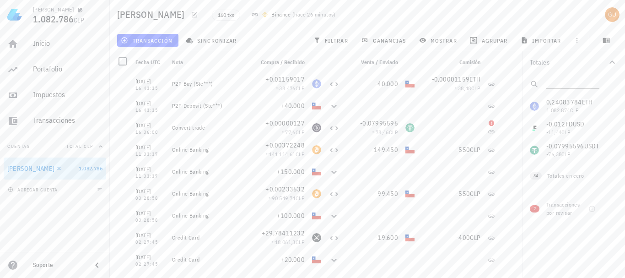
click at [543, 125] on div "0,24083784 ETH 1.082.874 CLP 0 OP 0 CLP 0 ADA 0 CLP 0 AMP 0 CLP 0 ARB 0 CLP 0 B…" at bounding box center [574, 128] width 103 height 66
click at [535, 146] on div "0,24083784 ETH 1.082.874 CLP 0 OP 0 CLP 0 ADA 0 CLP 0 AMP 0 CLP 0 ARB 0 CLP 0 B…" at bounding box center [574, 128] width 103 height 66
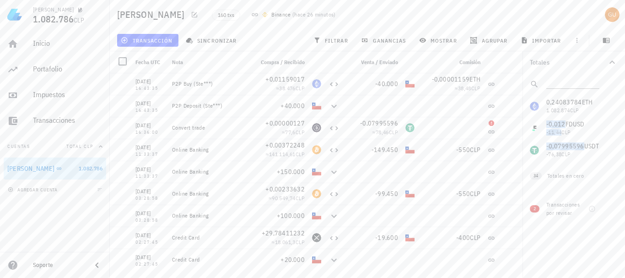
drag, startPoint x: 535, startPoint y: 146, endPoint x: 533, endPoint y: 129, distance: 17.0
click at [533, 129] on div "0,24083784 ETH 1.082.874 CLP 0 OP 0 CLP 0 ADA 0 CLP 0 AMP 0 CLP 0 ARB 0 CLP 0 B…" at bounding box center [574, 128] width 103 height 66
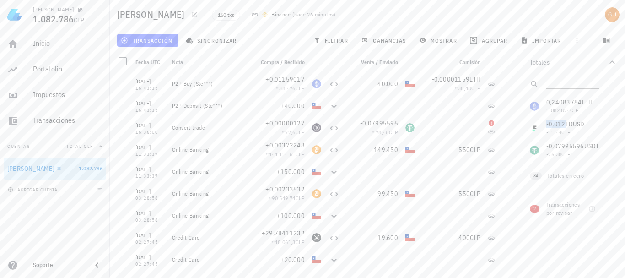
click at [561, 127] on div "0,24083784 ETH 1.082.874 CLP 0 OP 0 CLP 0 ADA 0 CLP 0 AMP 0 CLP 0 ARB 0 CLP 0 B…" at bounding box center [574, 128] width 103 height 66
click at [406, 127] on div "USDT-icon" at bounding box center [410, 127] width 9 height 9
click at [405, 112] on div at bounding box center [410, 106] width 16 height 22
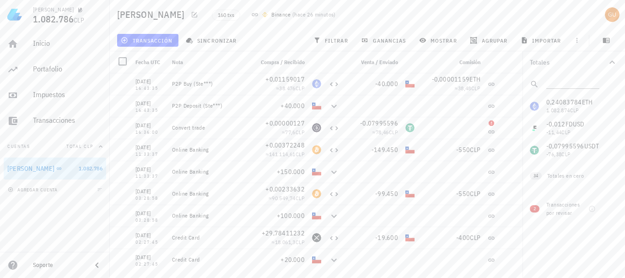
click at [556, 142] on div "0,24083784 ETH 1.082.874 CLP 0 OP 0 CLP 0 ADA 0 CLP 0 AMP 0 CLP 0 ARB 0 CLP 0 B…" at bounding box center [574, 128] width 103 height 66
click at [558, 143] on div "0,24083784 ETH 1.082.874 CLP 0 OP 0 CLP 0 ADA 0 CLP 0 AMP 0 CLP 0 ARB 0 CLP 0 B…" at bounding box center [574, 128] width 103 height 66
click at [336, 40] on span "filtrar" at bounding box center [331, 40] width 33 height 7
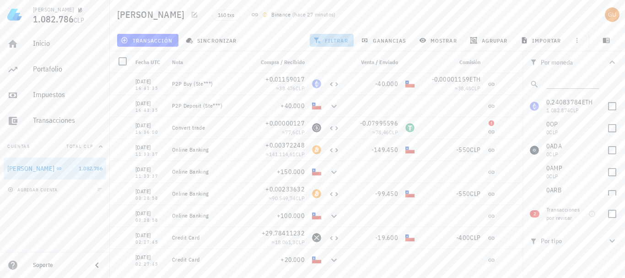
click at [333, 39] on span "filtrar" at bounding box center [331, 40] width 33 height 7
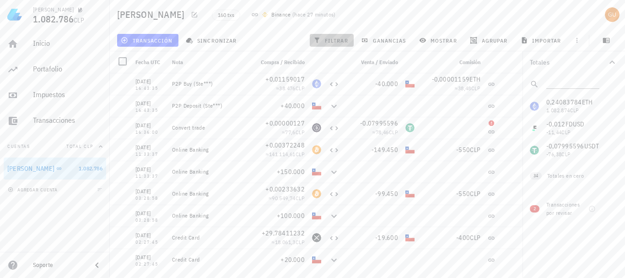
click at [333, 39] on span "filtrar" at bounding box center [331, 40] width 33 height 7
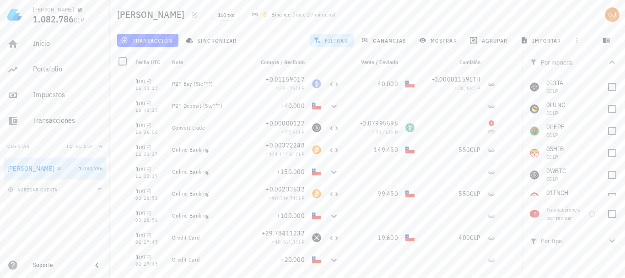
scroll to position [591, 0]
click at [608, 172] on div at bounding box center [613, 175] width 16 height 16
checkbox input "true"
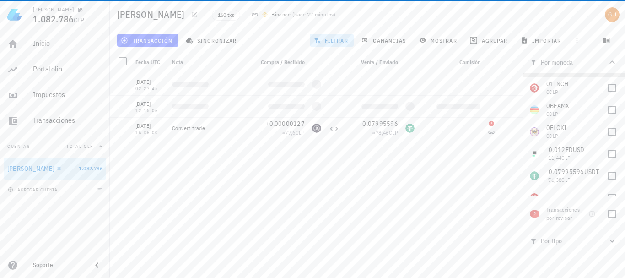
scroll to position [703, 0]
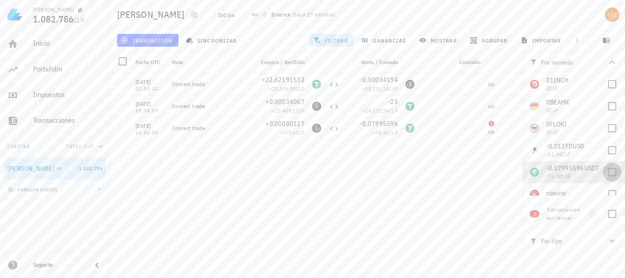
click at [608, 170] on div at bounding box center [613, 172] width 16 height 16
checkbox input "true"
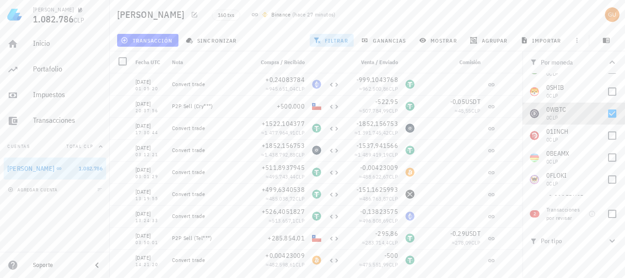
scroll to position [638, 0]
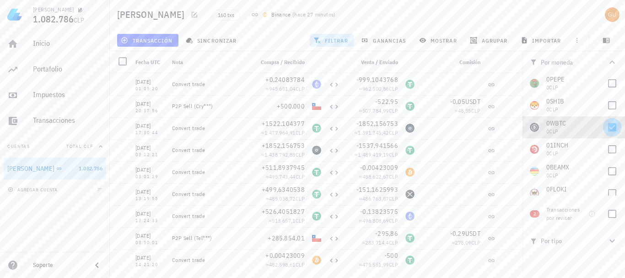
click at [608, 128] on div at bounding box center [613, 128] width 16 height 16
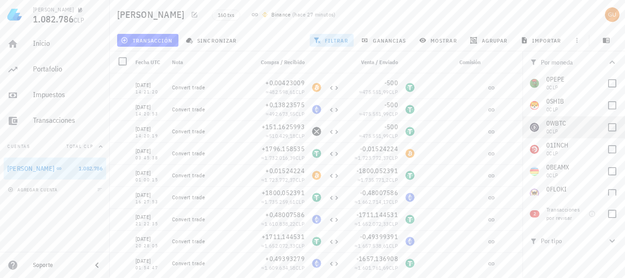
scroll to position [288, 0]
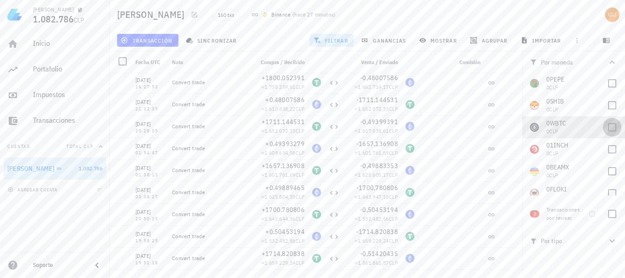
click at [608, 127] on div at bounding box center [613, 128] width 16 height 16
checkbox input "true"
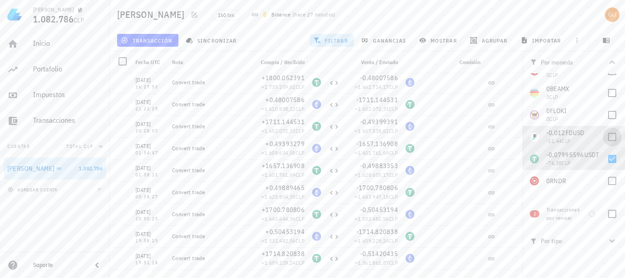
click at [609, 136] on div at bounding box center [613, 137] width 16 height 16
checkbox input "true"
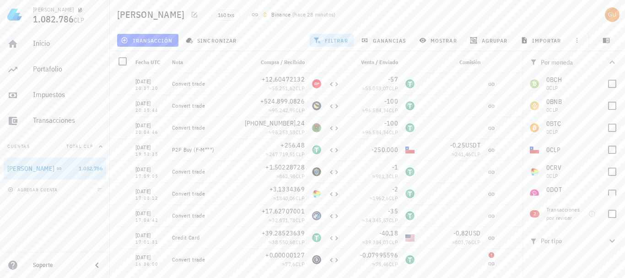
scroll to position [149, 0]
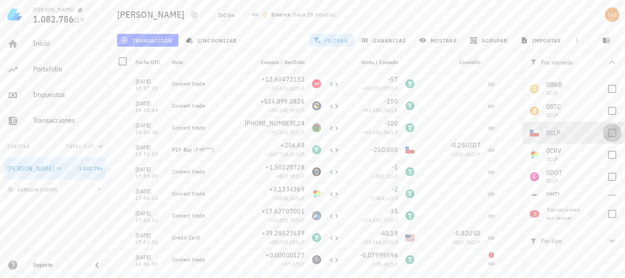
click at [609, 130] on div at bounding box center [613, 133] width 16 height 16
checkbox input "true"
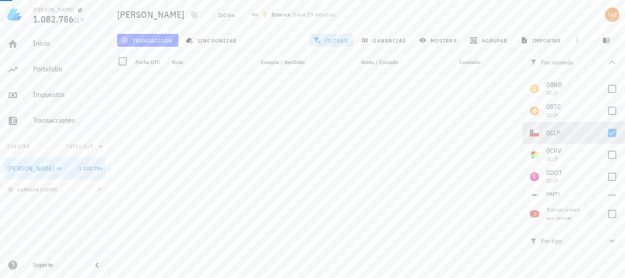
scroll to position [2880, 0]
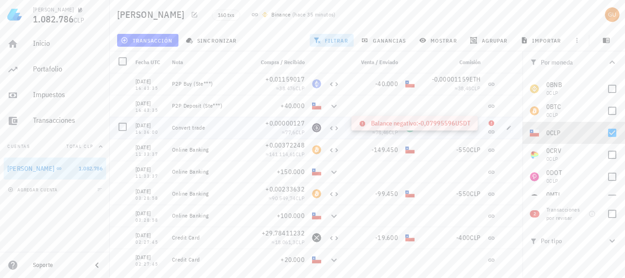
click at [488, 123] on icon at bounding box center [491, 123] width 7 height 7
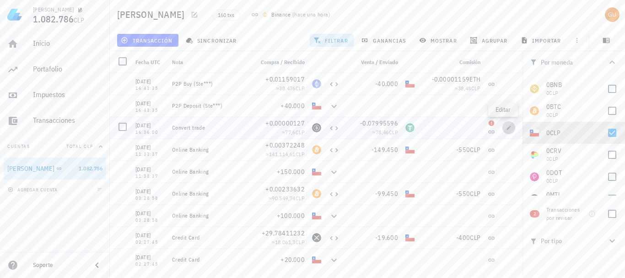
click at [506, 129] on icon "button" at bounding box center [508, 127] width 5 height 5
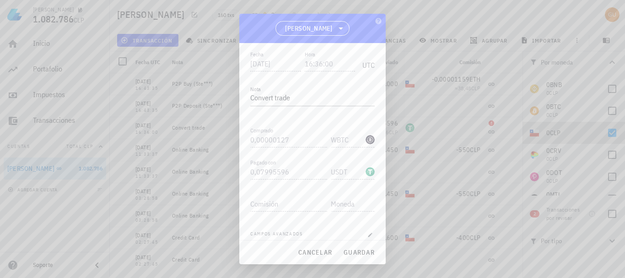
scroll to position [105, 0]
click at [336, 29] on icon at bounding box center [341, 28] width 11 height 11
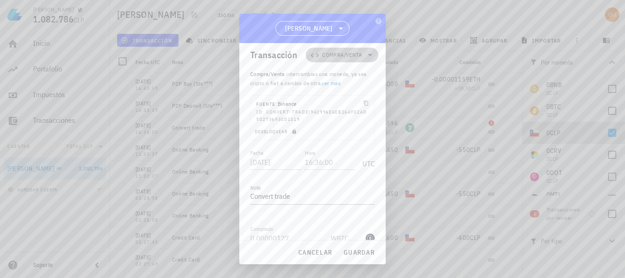
click at [365, 52] on icon at bounding box center [370, 54] width 11 height 11
click at [366, 53] on icon at bounding box center [370, 54] width 11 height 11
click at [279, 131] on span "Desbloquear" at bounding box center [277, 132] width 44 height 6
